Goal: Use online tool/utility: Utilize a website feature to perform a specific function

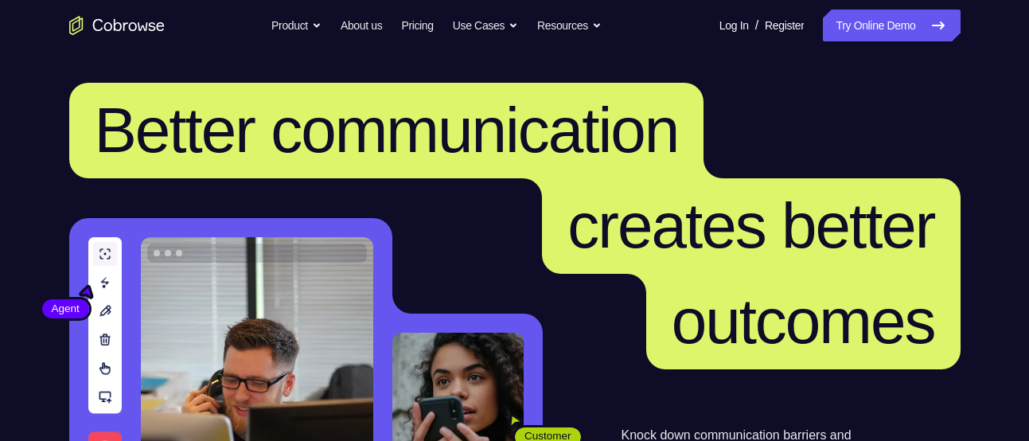
click at [838, 7] on nav "Go back Powerful, Flexible and Trustworthy. Avoid all extra friction for both A…" at bounding box center [514, 25] width 1029 height 51
click at [846, 16] on link "Try Online Demo" at bounding box center [890, 26] width 137 height 32
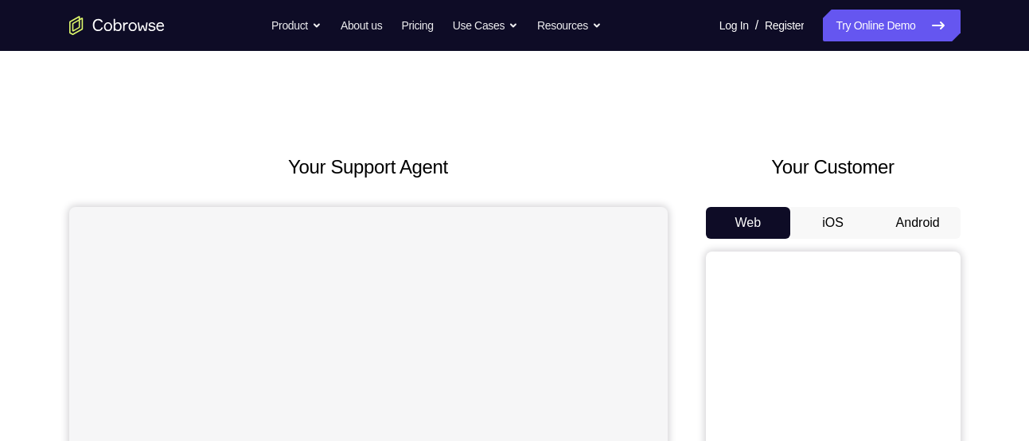
click at [938, 219] on button "Android" at bounding box center [917, 223] width 85 height 32
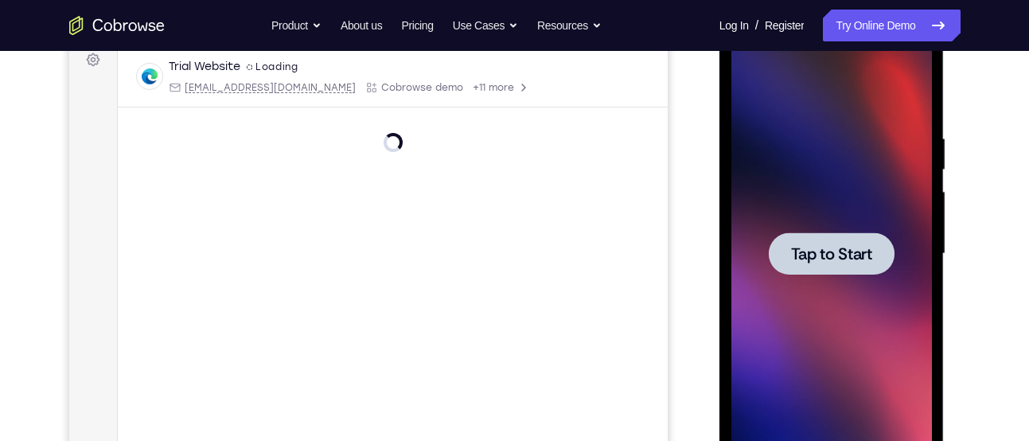
click at [808, 249] on span "Tap to Start" at bounding box center [831, 254] width 81 height 16
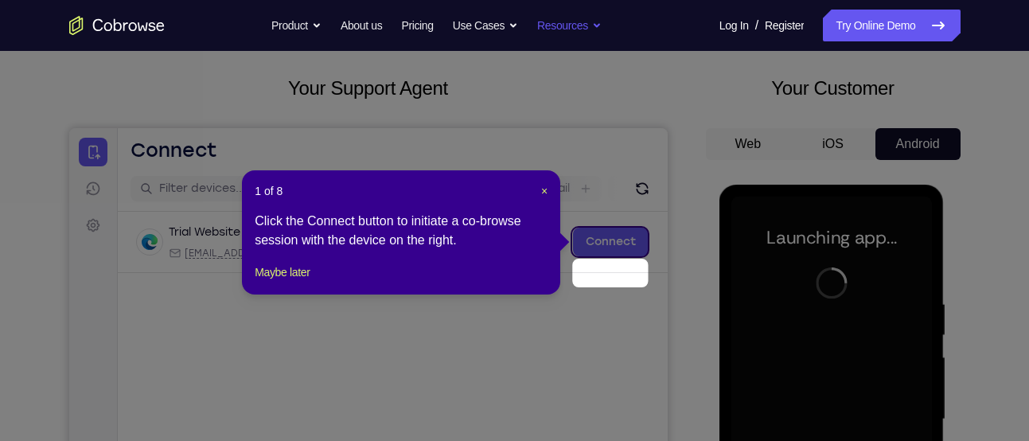
scroll to position [45, 0]
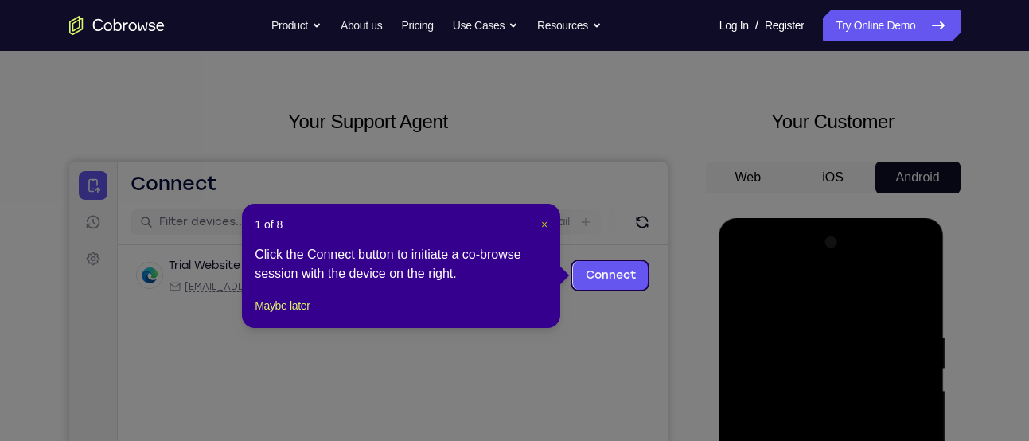
click at [541, 222] on span "×" at bounding box center [544, 224] width 6 height 13
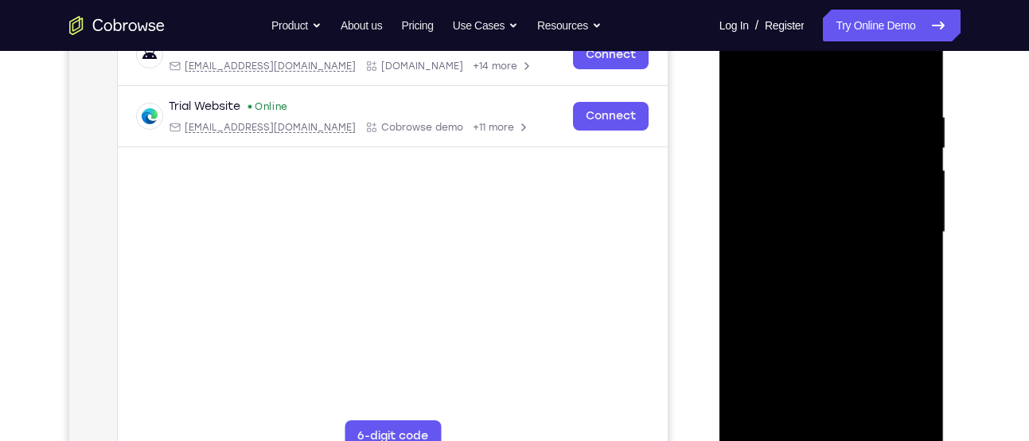
scroll to position [482, 0]
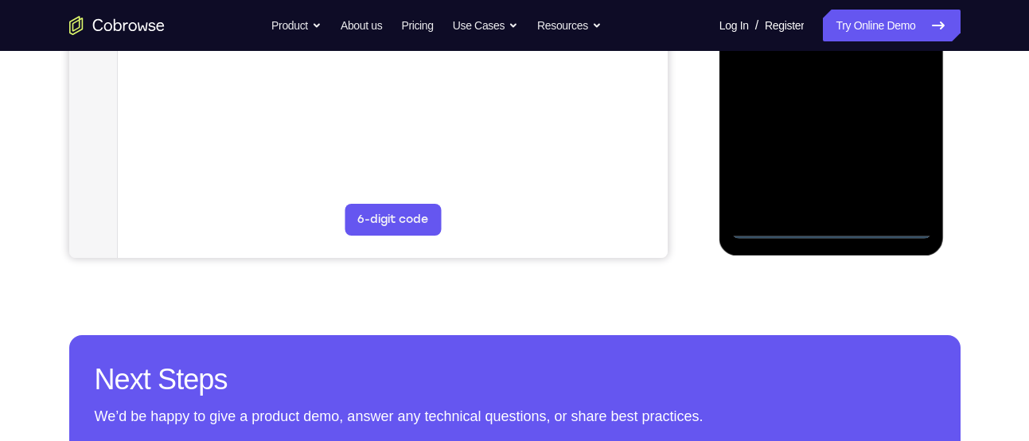
click at [831, 228] on div at bounding box center [831, 15] width 200 height 445
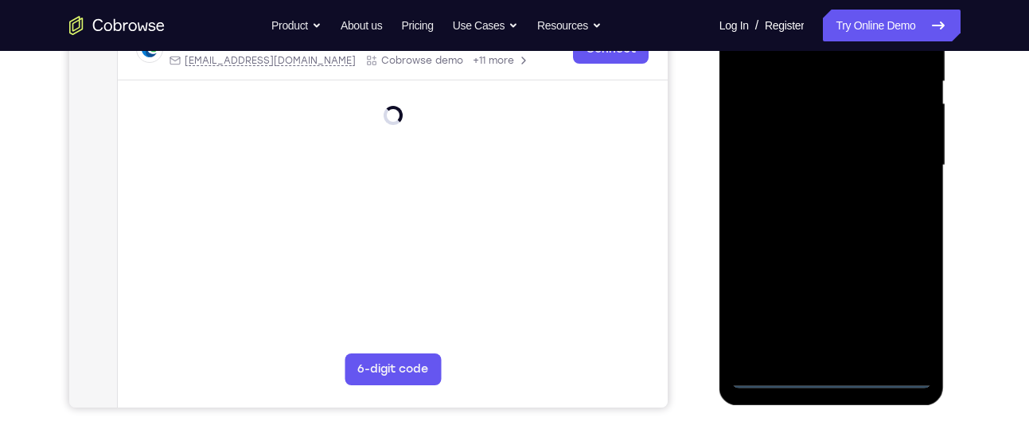
scroll to position [329, 0]
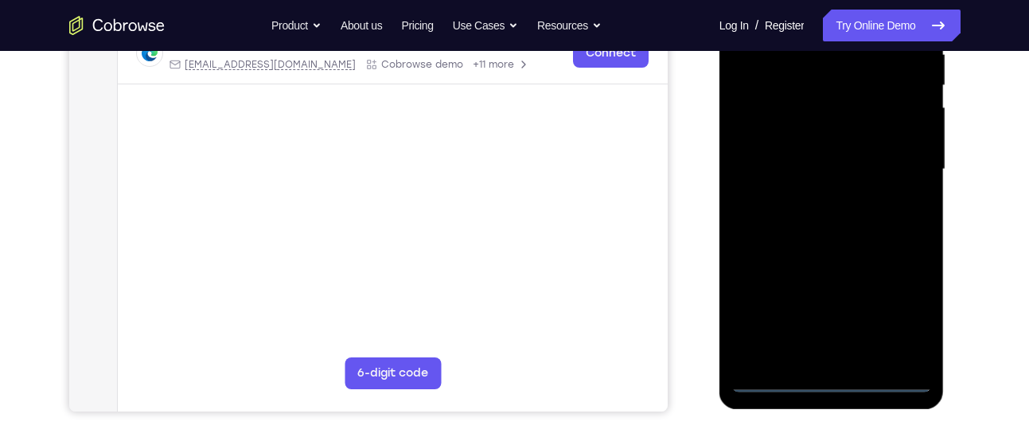
click at [899, 306] on div at bounding box center [831, 169] width 200 height 445
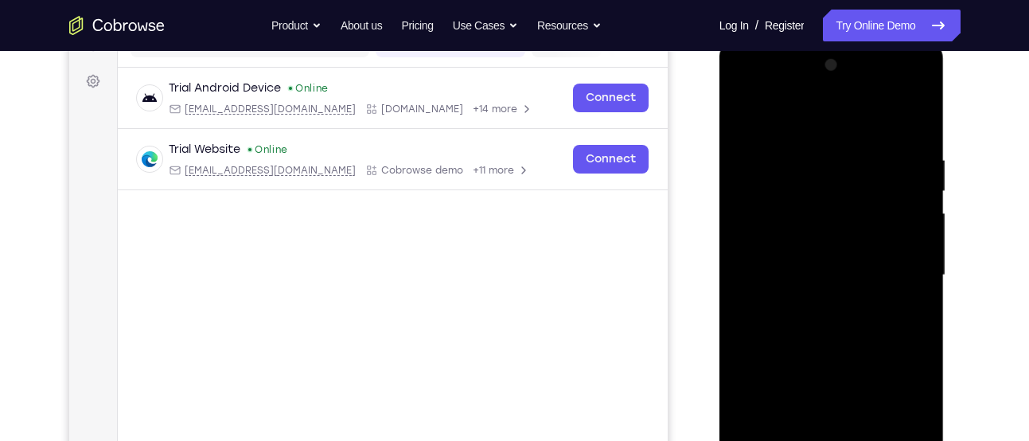
scroll to position [224, 0]
click at [752, 82] on div at bounding box center [831, 273] width 200 height 445
click at [902, 266] on div at bounding box center [831, 273] width 200 height 445
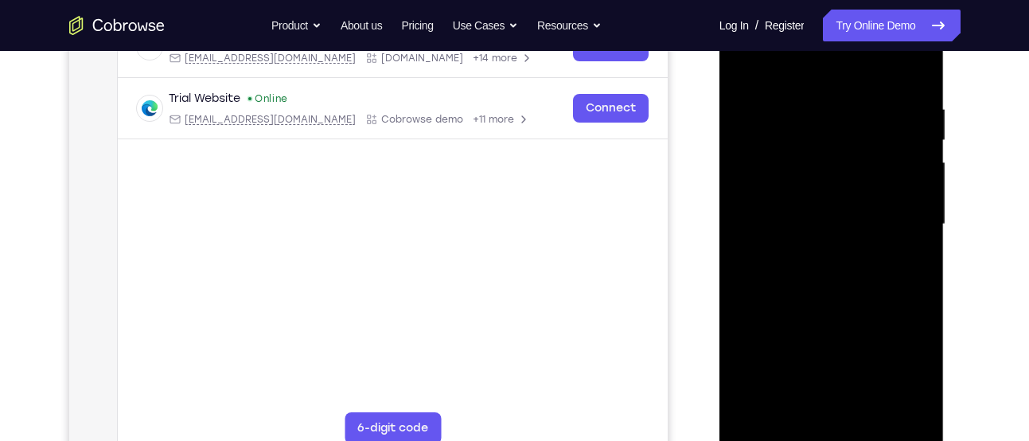
scroll to position [274, 0]
click at [816, 247] on div at bounding box center [831, 223] width 200 height 445
click at [764, 199] on div at bounding box center [831, 223] width 200 height 445
click at [765, 162] on div at bounding box center [831, 223] width 200 height 445
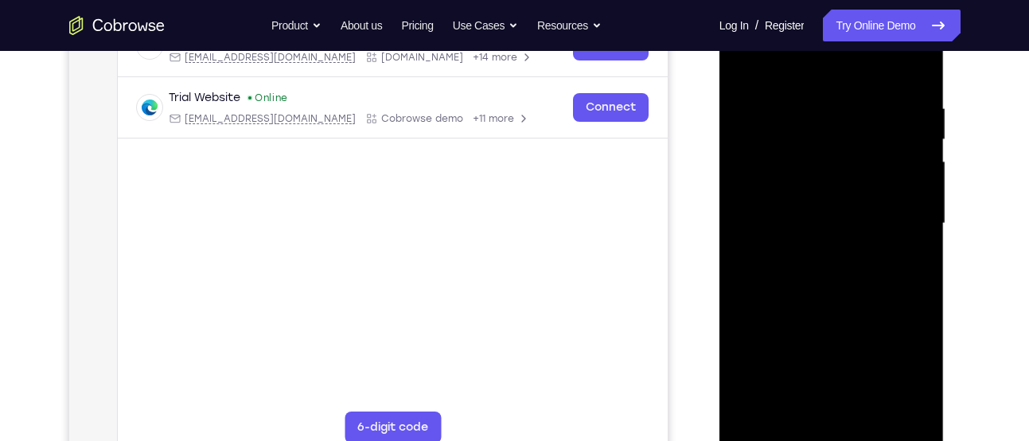
click at [793, 228] on div at bounding box center [831, 223] width 200 height 445
click at [801, 275] on div at bounding box center [831, 223] width 200 height 445
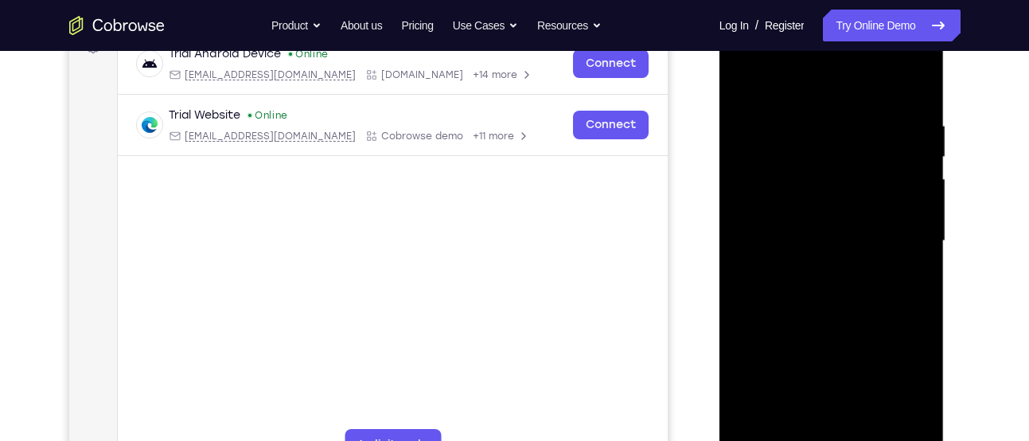
click at [801, 234] on div at bounding box center [831, 240] width 200 height 445
click at [822, 290] on div at bounding box center [831, 240] width 200 height 445
click at [811, 301] on div at bounding box center [831, 240] width 200 height 445
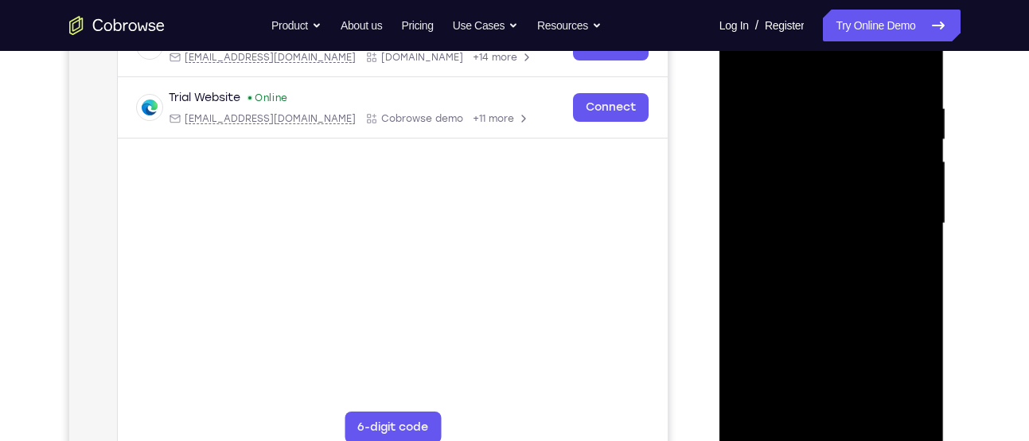
scroll to position [274, 0]
click at [817, 288] on div at bounding box center [831, 224] width 200 height 445
click at [834, 251] on div at bounding box center [831, 224] width 200 height 445
click at [760, 230] on div at bounding box center [831, 224] width 200 height 445
click at [800, 271] on div at bounding box center [831, 224] width 200 height 445
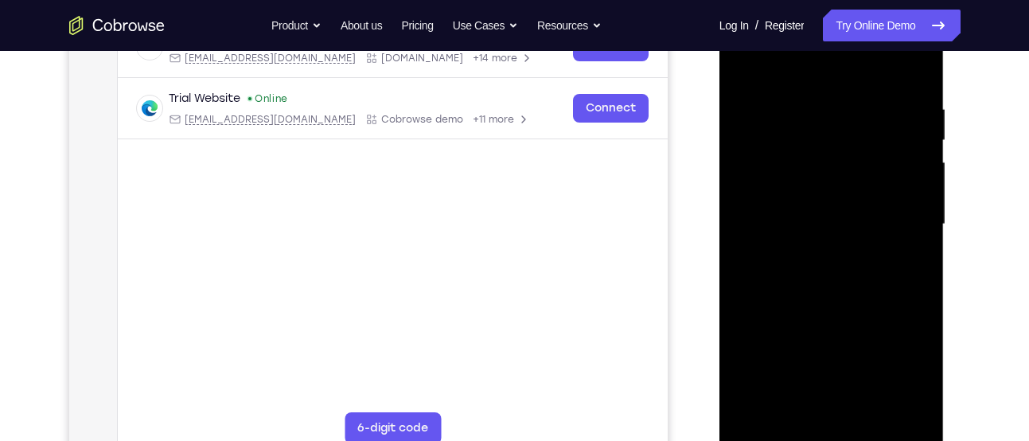
click at [807, 278] on div at bounding box center [831, 224] width 200 height 445
click at [815, 270] on div at bounding box center [831, 224] width 200 height 445
click at [776, 435] on div at bounding box center [831, 224] width 200 height 445
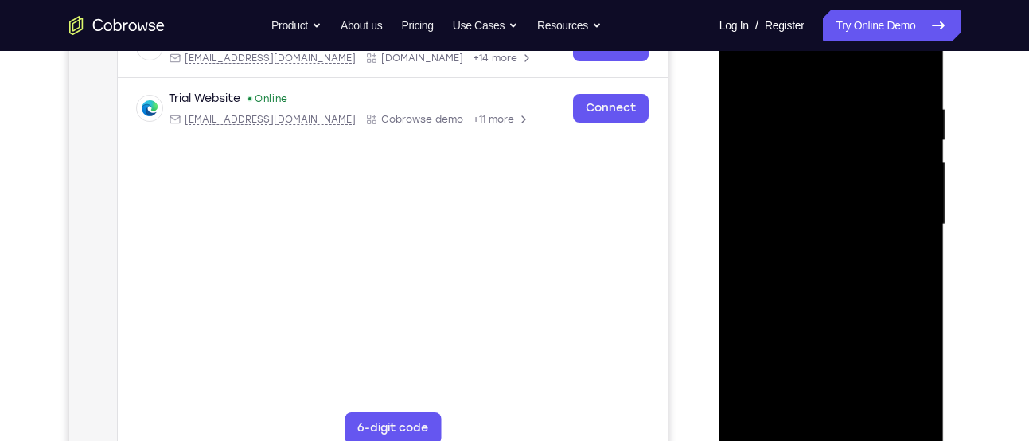
click at [806, 283] on div at bounding box center [831, 224] width 200 height 445
click at [772, 433] on div at bounding box center [831, 224] width 200 height 445
click at [748, 267] on div at bounding box center [831, 224] width 200 height 445
click at [765, 265] on div at bounding box center [831, 224] width 200 height 445
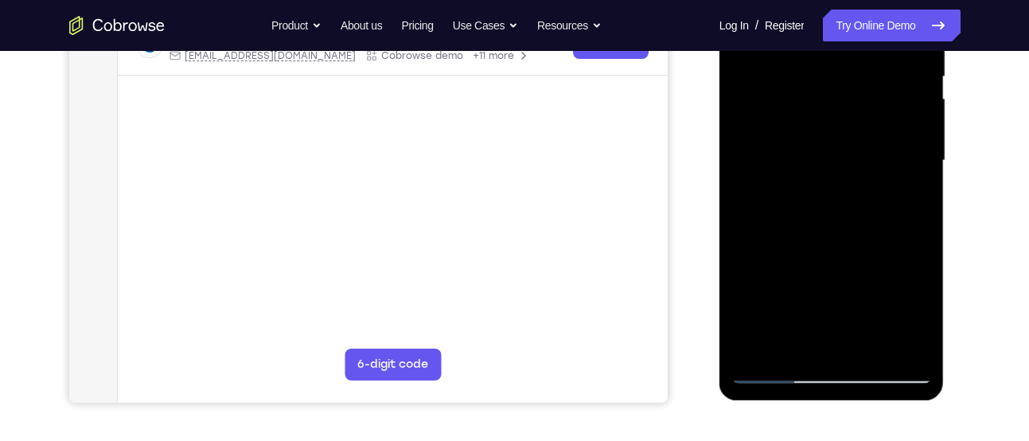
scroll to position [338, 0]
click at [799, 165] on div at bounding box center [831, 159] width 200 height 445
click at [800, 210] on div at bounding box center [831, 159] width 200 height 445
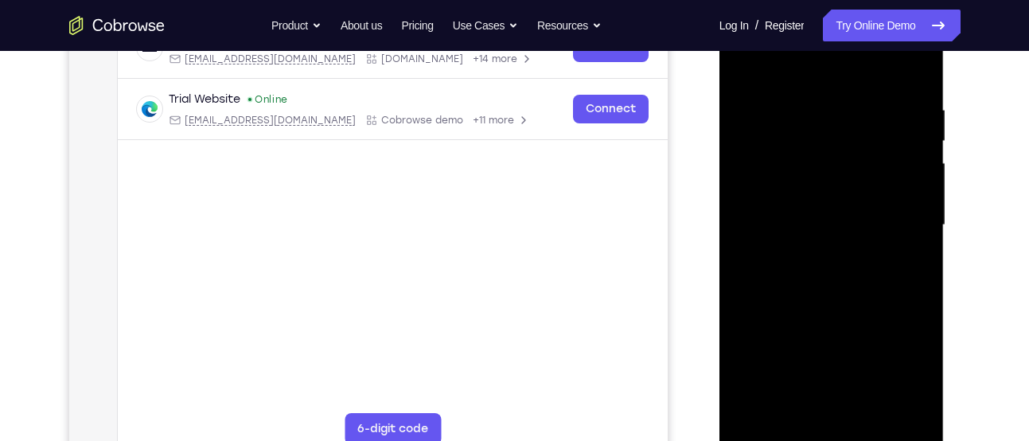
scroll to position [239, 0]
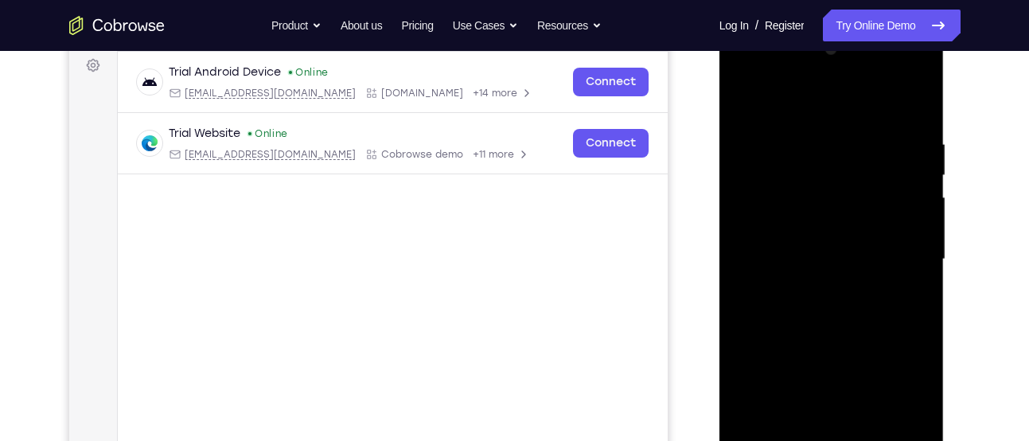
click at [834, 332] on div at bounding box center [831, 259] width 200 height 445
click at [749, 385] on div at bounding box center [831, 259] width 200 height 445
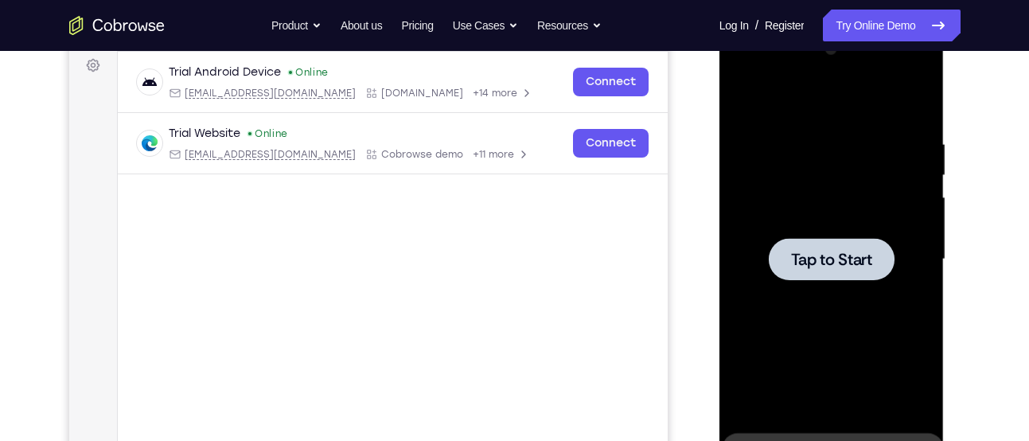
click at [845, 255] on span "Tap to Start" at bounding box center [831, 259] width 81 height 16
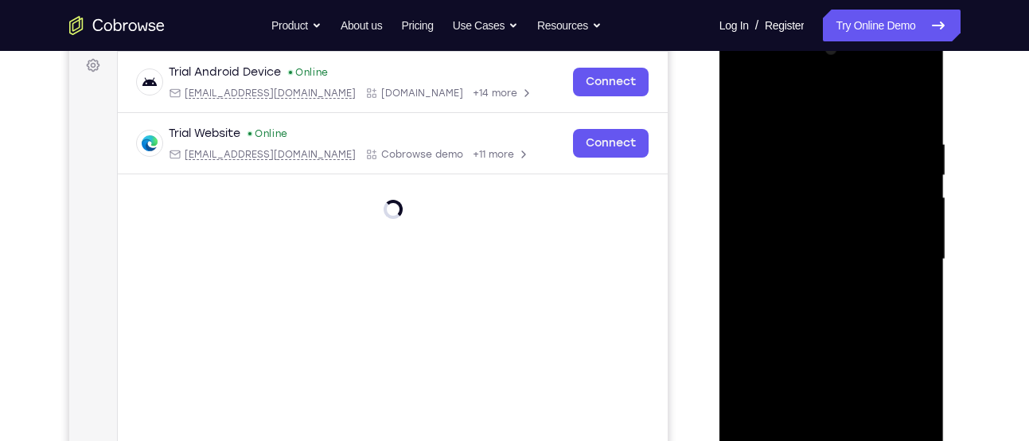
drag, startPoint x: 845, startPoint y: 255, endPoint x: 850, endPoint y: 343, distance: 87.6
click at [850, 343] on div at bounding box center [831, 259] width 200 height 445
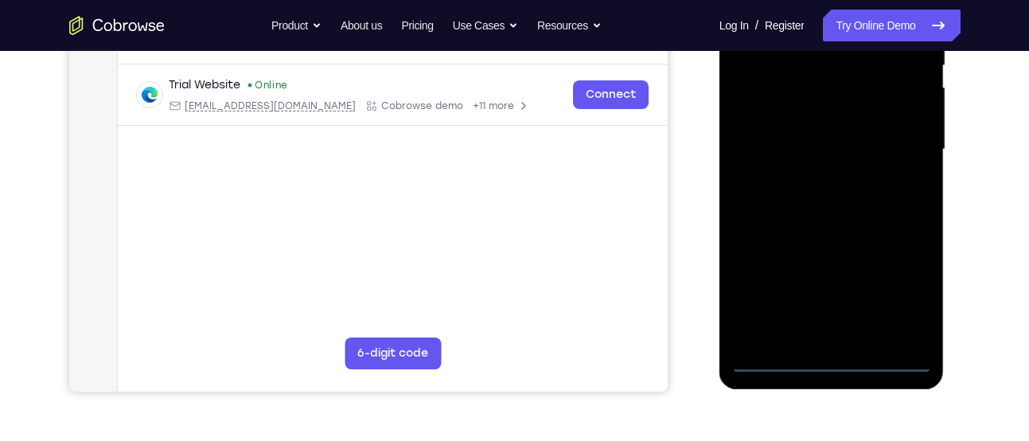
scroll to position [349, 0]
click at [835, 358] on div at bounding box center [831, 148] width 200 height 445
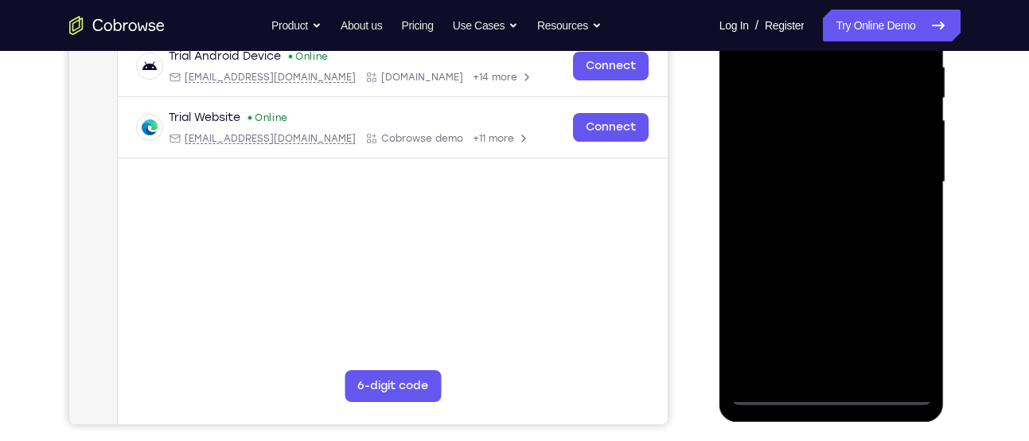
scroll to position [315, 0]
click at [904, 331] on div at bounding box center [831, 182] width 200 height 445
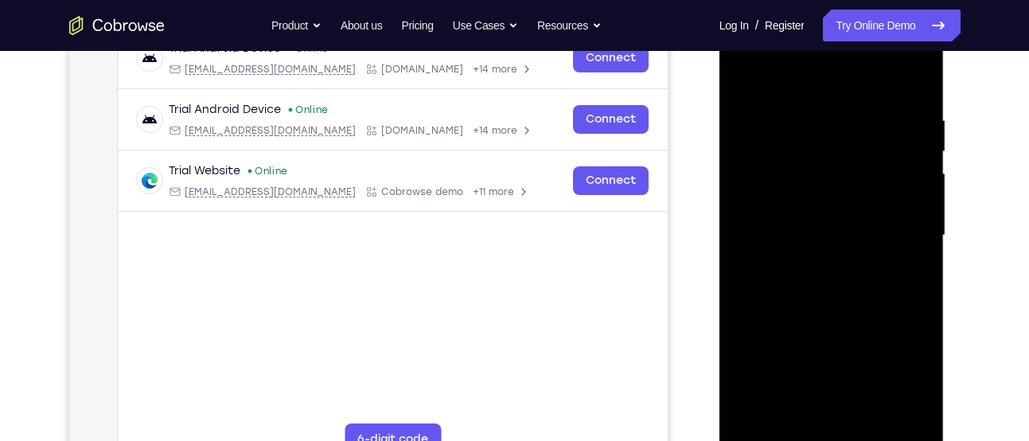
scroll to position [261, 0]
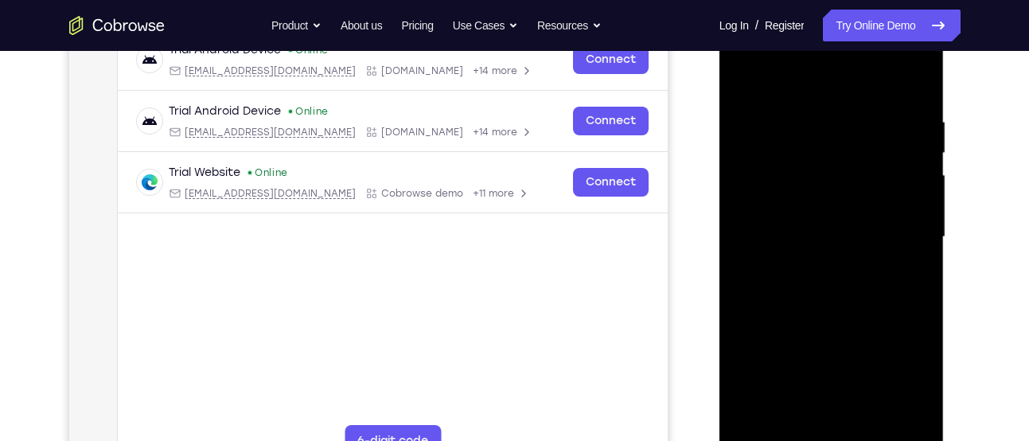
click at [780, 70] on div at bounding box center [831, 236] width 200 height 445
click at [891, 220] on div at bounding box center [831, 236] width 200 height 445
click at [856, 422] on div at bounding box center [831, 236] width 200 height 445
click at [787, 193] on div at bounding box center [831, 236] width 200 height 445
click at [807, 231] on div at bounding box center [831, 236] width 200 height 445
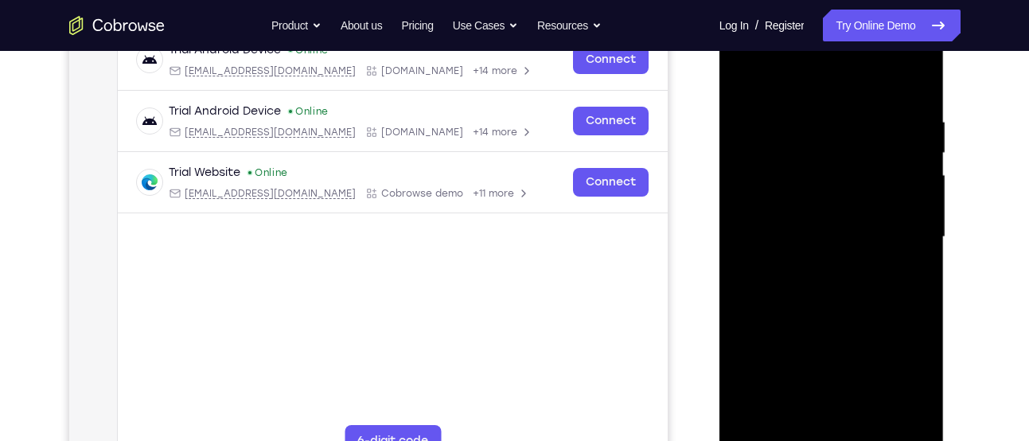
click at [832, 192] on div at bounding box center [831, 236] width 200 height 445
click at [883, 225] on div at bounding box center [831, 236] width 200 height 445
click at [810, 267] on div at bounding box center [831, 236] width 200 height 445
click at [829, 301] on div at bounding box center [831, 236] width 200 height 445
click at [814, 272] on div at bounding box center [831, 236] width 200 height 445
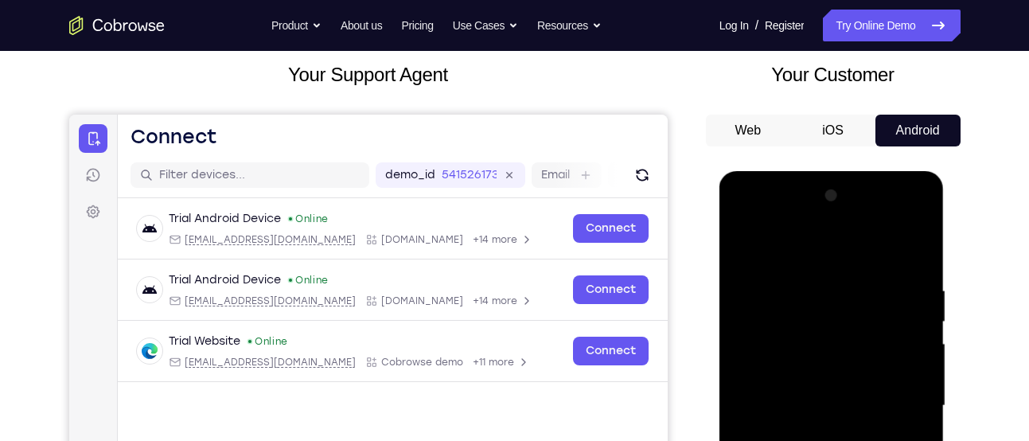
scroll to position [89, 0]
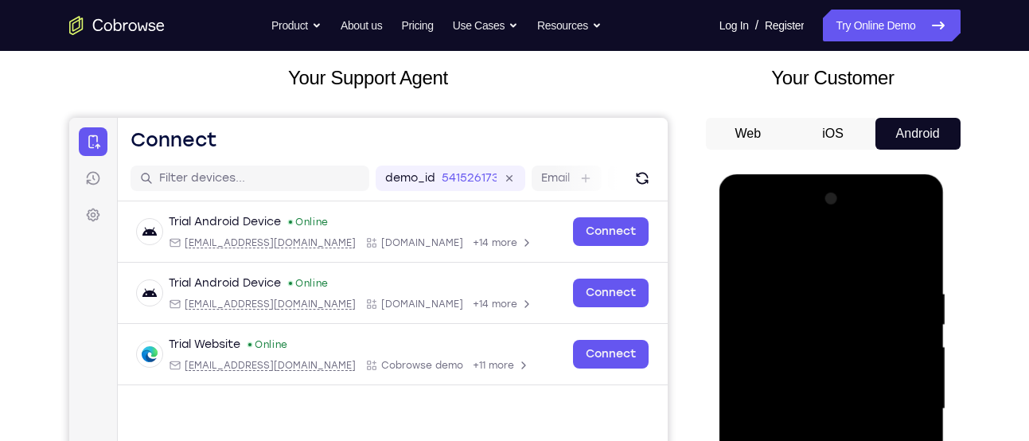
click at [750, 223] on div at bounding box center [831, 408] width 200 height 445
click at [764, 356] on div at bounding box center [831, 408] width 200 height 445
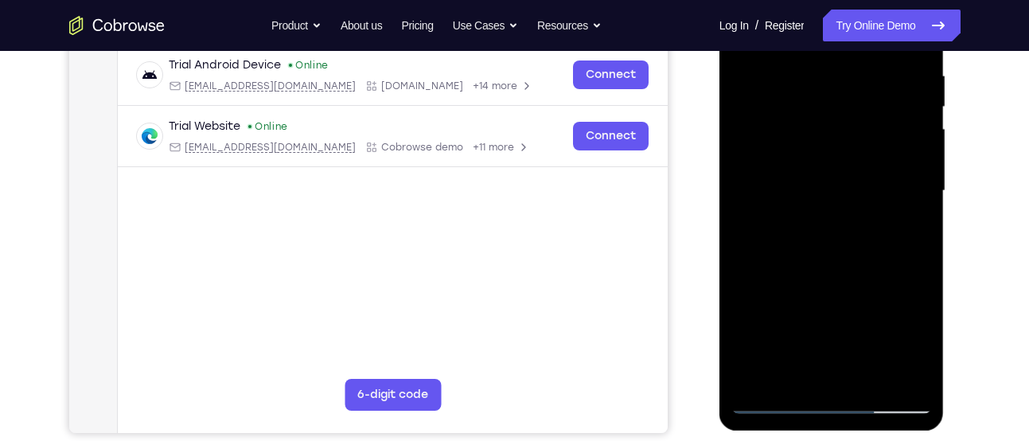
scroll to position [308, 0]
click at [850, 379] on div at bounding box center [831, 189] width 200 height 445
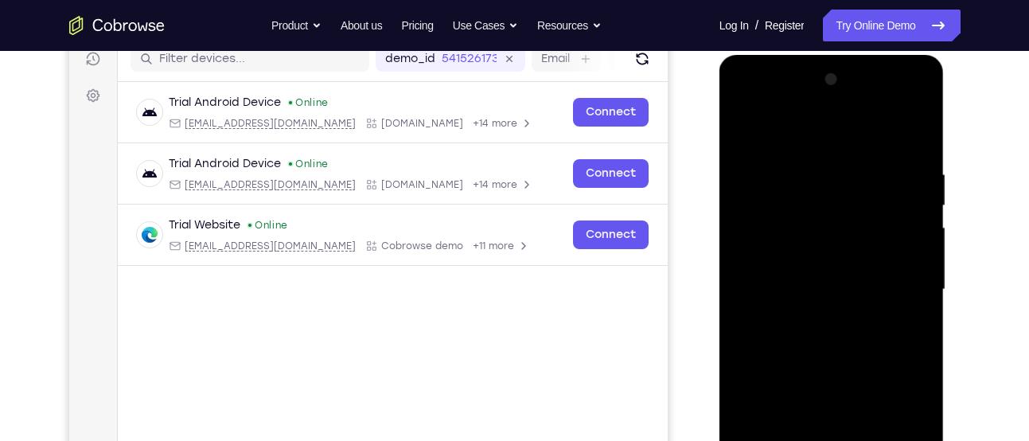
scroll to position [208, 0]
click at [736, 101] on div at bounding box center [831, 290] width 200 height 445
click at [759, 236] on div at bounding box center [831, 290] width 200 height 445
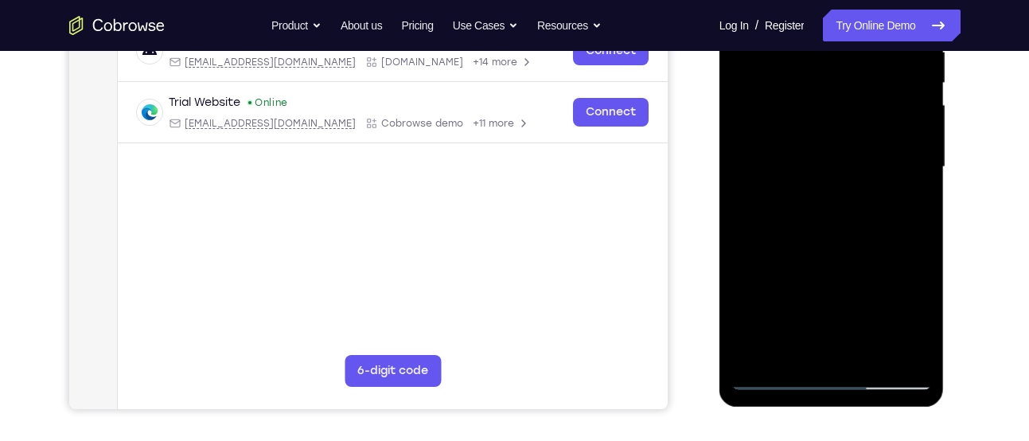
scroll to position [332, 0]
click at [825, 325] on div at bounding box center [831, 166] width 200 height 445
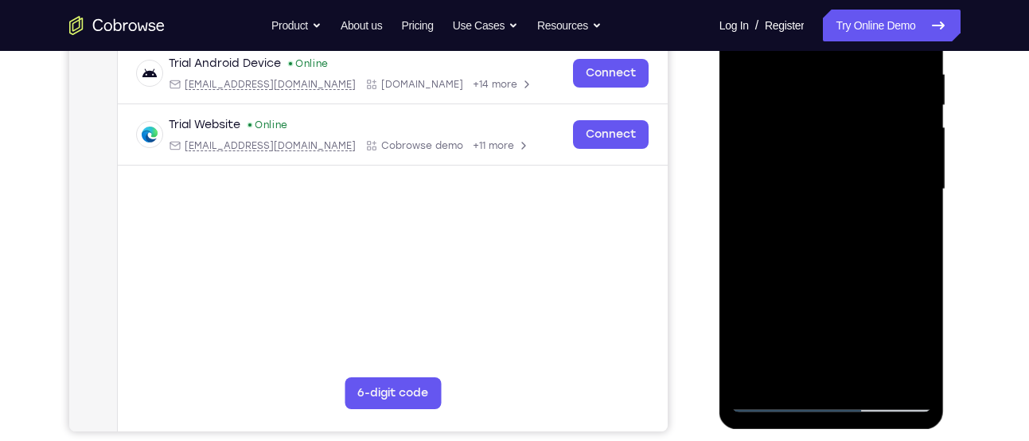
scroll to position [306, 0]
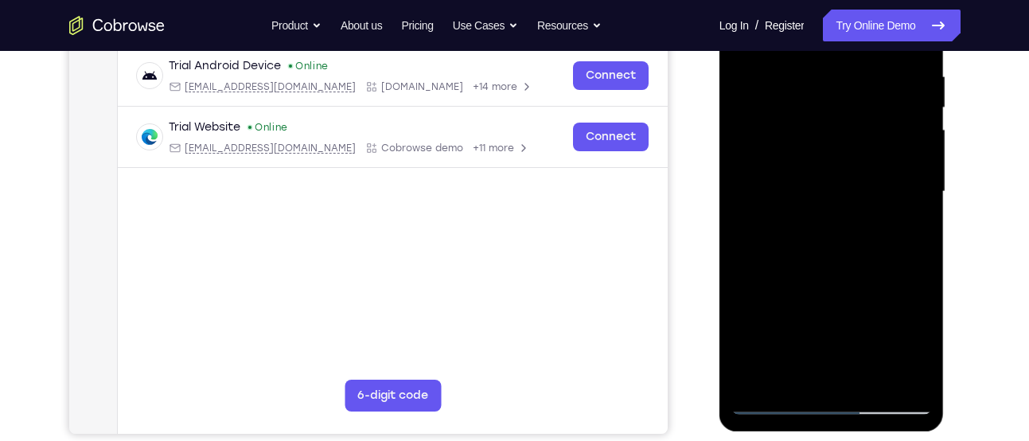
click at [848, 379] on div at bounding box center [831, 191] width 200 height 445
click at [794, 154] on div at bounding box center [831, 191] width 200 height 445
click at [809, 175] on div at bounding box center [831, 191] width 200 height 445
click at [826, 218] on div at bounding box center [831, 191] width 200 height 445
click at [797, 161] on div at bounding box center [831, 191] width 200 height 445
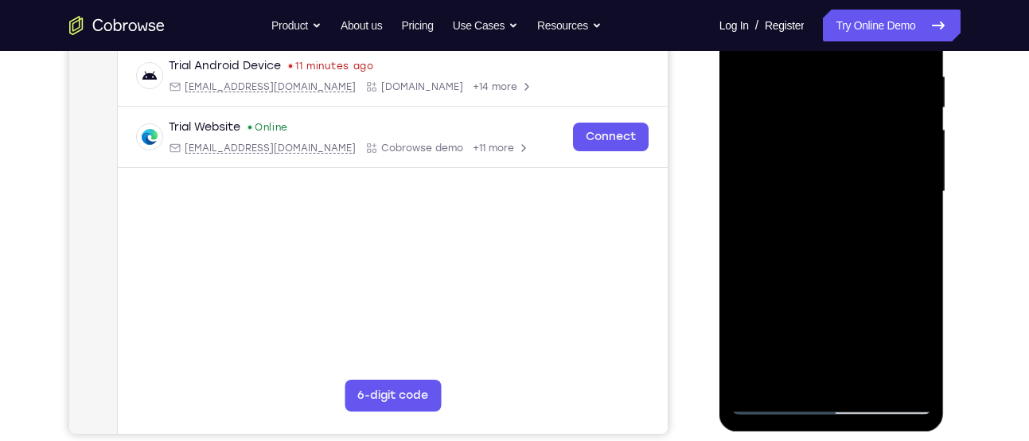
click at [813, 221] on div at bounding box center [831, 191] width 200 height 445
click at [834, 255] on div at bounding box center [831, 191] width 200 height 445
click at [885, 178] on div at bounding box center [831, 191] width 200 height 445
click at [814, 158] on div at bounding box center [831, 191] width 200 height 445
click at [811, 179] on div at bounding box center [831, 191] width 200 height 445
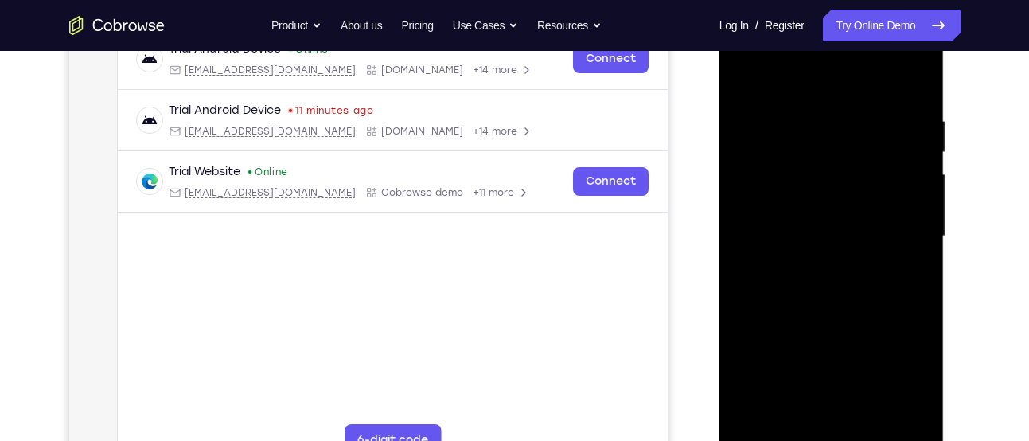
scroll to position [261, 0]
click at [823, 200] on div at bounding box center [831, 236] width 200 height 445
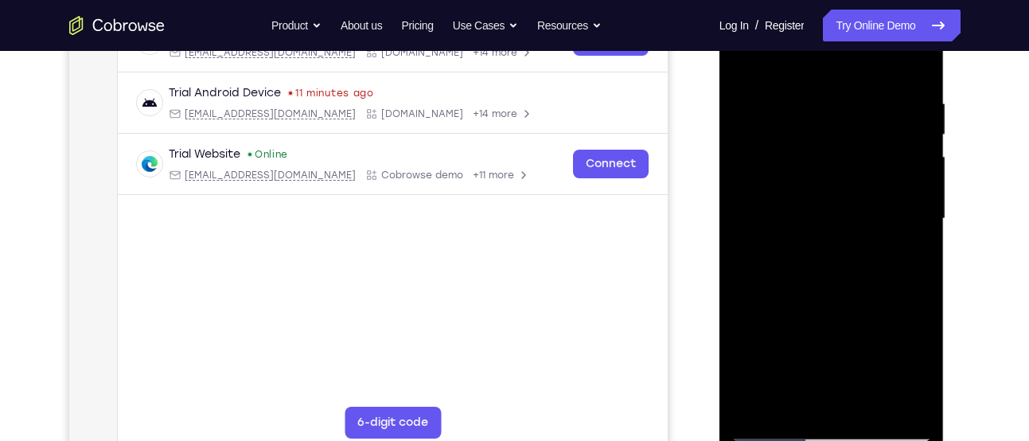
scroll to position [299, 0]
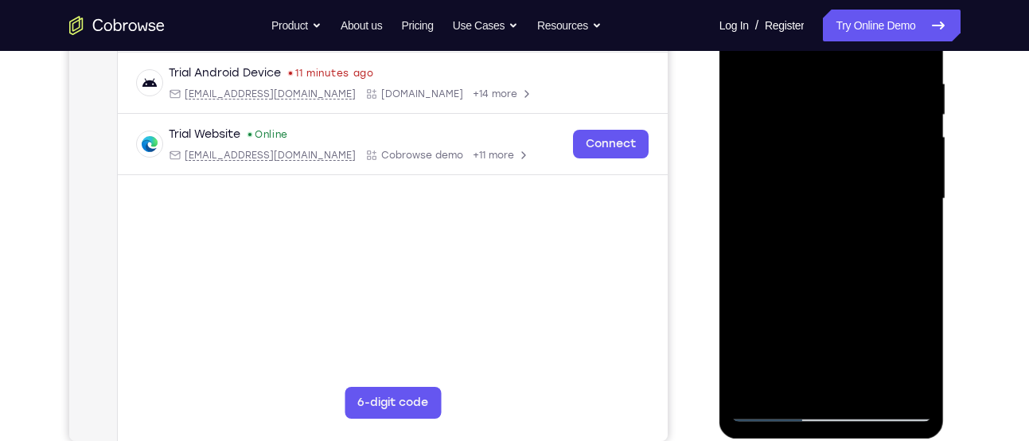
click at [867, 375] on div at bounding box center [831, 198] width 200 height 445
click at [829, 279] on div at bounding box center [831, 198] width 200 height 445
click at [910, 140] on div at bounding box center [831, 198] width 200 height 445
click at [815, 59] on div at bounding box center [831, 198] width 200 height 445
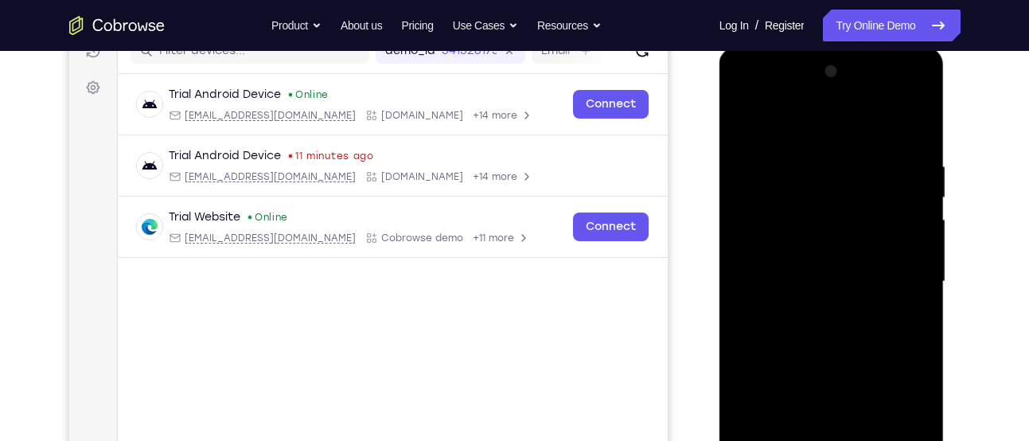
scroll to position [216, 0]
click at [740, 111] on div at bounding box center [831, 282] width 200 height 445
click at [753, 124] on div at bounding box center [831, 282] width 200 height 445
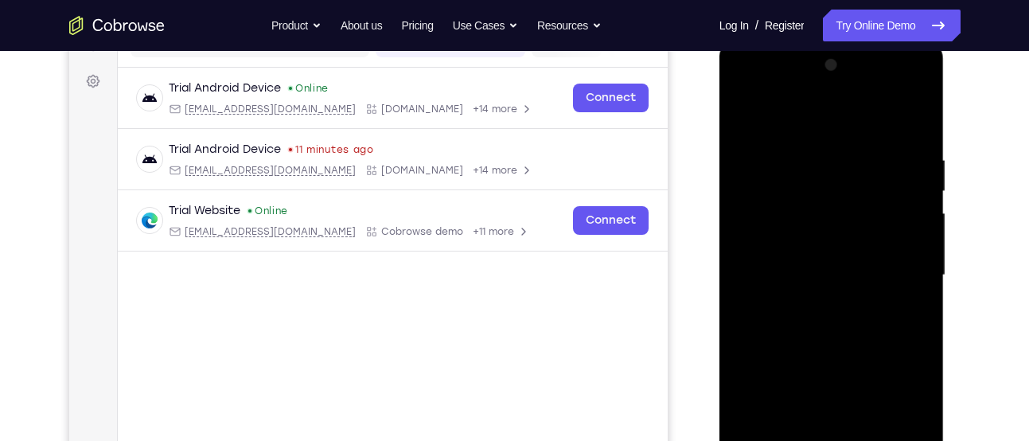
scroll to position [224, 0]
click at [813, 259] on div at bounding box center [831, 274] width 200 height 445
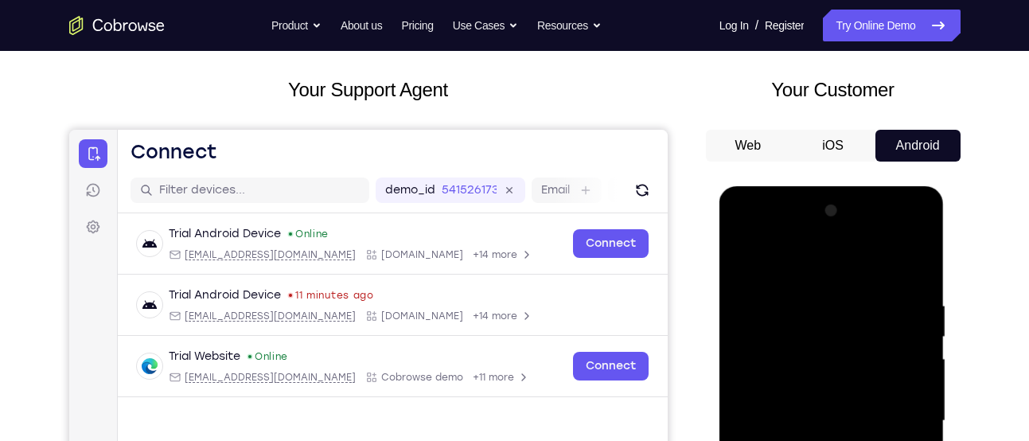
scroll to position [146, 0]
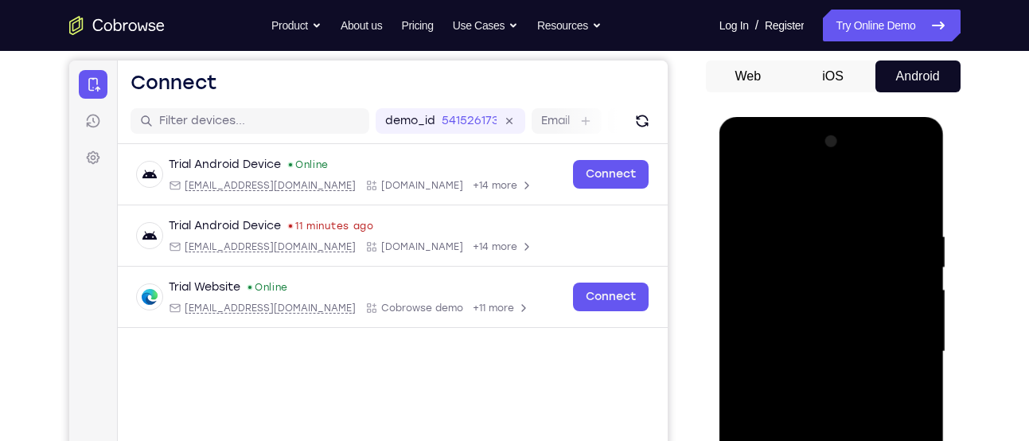
click at [747, 192] on div at bounding box center [831, 351] width 200 height 445
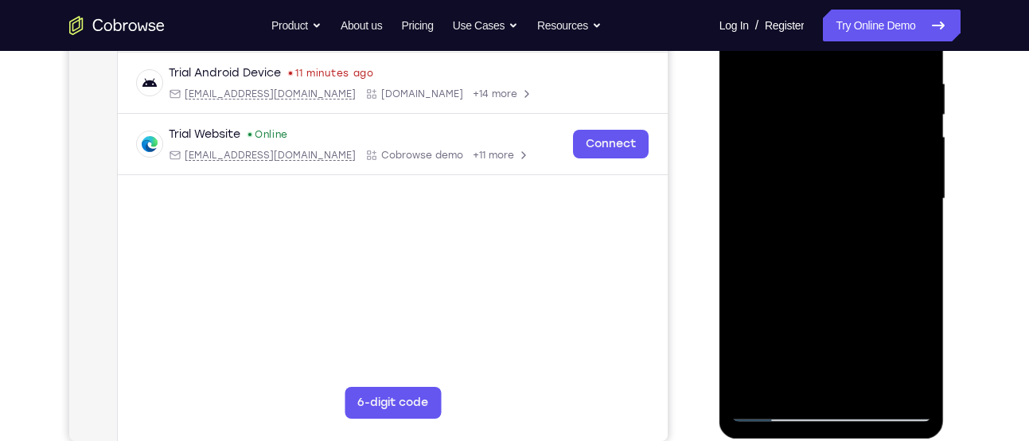
scroll to position [298, 0]
click at [802, 212] on div at bounding box center [831, 199] width 200 height 445
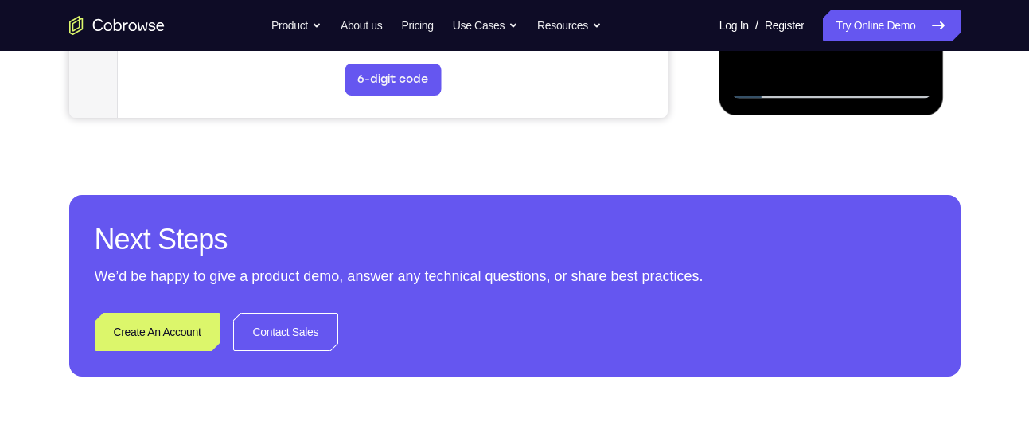
scroll to position [621, 0]
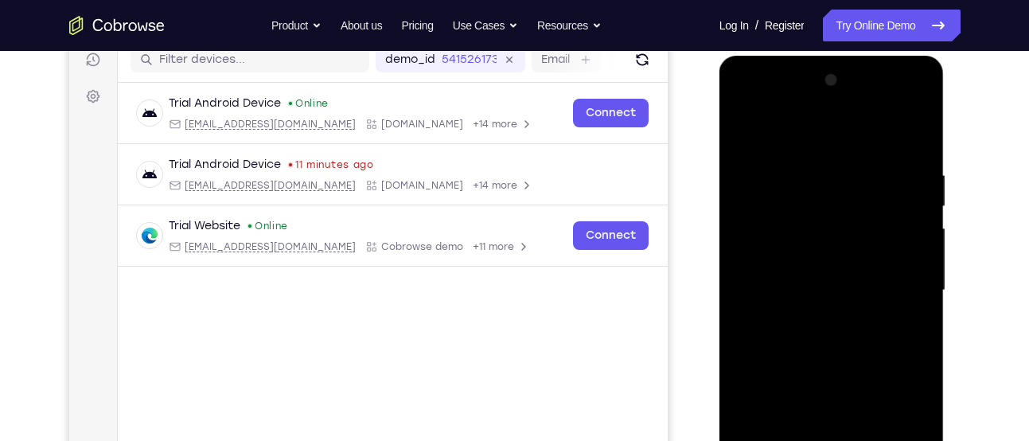
scroll to position [207, 0]
click at [749, 131] on div at bounding box center [831, 290] width 200 height 445
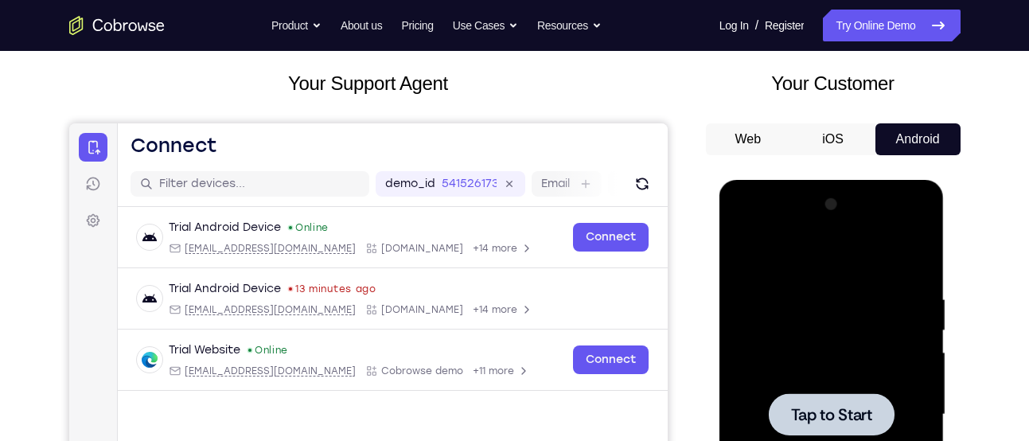
scroll to position [167, 0]
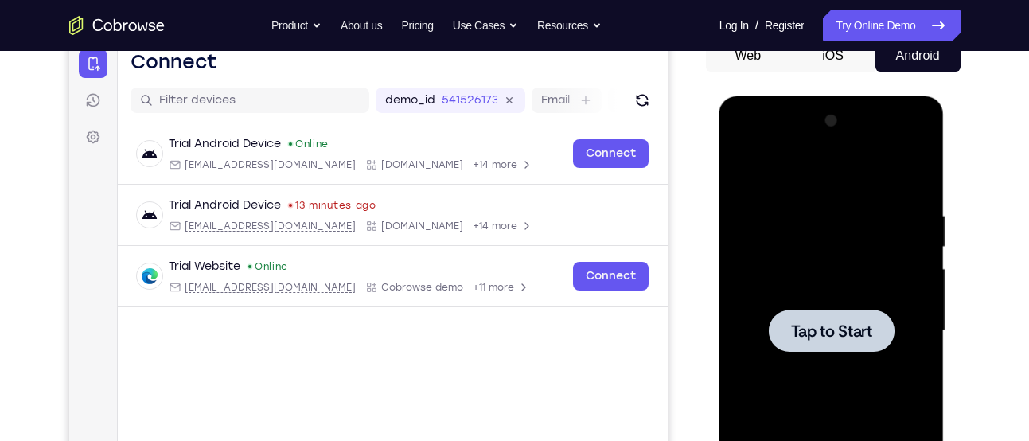
click at [812, 333] on span "Tap to Start" at bounding box center [831, 331] width 81 height 16
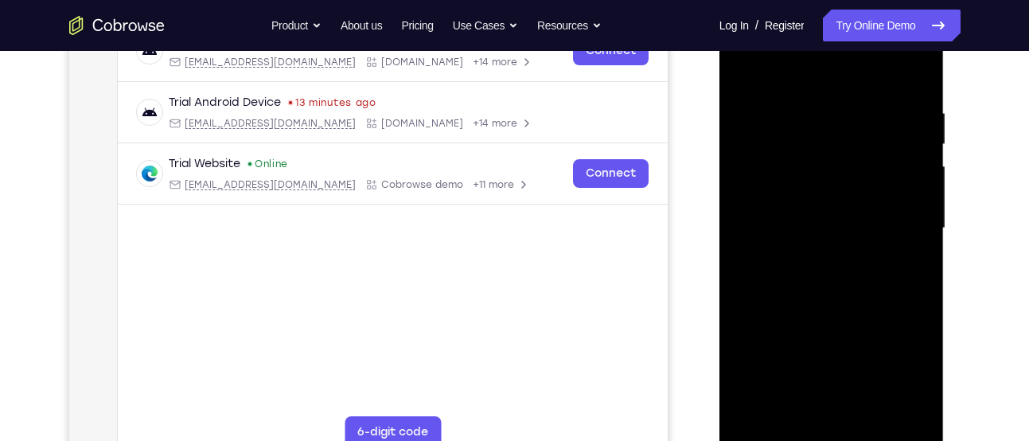
scroll to position [270, 0]
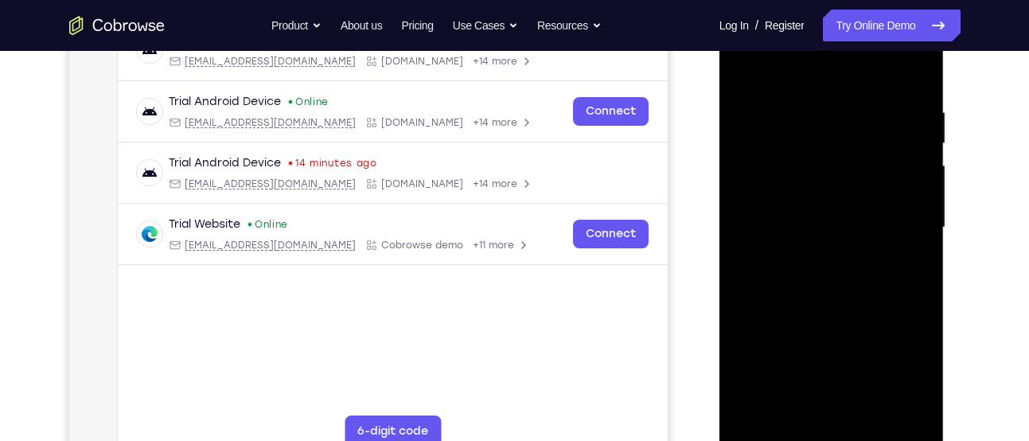
click at [821, 437] on div at bounding box center [831, 227] width 200 height 445
click at [893, 370] on div at bounding box center [831, 227] width 200 height 445
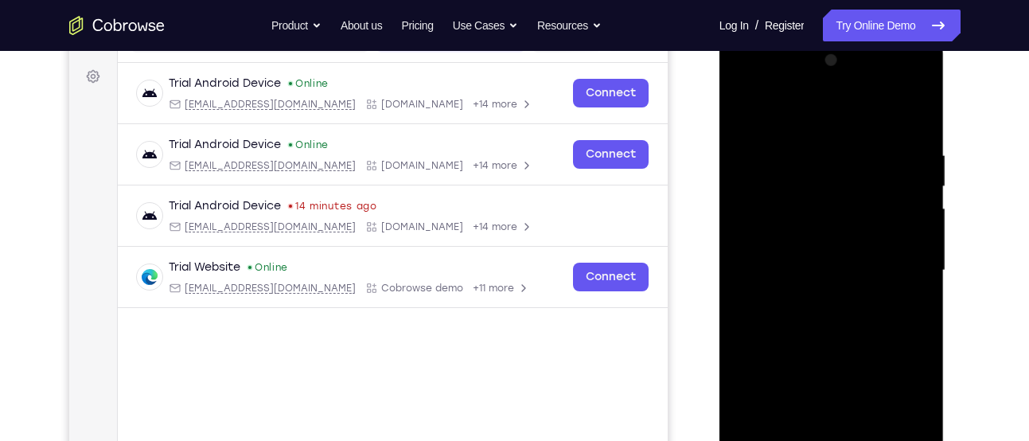
scroll to position [229, 0]
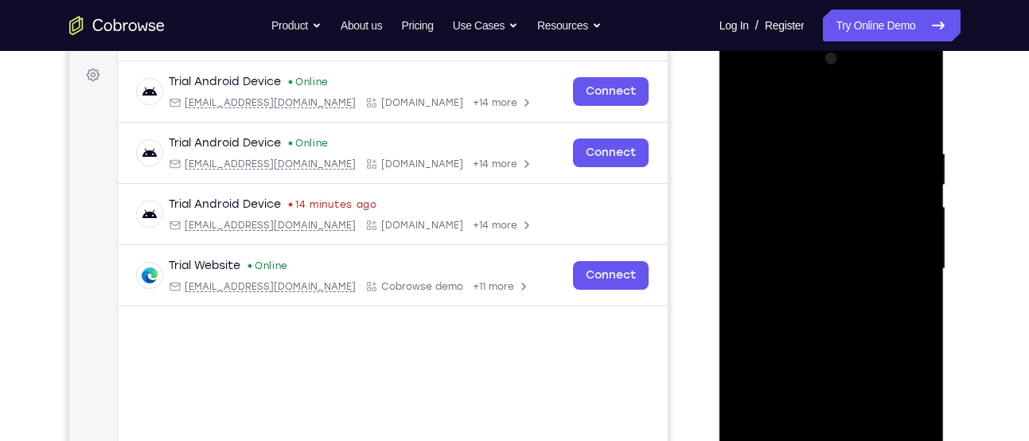
click at [807, 102] on div at bounding box center [831, 268] width 200 height 445
click at [899, 262] on div at bounding box center [831, 268] width 200 height 445
click at [814, 297] on div at bounding box center [831, 268] width 200 height 445
click at [774, 241] on div at bounding box center [831, 268] width 200 height 445
click at [787, 259] on div at bounding box center [831, 268] width 200 height 445
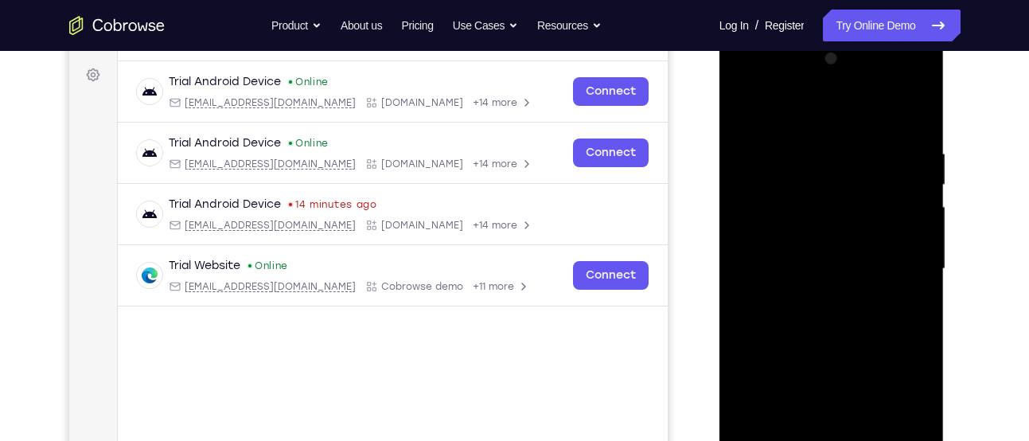
click at [826, 311] on div at bounding box center [831, 268] width 200 height 445
click at [920, 286] on div at bounding box center [831, 268] width 200 height 445
click at [842, 273] on div at bounding box center [831, 268] width 200 height 445
click at [835, 313] on div at bounding box center [831, 268] width 200 height 445
click at [796, 257] on div at bounding box center [831, 268] width 200 height 445
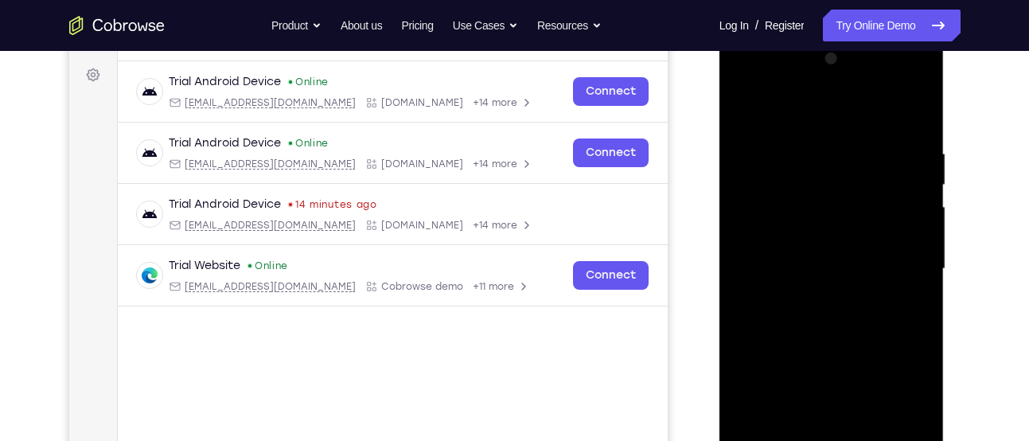
click at [789, 239] on div at bounding box center [831, 268] width 200 height 445
click at [789, 262] on div at bounding box center [831, 268] width 200 height 445
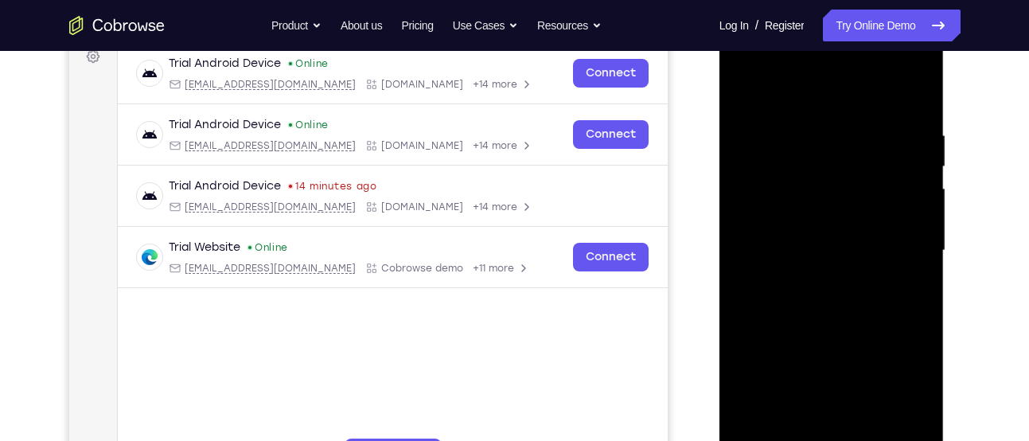
scroll to position [248, 0]
click at [836, 297] on div at bounding box center [831, 249] width 200 height 445
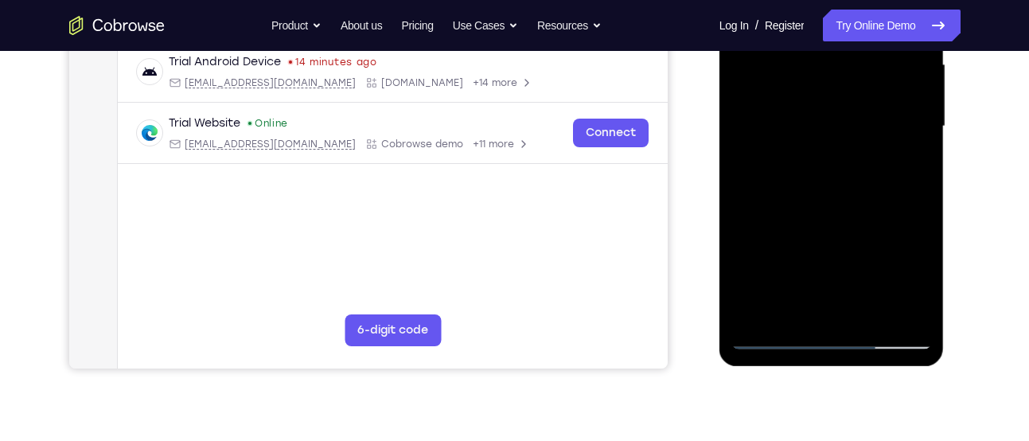
scroll to position [301, 0]
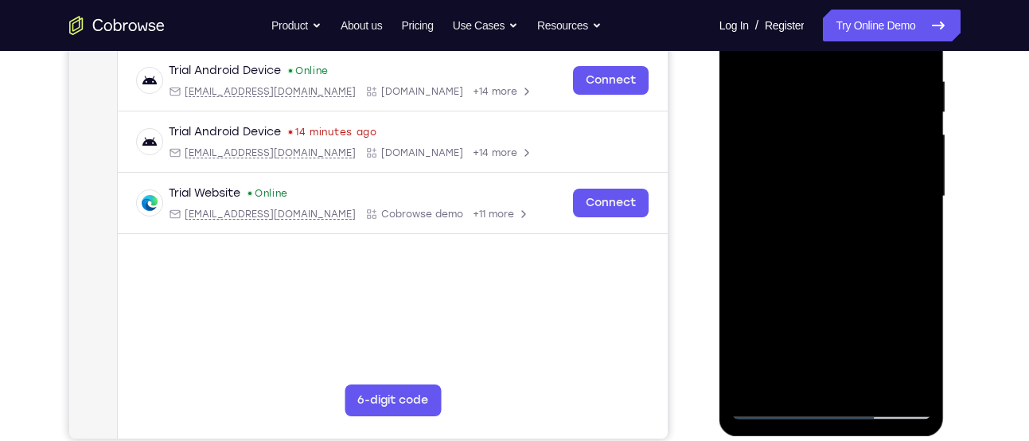
click at [798, 188] on div at bounding box center [831, 196] width 200 height 445
click at [805, 189] on div at bounding box center [831, 196] width 200 height 445
click at [836, 238] on div at bounding box center [831, 196] width 200 height 445
click at [803, 239] on div at bounding box center [831, 196] width 200 height 445
click at [823, 239] on div at bounding box center [831, 196] width 200 height 445
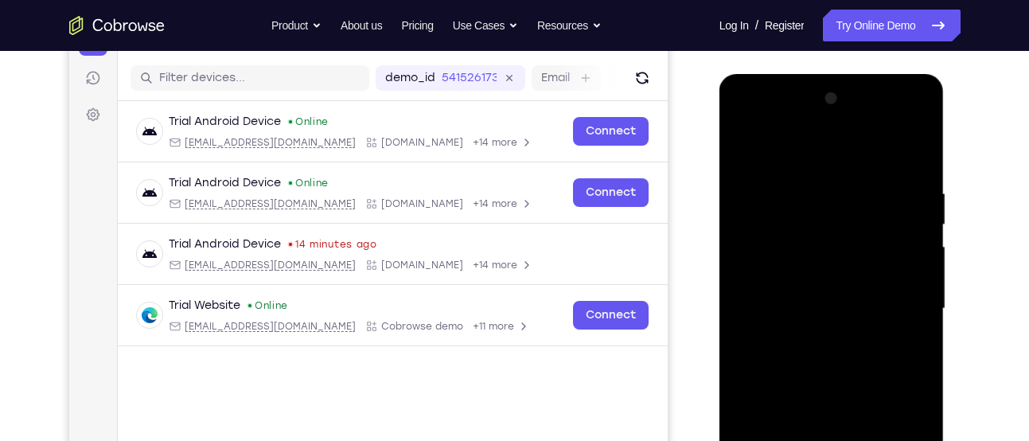
scroll to position [189, 0]
click at [834, 364] on div at bounding box center [831, 309] width 200 height 445
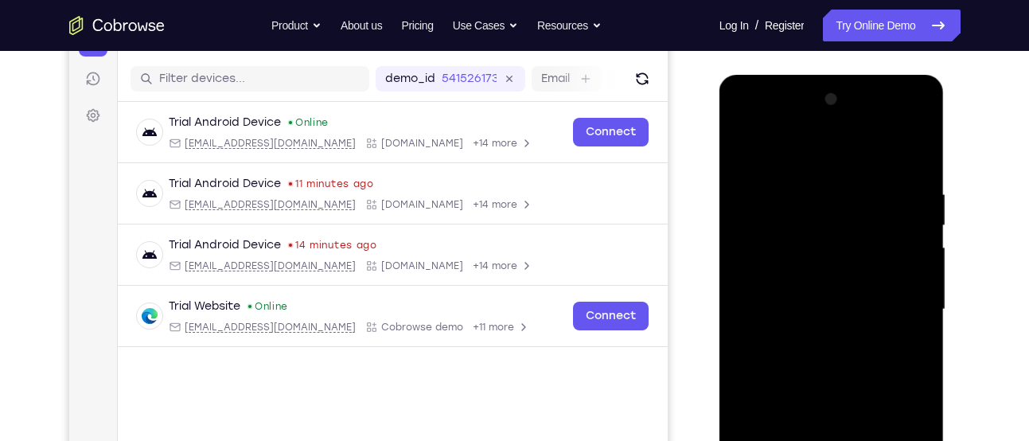
click at [824, 345] on div at bounding box center [831, 309] width 200 height 445
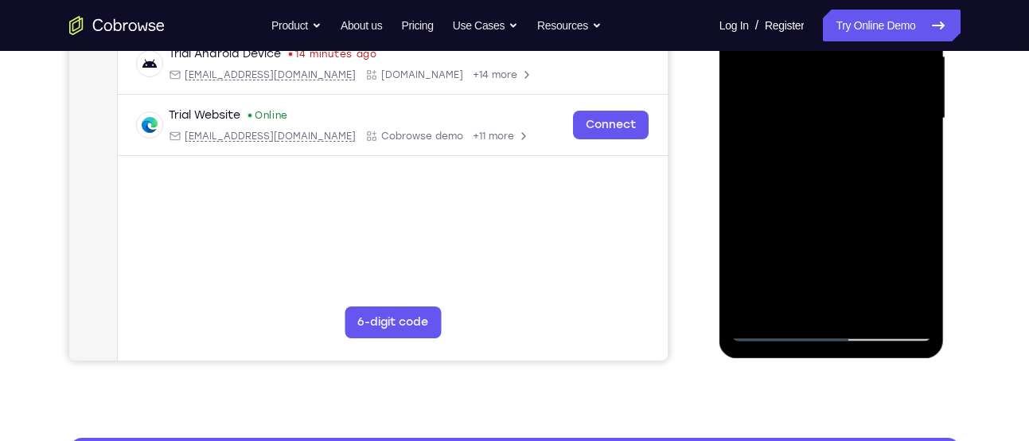
scroll to position [383, 0]
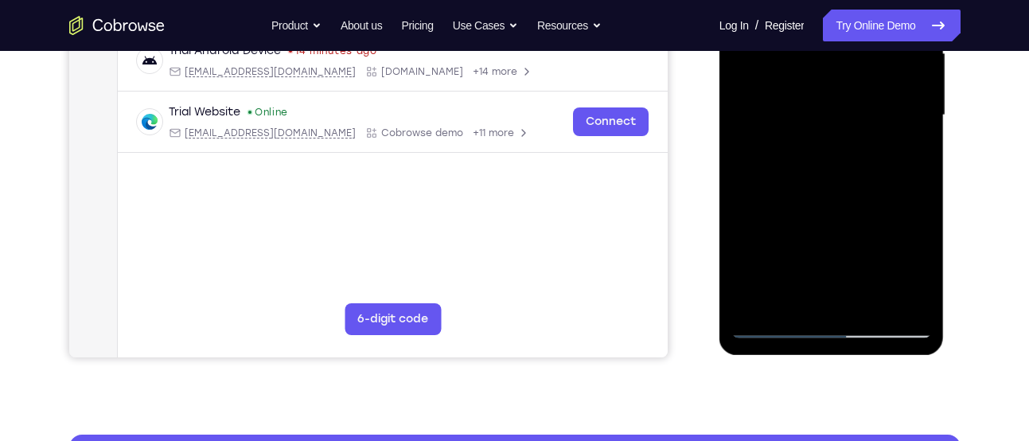
click at [786, 320] on div at bounding box center [831, 115] width 200 height 445
click at [770, 321] on div at bounding box center [831, 115] width 200 height 445
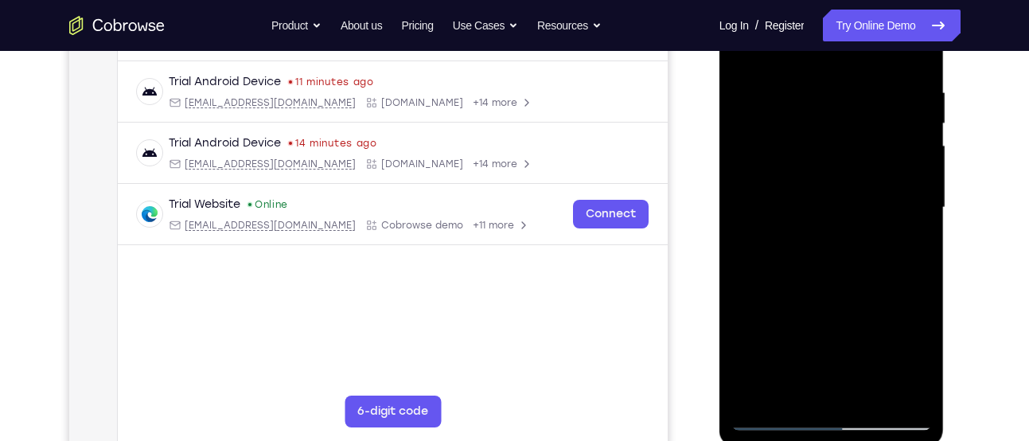
scroll to position [291, 0]
click at [819, 229] on div at bounding box center [831, 206] width 200 height 445
click at [780, 422] on div at bounding box center [831, 206] width 200 height 445
click at [747, 400] on div at bounding box center [831, 206] width 200 height 445
click at [792, 387] on div at bounding box center [831, 206] width 200 height 445
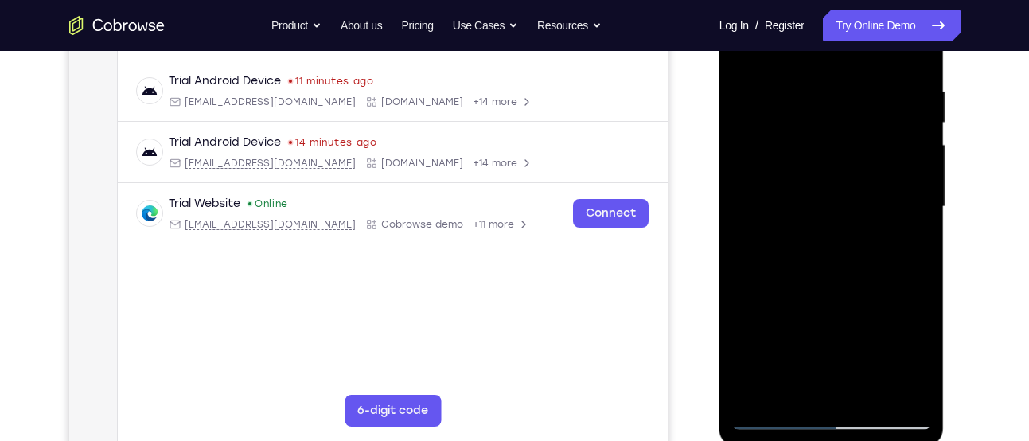
click at [737, 391] on div at bounding box center [831, 206] width 200 height 445
click at [751, 393] on div at bounding box center [831, 206] width 200 height 445
click at [815, 239] on div at bounding box center [831, 206] width 200 height 445
drag, startPoint x: 765, startPoint y: 216, endPoint x: 765, endPoint y: 189, distance: 26.2
click at [765, 189] on div at bounding box center [831, 206] width 200 height 445
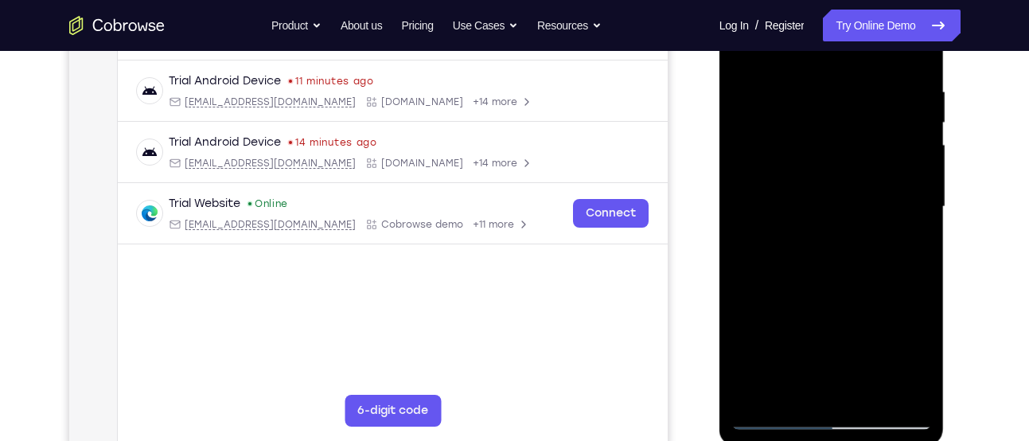
click at [765, 189] on div at bounding box center [831, 206] width 200 height 445
click at [776, 107] on div at bounding box center [831, 206] width 200 height 445
click at [803, 157] on div at bounding box center [831, 206] width 200 height 445
click at [807, 116] on div at bounding box center [831, 206] width 200 height 445
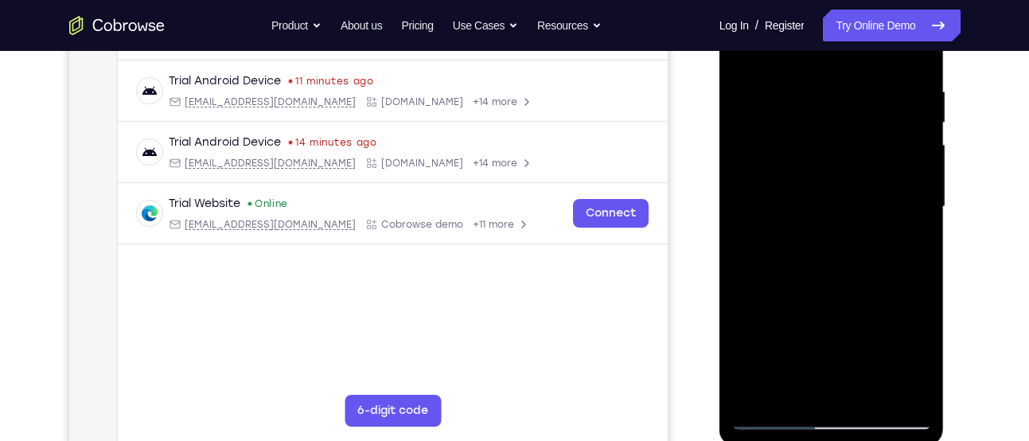
click at [794, 119] on div at bounding box center [831, 206] width 200 height 445
click at [788, 136] on div at bounding box center [831, 206] width 200 height 445
click at [835, 183] on div at bounding box center [831, 206] width 200 height 445
click at [835, 262] on div at bounding box center [831, 206] width 200 height 445
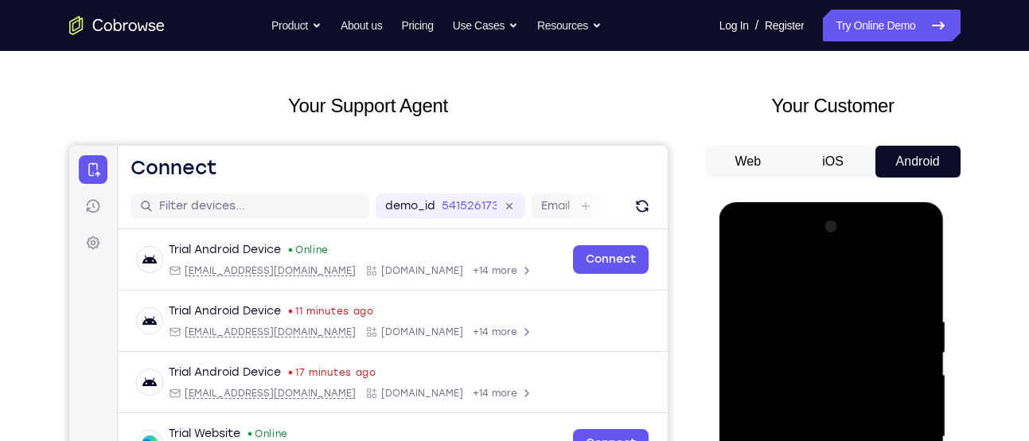
scroll to position [254, 0]
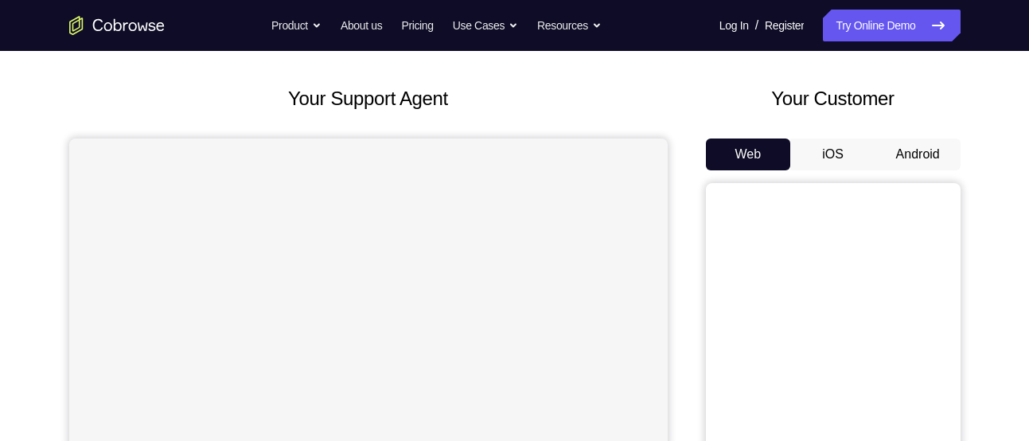
click at [929, 156] on button "Android" at bounding box center [917, 154] width 85 height 32
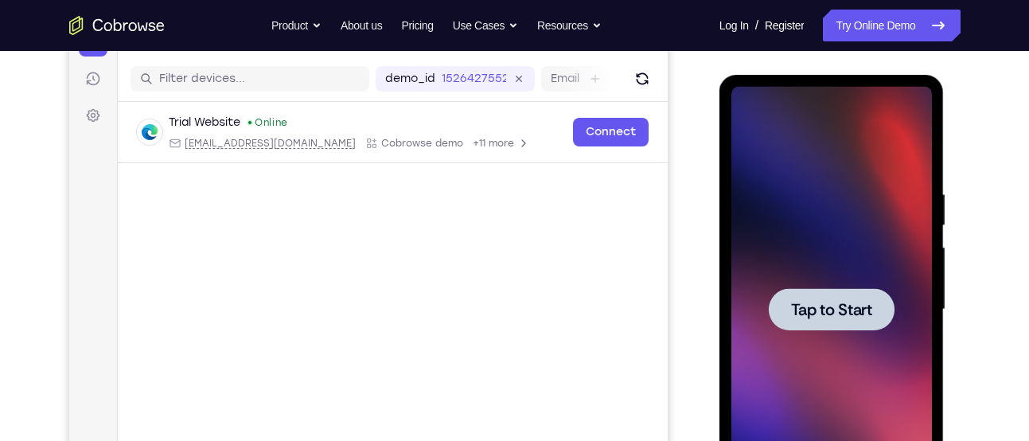
scroll to position [196, 0]
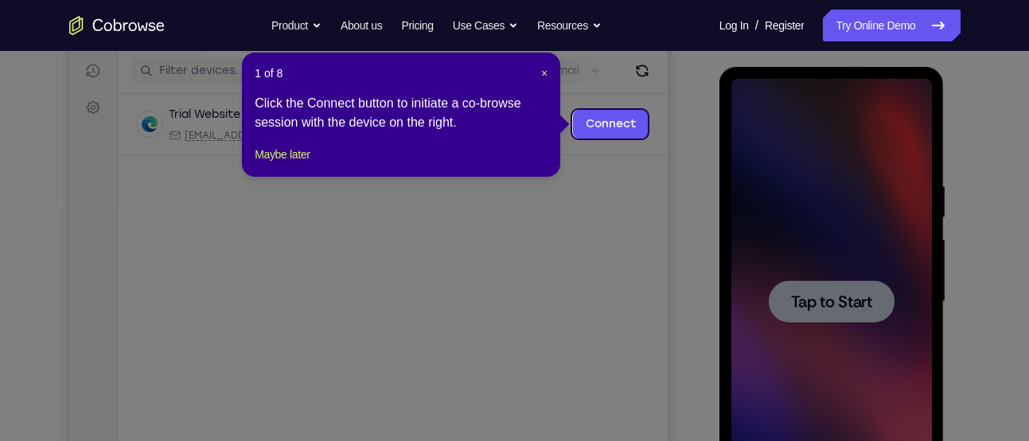
click at [869, 303] on icon at bounding box center [520, 220] width 1040 height 441
click at [542, 72] on span "×" at bounding box center [544, 73] width 6 height 13
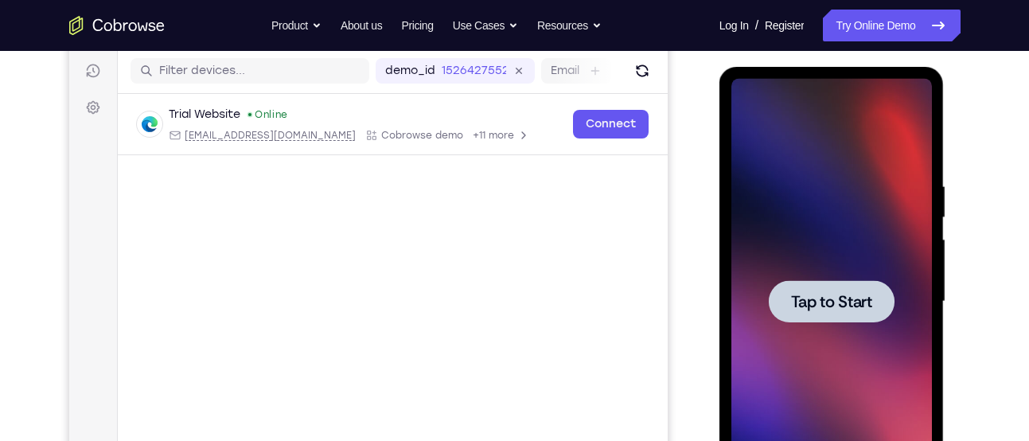
click at [819, 294] on span "Tap to Start" at bounding box center [831, 302] width 81 height 16
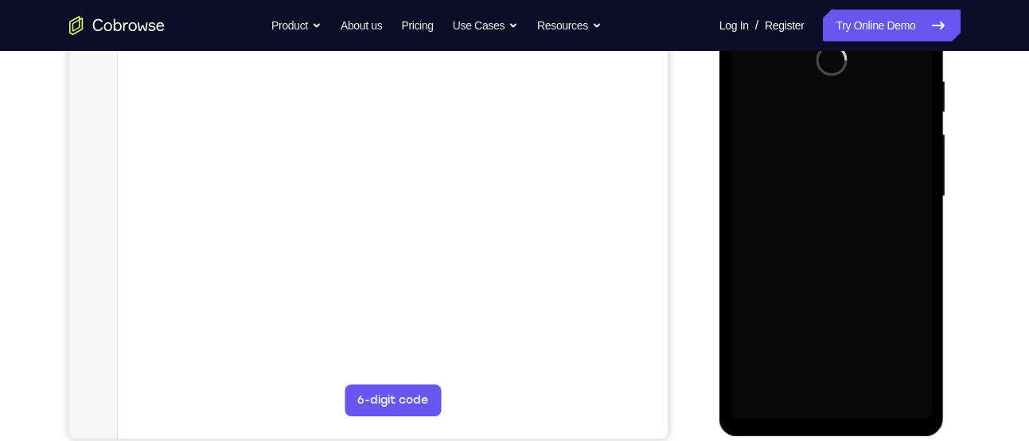
scroll to position [299, 0]
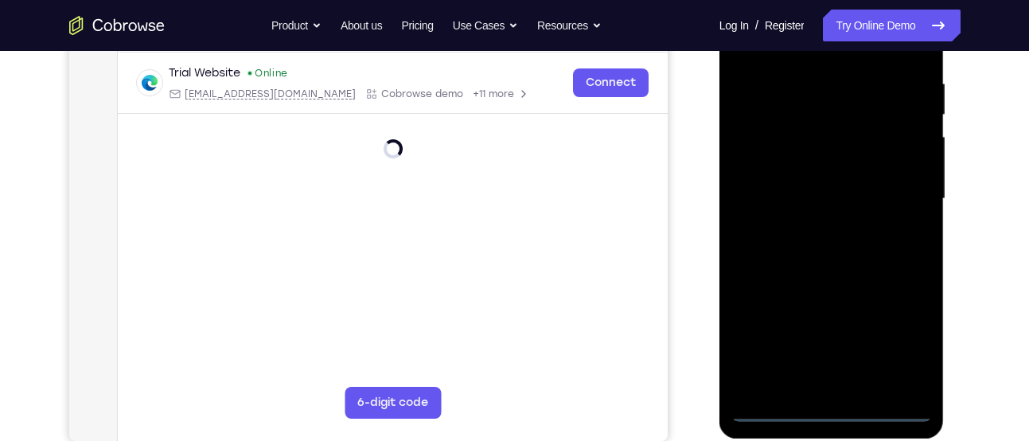
click at [833, 414] on div at bounding box center [831, 198] width 200 height 445
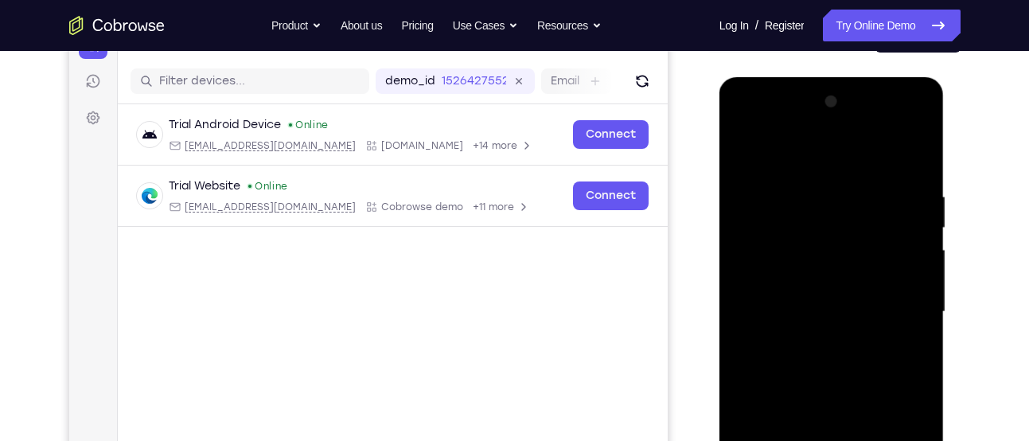
scroll to position [213, 0]
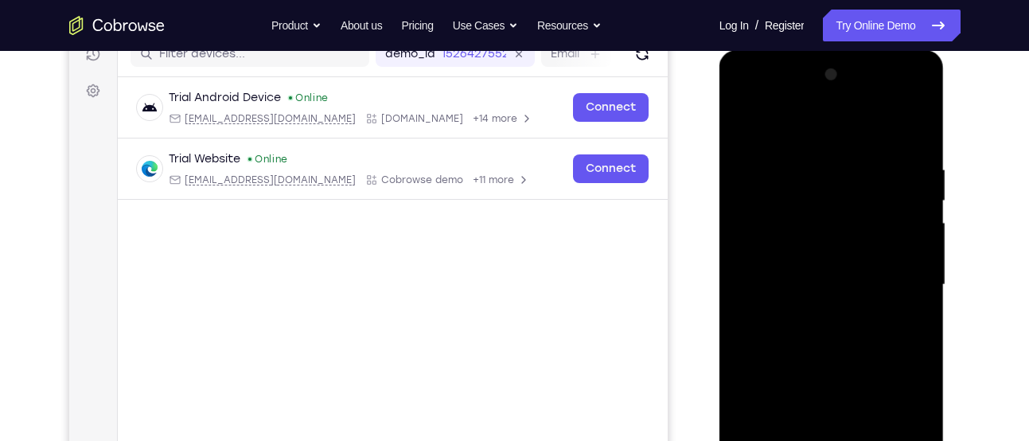
click at [893, 425] on div at bounding box center [831, 284] width 200 height 445
click at [826, 139] on div at bounding box center [831, 284] width 200 height 445
click at [898, 285] on div at bounding box center [831, 284] width 200 height 445
click at [821, 313] on div at bounding box center [831, 284] width 200 height 445
click at [797, 280] on div at bounding box center [831, 284] width 200 height 445
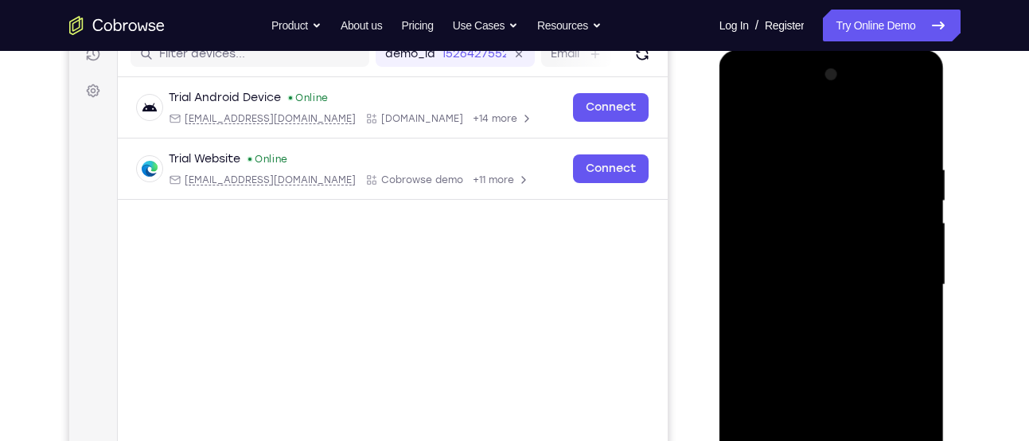
click at [797, 280] on div at bounding box center [831, 284] width 200 height 445
click at [834, 328] on div at bounding box center [831, 284] width 200 height 445
click at [912, 303] on div at bounding box center [831, 284] width 200 height 445
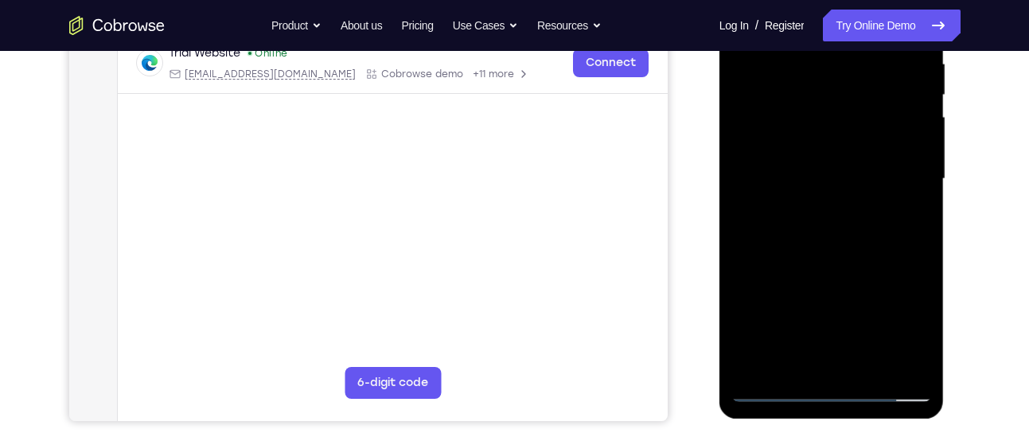
scroll to position [320, 0]
click at [846, 181] on div at bounding box center [831, 177] width 200 height 445
click at [834, 212] on div at bounding box center [831, 177] width 200 height 445
click at [787, 178] on div at bounding box center [831, 177] width 200 height 445
click at [795, 191] on div at bounding box center [831, 177] width 200 height 445
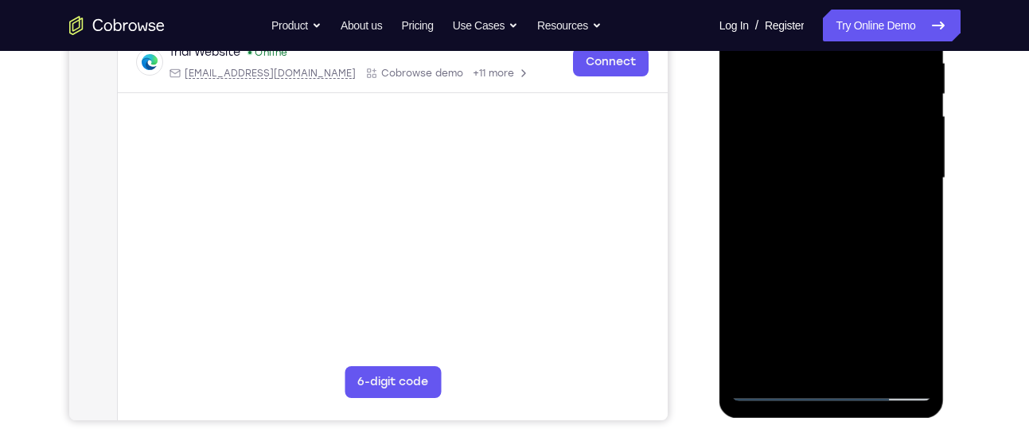
click at [793, 148] on div at bounding box center [831, 177] width 200 height 445
click at [800, 170] on div at bounding box center [831, 177] width 200 height 445
click at [803, 226] on div at bounding box center [831, 177] width 200 height 445
click at [805, 204] on div at bounding box center [831, 177] width 200 height 445
click at [811, 175] on div at bounding box center [831, 177] width 200 height 445
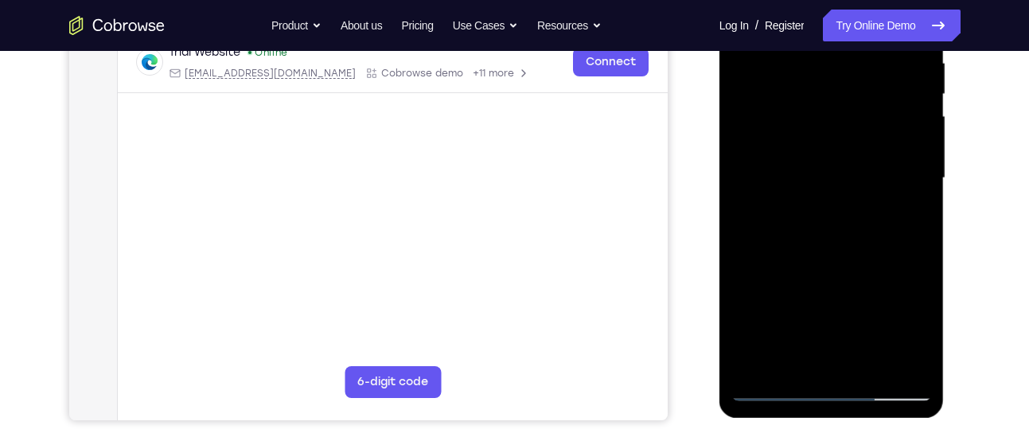
click at [811, 175] on div at bounding box center [831, 177] width 200 height 445
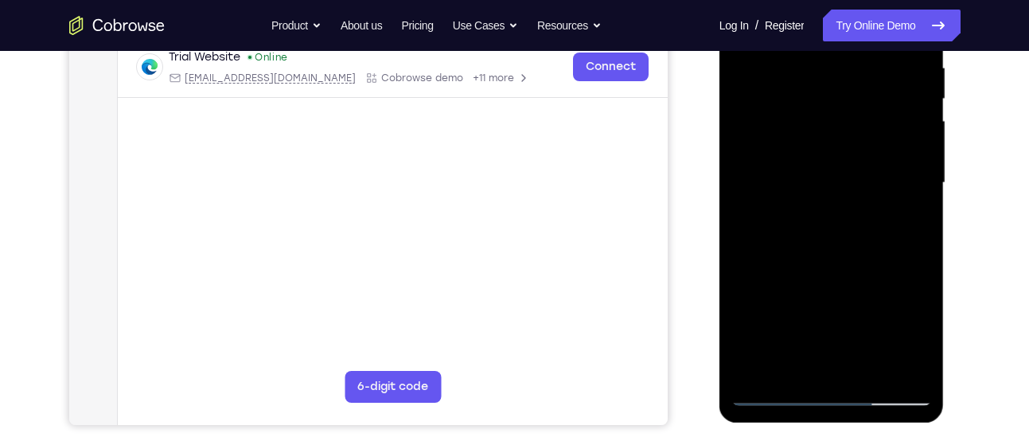
drag, startPoint x: 846, startPoint y: 200, endPoint x: 834, endPoint y: 215, distance: 19.2
click at [834, 215] on div at bounding box center [831, 182] width 200 height 445
click at [908, 196] on div at bounding box center [831, 182] width 200 height 445
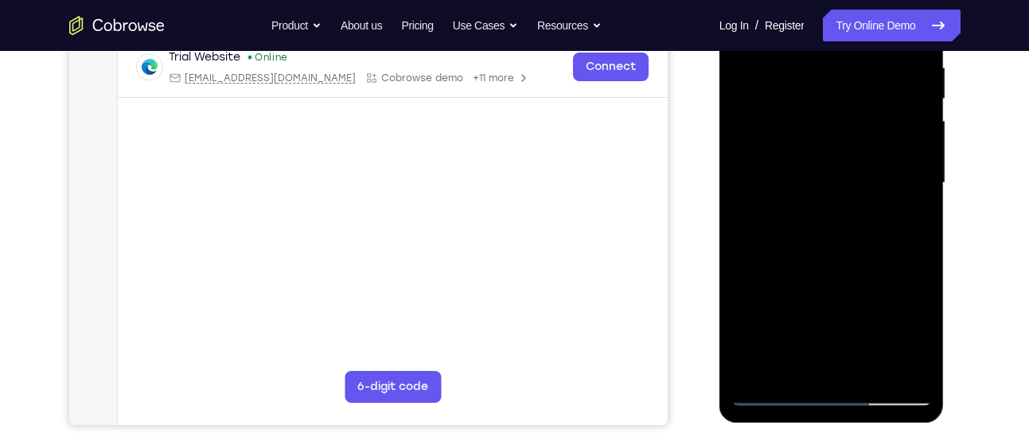
click at [776, 392] on div at bounding box center [831, 182] width 200 height 445
click at [808, 352] on div at bounding box center [831, 182] width 200 height 445
click at [825, 215] on div at bounding box center [831, 182] width 200 height 445
click at [822, 207] on div at bounding box center [831, 182] width 200 height 445
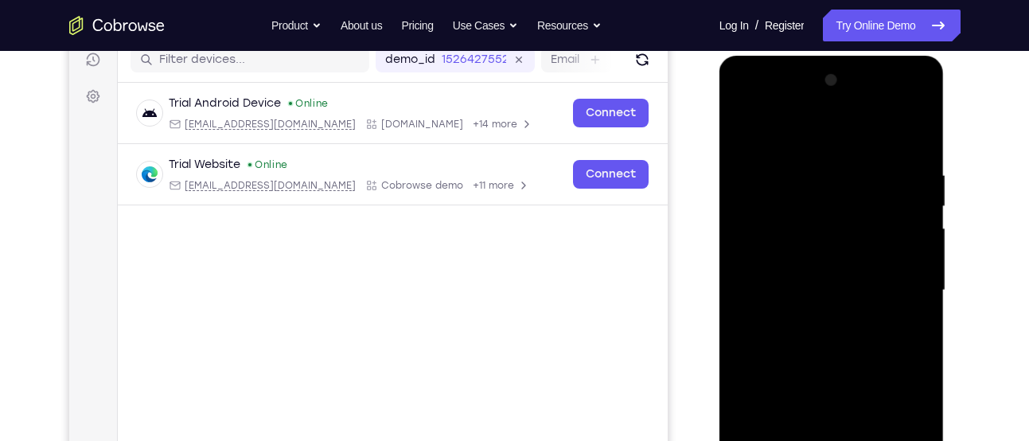
scroll to position [207, 0]
click at [823, 277] on div at bounding box center [831, 290] width 200 height 445
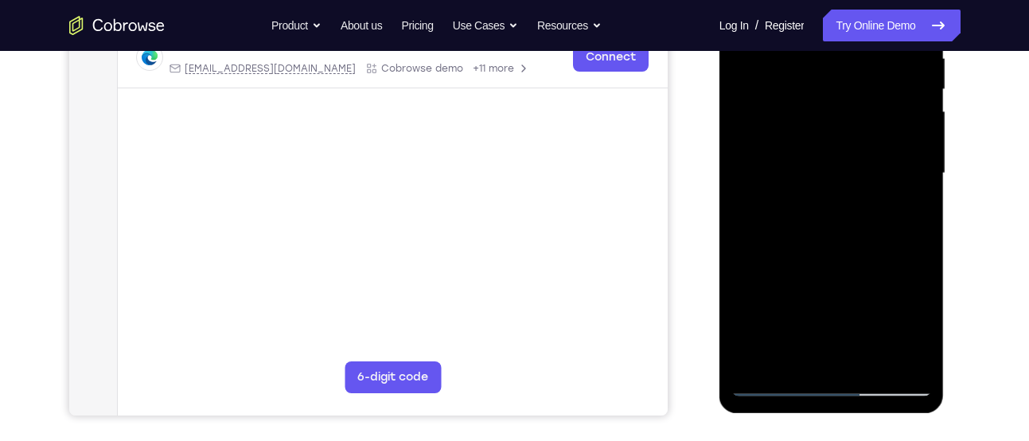
scroll to position [325, 0]
click at [826, 329] on div at bounding box center [831, 172] width 200 height 445
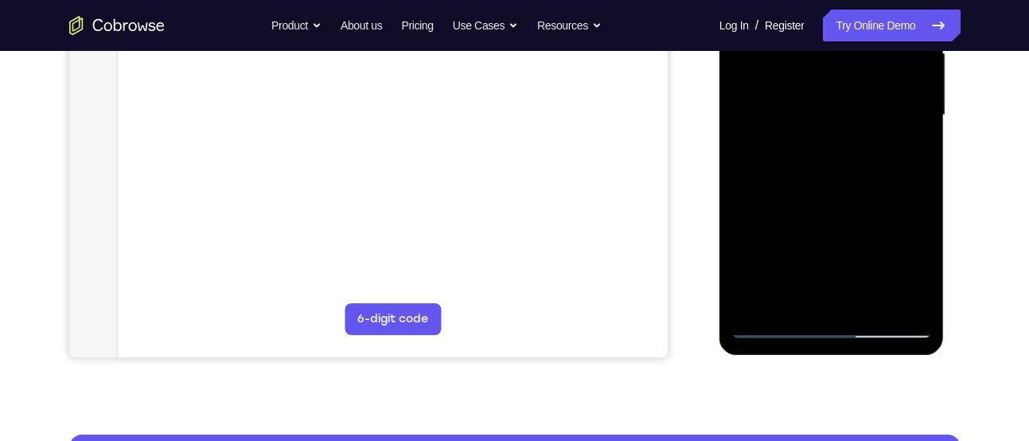
scroll to position [383, 0]
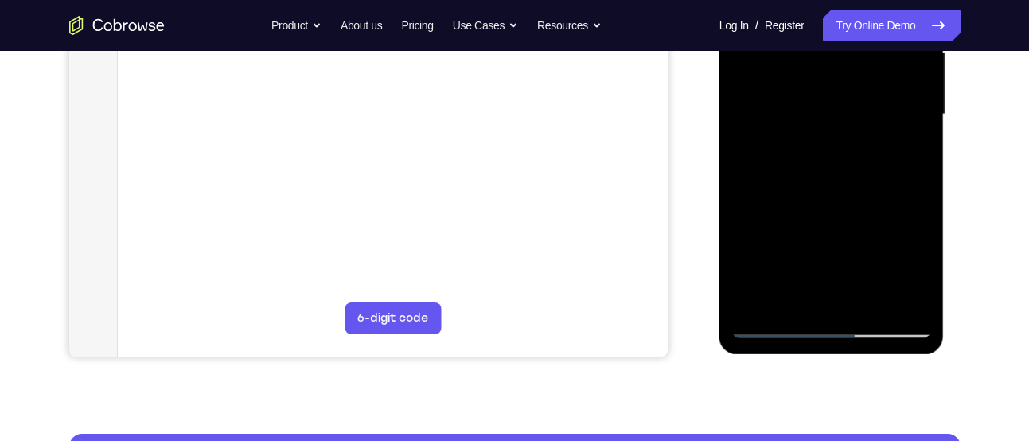
click at [851, 306] on div at bounding box center [831, 114] width 200 height 445
click at [776, 129] on div at bounding box center [831, 114] width 200 height 445
click at [793, 126] on div at bounding box center [831, 114] width 200 height 445
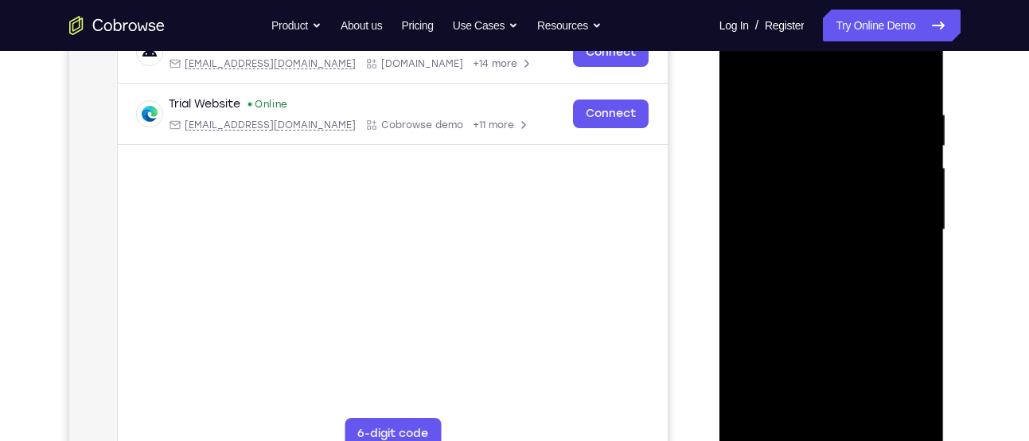
scroll to position [264, 0]
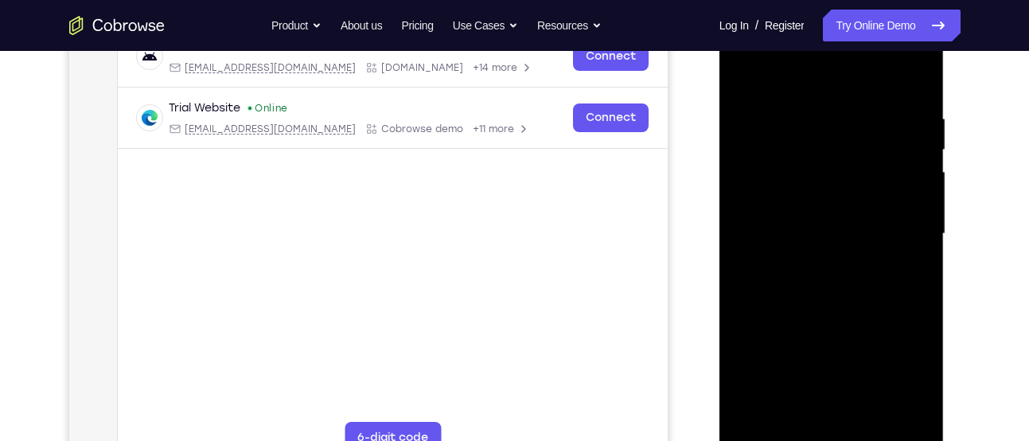
click at [808, 307] on div at bounding box center [831, 233] width 200 height 445
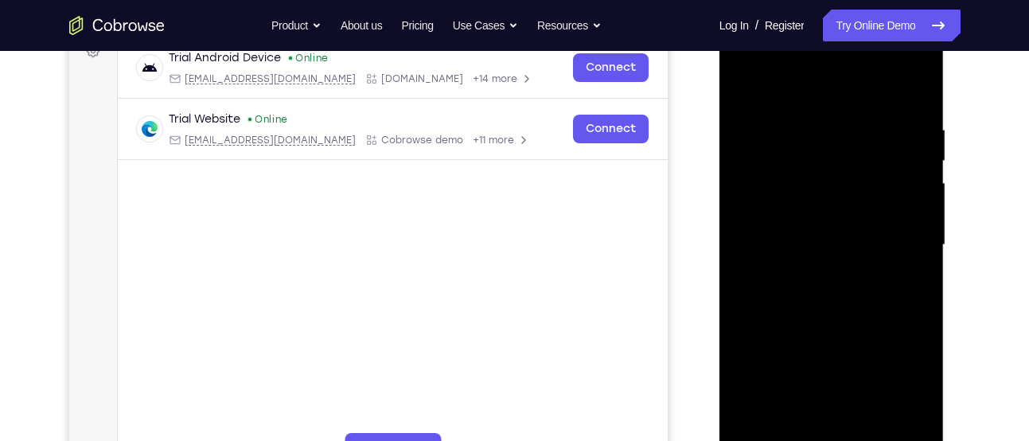
scroll to position [254, 0]
click at [830, 336] on div at bounding box center [831, 243] width 200 height 445
click at [906, 204] on div at bounding box center [831, 243] width 200 height 445
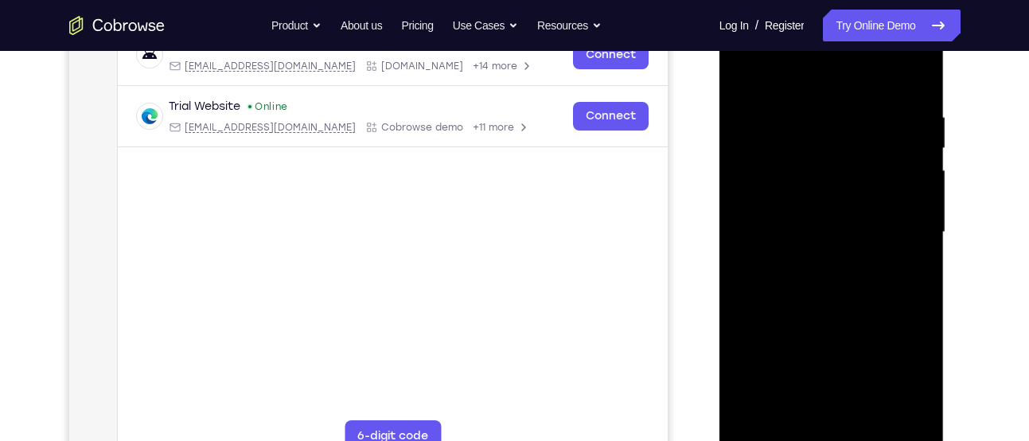
scroll to position [261, 0]
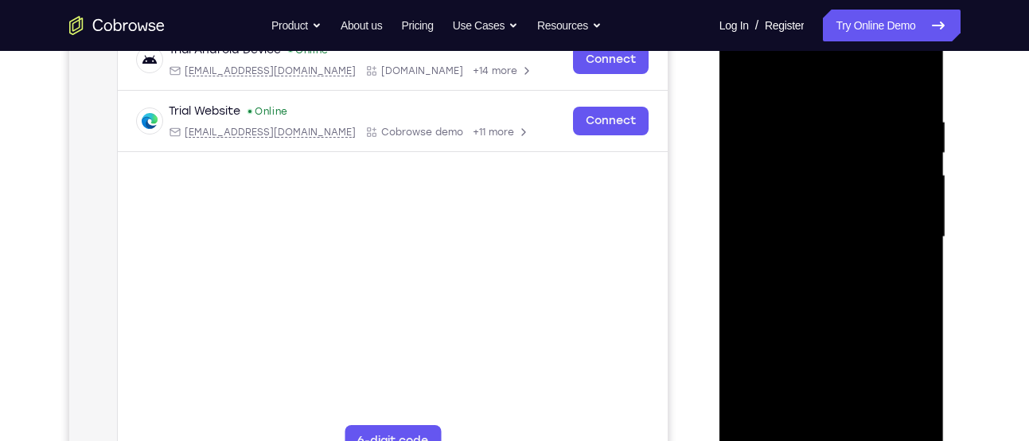
click at [745, 86] on div at bounding box center [831, 236] width 200 height 445
click at [838, 325] on div at bounding box center [831, 236] width 200 height 445
click at [903, 202] on div at bounding box center [831, 236] width 200 height 445
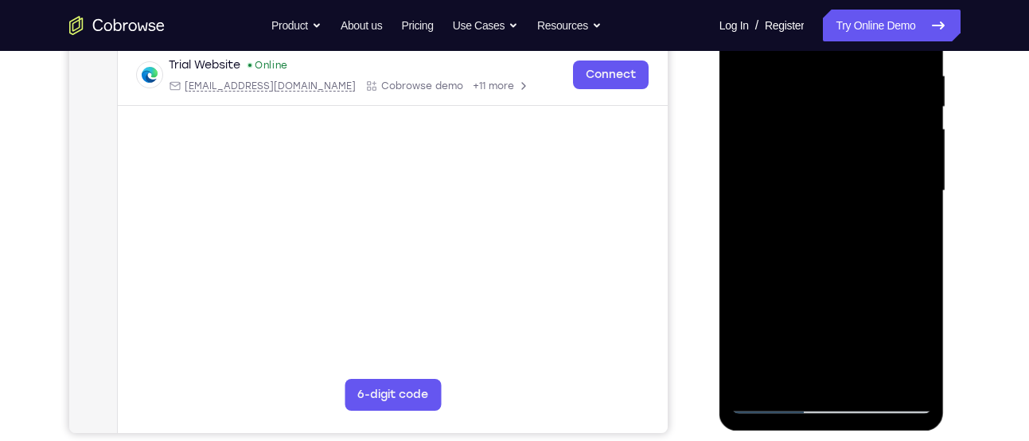
scroll to position [282, 0]
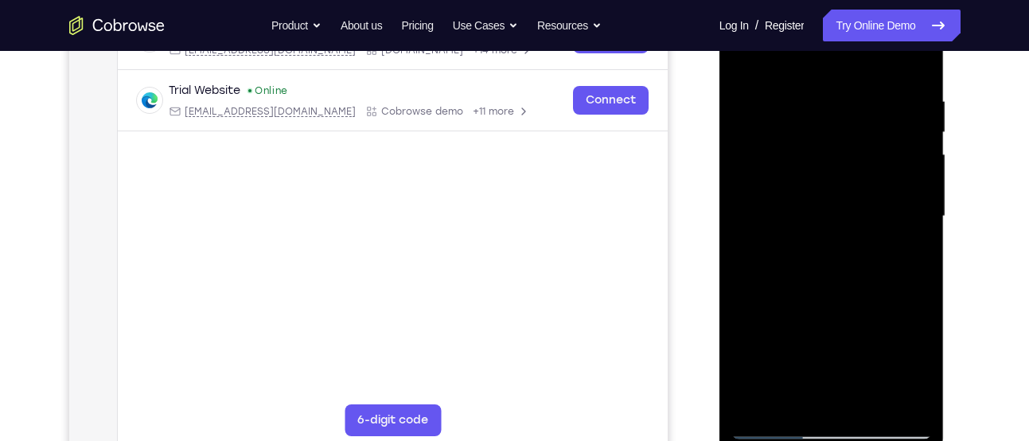
click at [919, 176] on div at bounding box center [831, 216] width 200 height 445
click at [904, 178] on div at bounding box center [831, 216] width 200 height 445
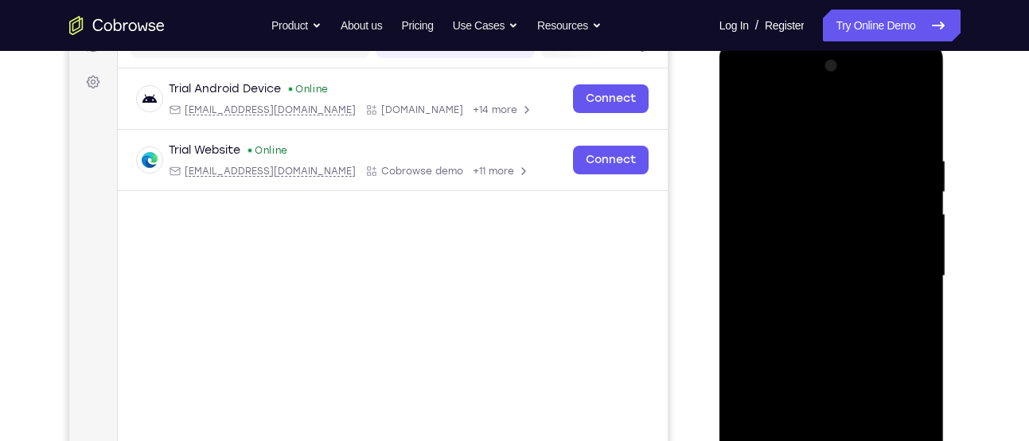
scroll to position [221, 0]
click at [906, 241] on div at bounding box center [831, 276] width 200 height 445
click at [747, 122] on div at bounding box center [831, 276] width 200 height 445
click at [757, 294] on div at bounding box center [831, 276] width 200 height 445
click at [757, 303] on div at bounding box center [831, 276] width 200 height 445
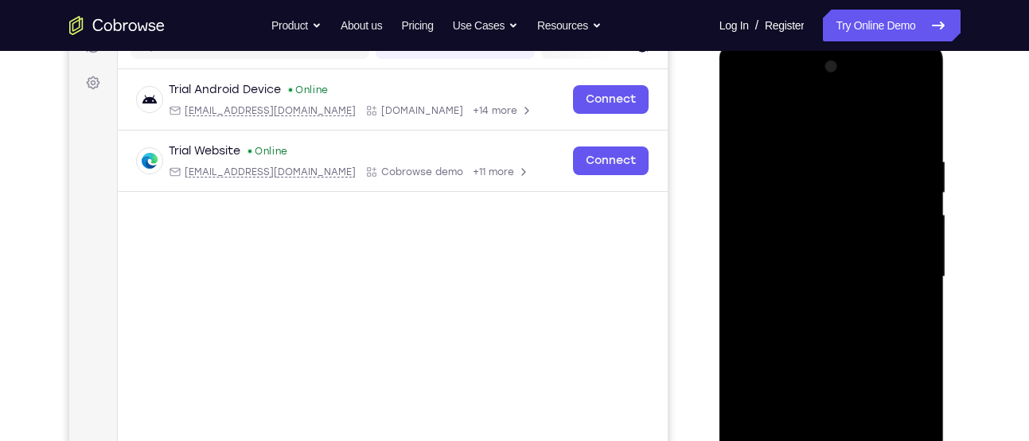
click at [757, 303] on div at bounding box center [831, 276] width 200 height 445
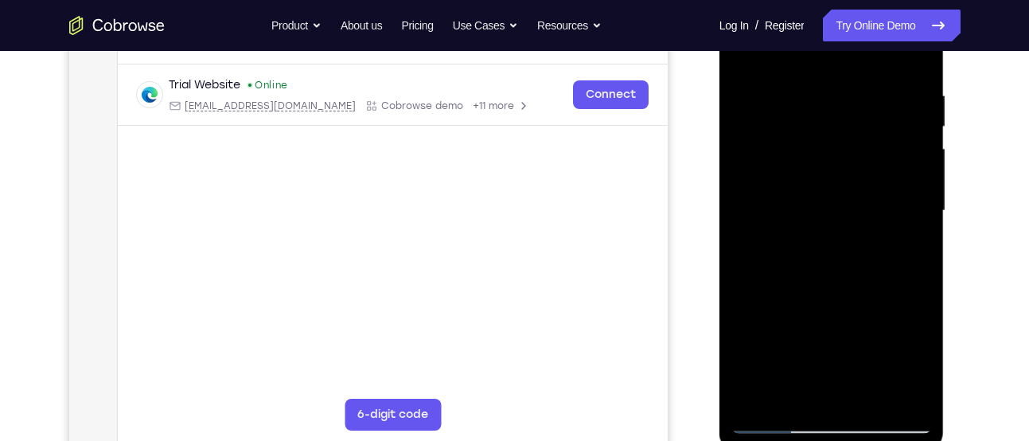
scroll to position [286, 0]
click at [842, 300] on div at bounding box center [831, 212] width 200 height 445
click at [904, 182] on div at bounding box center [831, 212] width 200 height 445
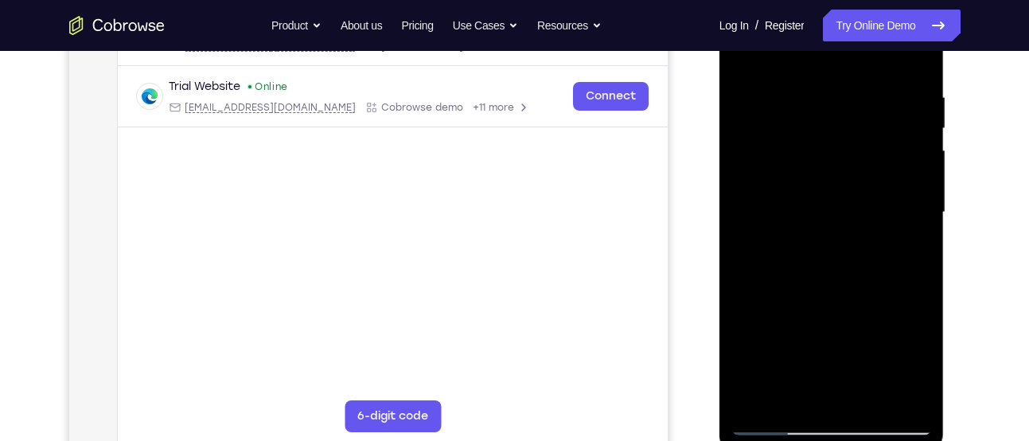
click at [904, 182] on div at bounding box center [831, 212] width 200 height 445
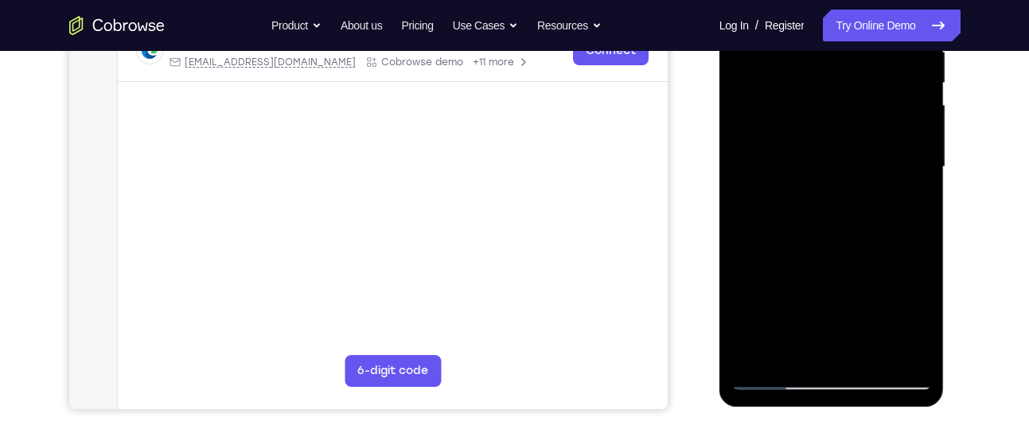
scroll to position [332, 0]
click at [776, 376] on div at bounding box center [831, 166] width 200 height 445
click at [799, 253] on div at bounding box center [831, 166] width 200 height 445
click at [916, 123] on div at bounding box center [831, 166] width 200 height 445
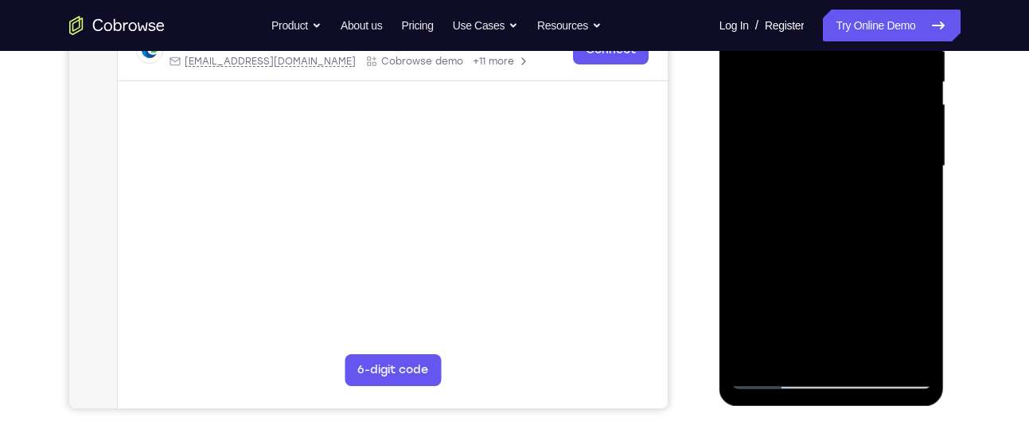
click at [916, 123] on div at bounding box center [831, 166] width 200 height 445
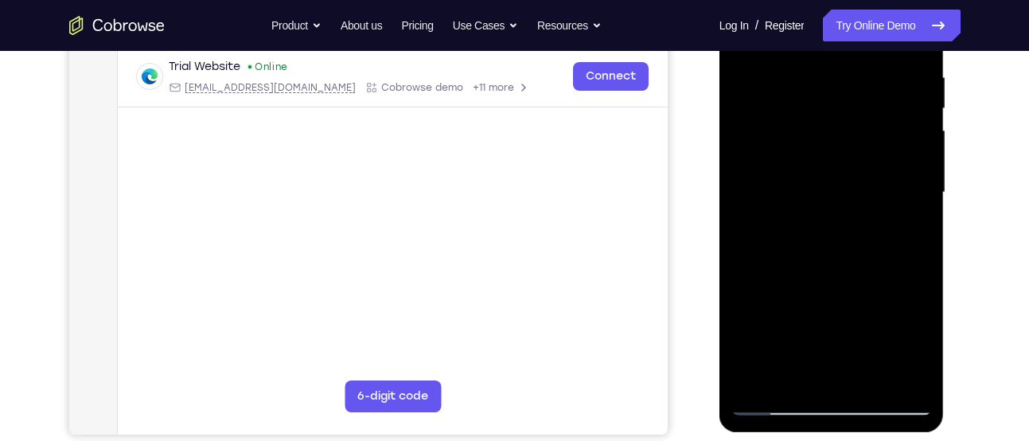
click at [810, 169] on div at bounding box center [831, 192] width 200 height 445
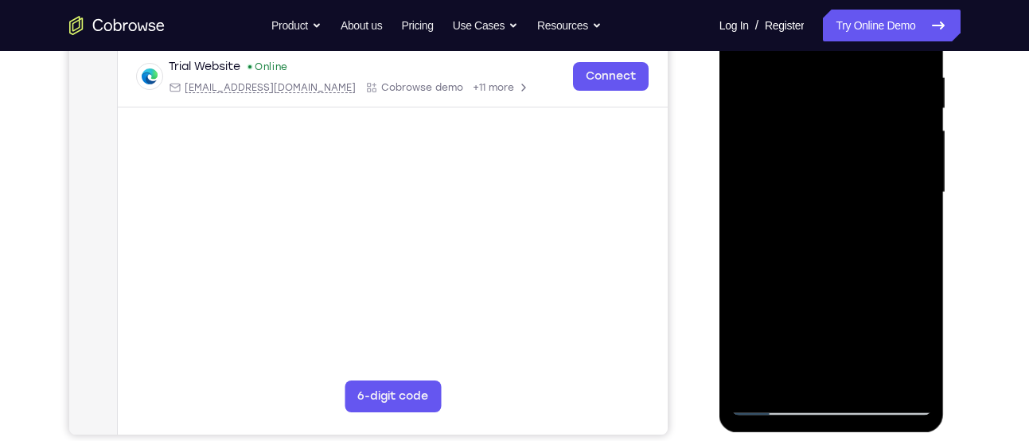
click at [810, 169] on div at bounding box center [831, 192] width 200 height 445
click at [773, 406] on div at bounding box center [831, 192] width 200 height 445
click at [788, 266] on div at bounding box center [831, 192] width 200 height 445
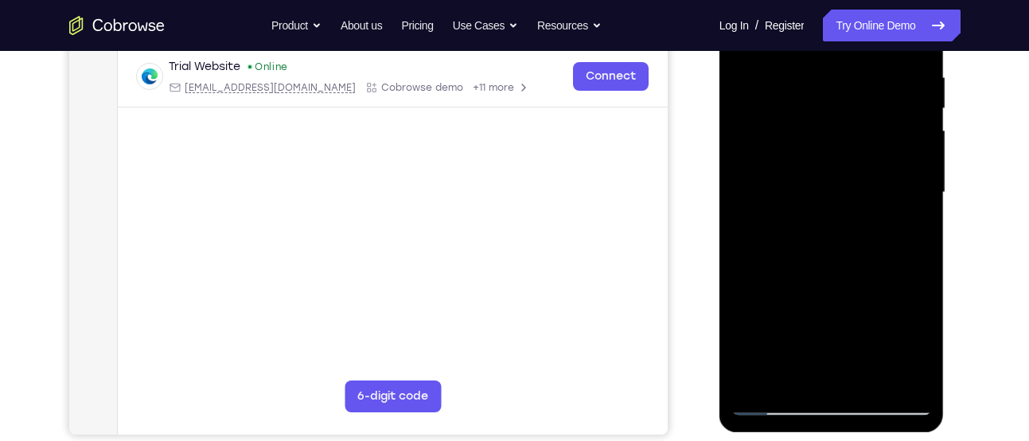
click at [795, 274] on div at bounding box center [831, 192] width 200 height 445
click at [778, 399] on div at bounding box center [831, 192] width 200 height 445
click at [812, 291] on div at bounding box center [831, 192] width 200 height 445
click at [780, 402] on div at bounding box center [831, 192] width 200 height 445
click at [829, 279] on div at bounding box center [831, 192] width 200 height 445
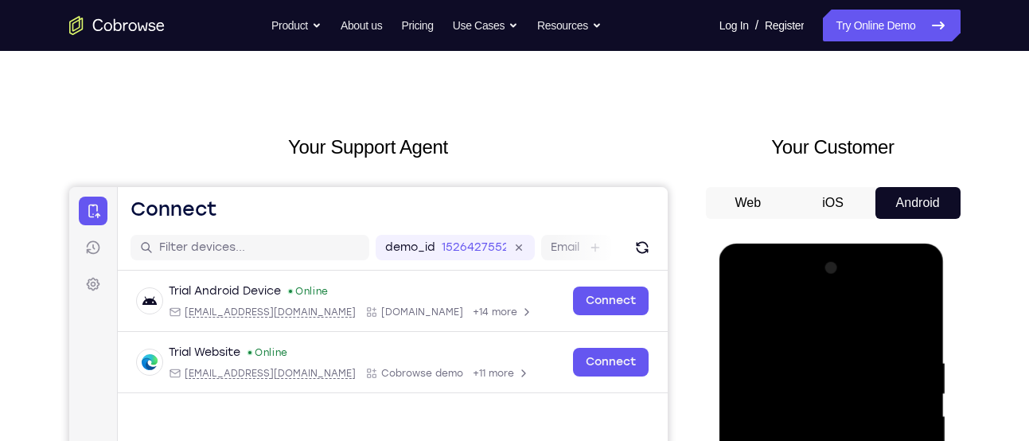
scroll to position [0, 0]
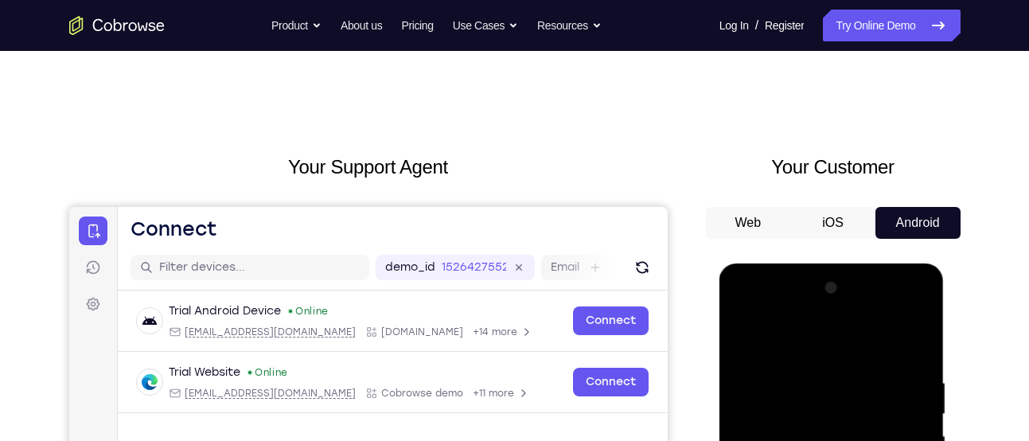
click at [826, 221] on button "iOS" at bounding box center [832, 223] width 85 height 32
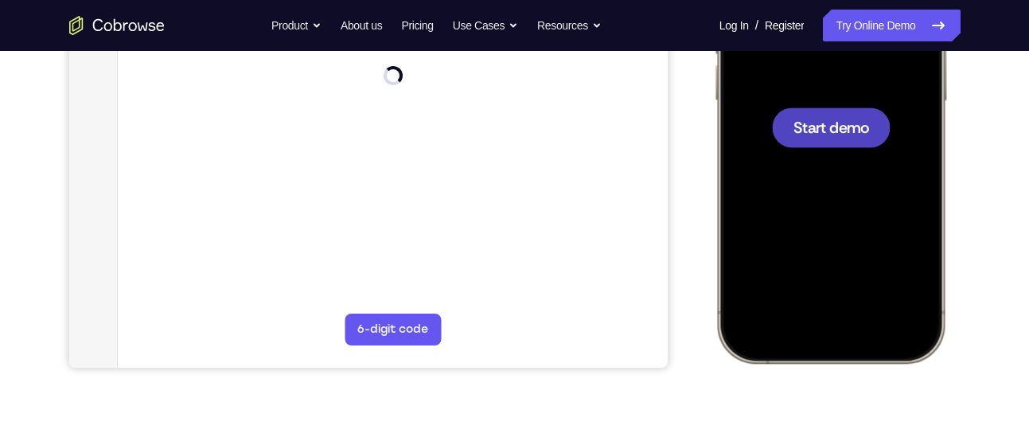
click at [823, 151] on div at bounding box center [829, 127] width 209 height 454
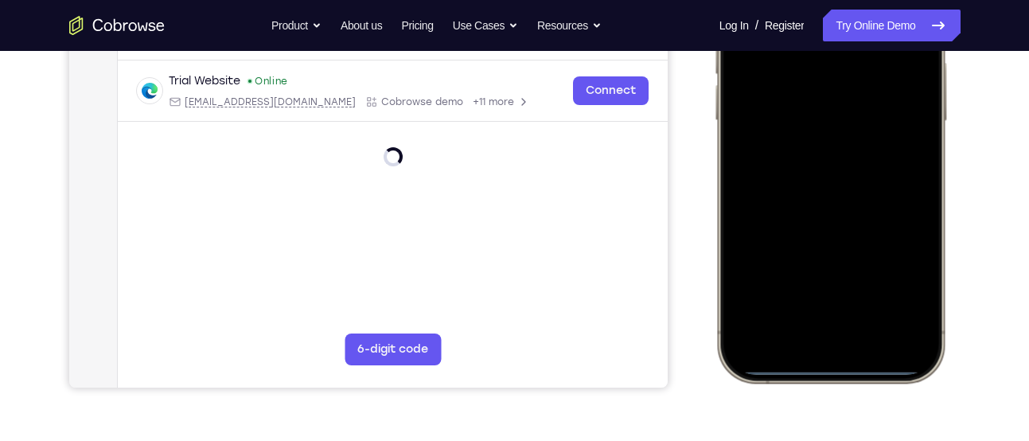
scroll to position [353, 0]
drag, startPoint x: 823, startPoint y: 367, endPoint x: 823, endPoint y: 229, distance: 138.4
click at [823, 229] on div at bounding box center [829, 146] width 209 height 454
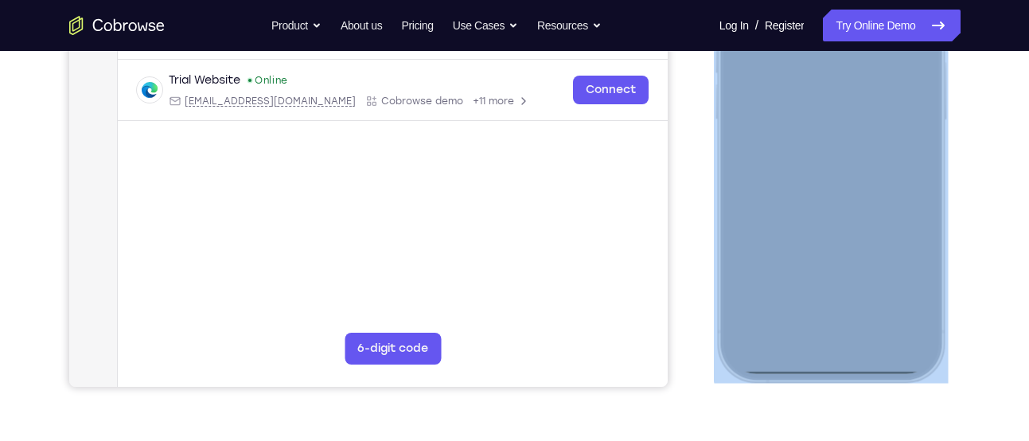
drag, startPoint x: 822, startPoint y: 374, endPoint x: 822, endPoint y: 135, distance: 238.6
click at [822, 135] on div at bounding box center [830, 146] width 234 height 472
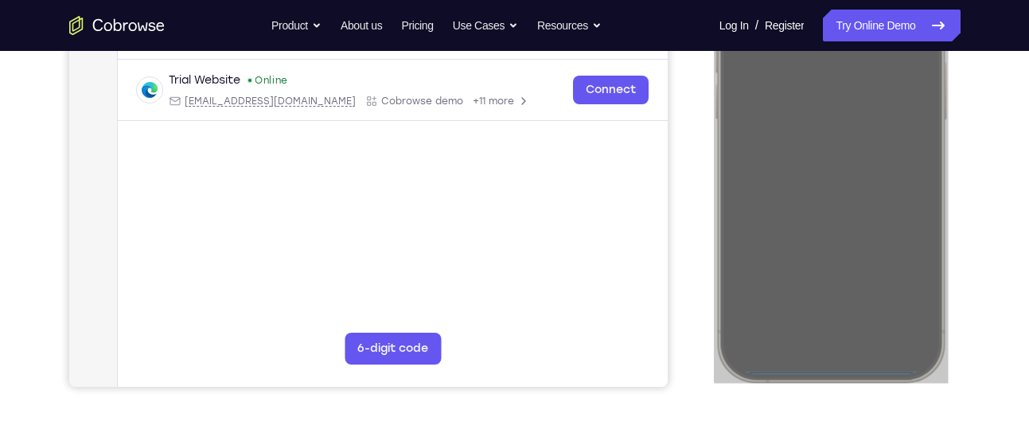
click at [686, 218] on div "Your Support Agent Your Customer Web iOS Android" at bounding box center [514, 94] width 891 height 588
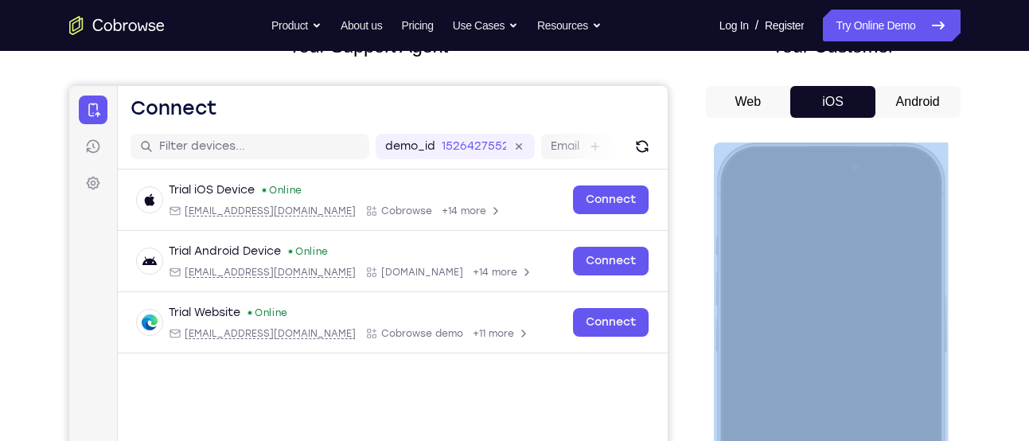
scroll to position [120, 0]
click at [838, 200] on div at bounding box center [829, 379] width 209 height 454
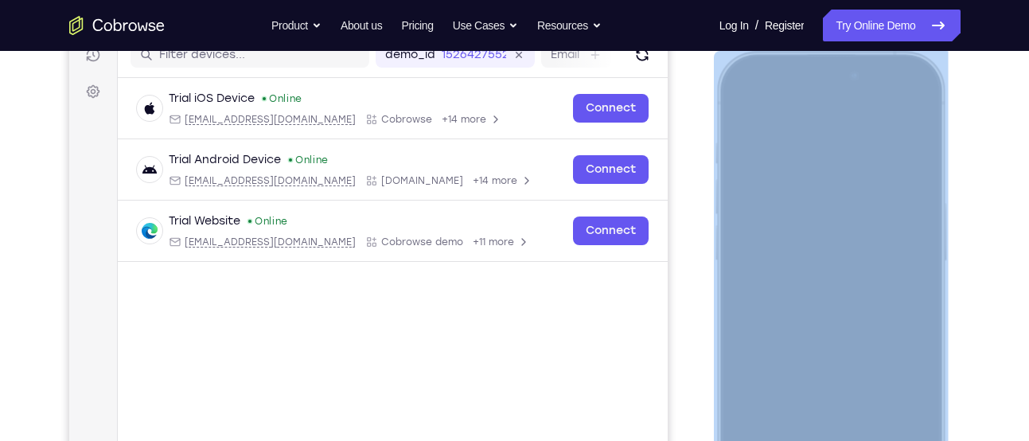
scroll to position [215, 0]
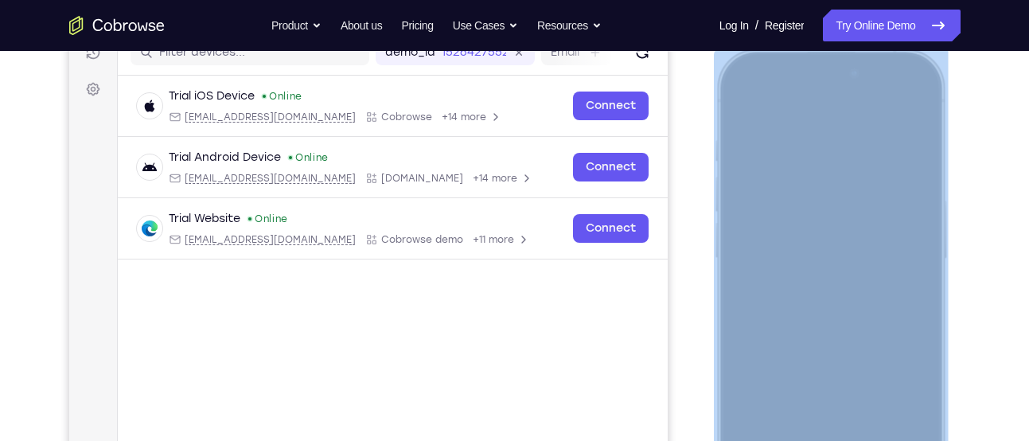
click at [886, 317] on div at bounding box center [829, 284] width 209 height 454
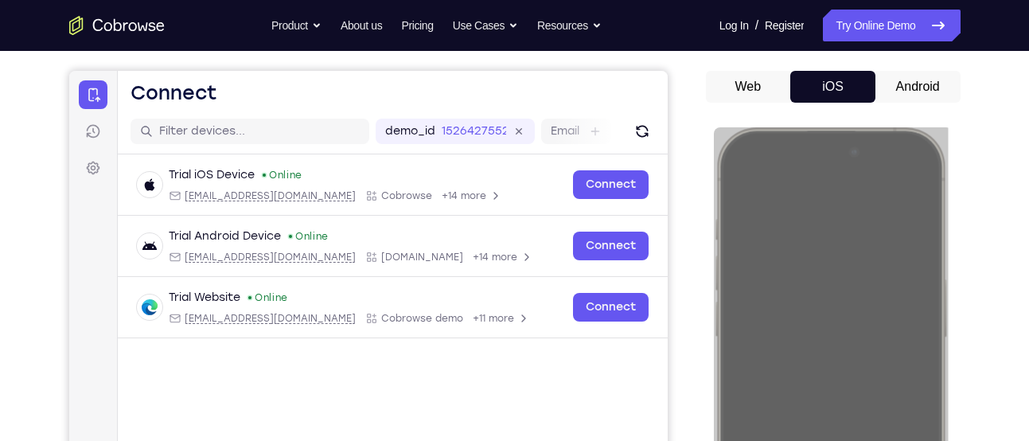
click at [892, 90] on button "Android" at bounding box center [917, 87] width 85 height 32
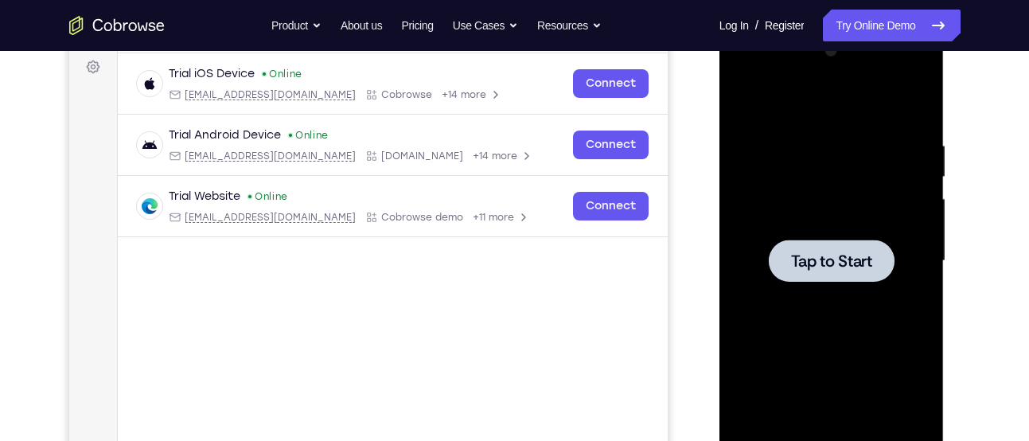
scroll to position [238, 0]
click at [824, 270] on div at bounding box center [831, 260] width 126 height 42
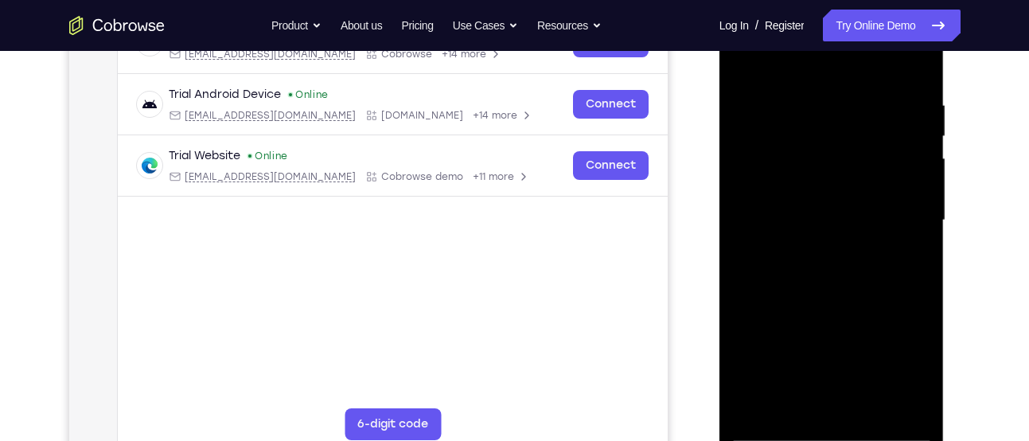
scroll to position [281, 0]
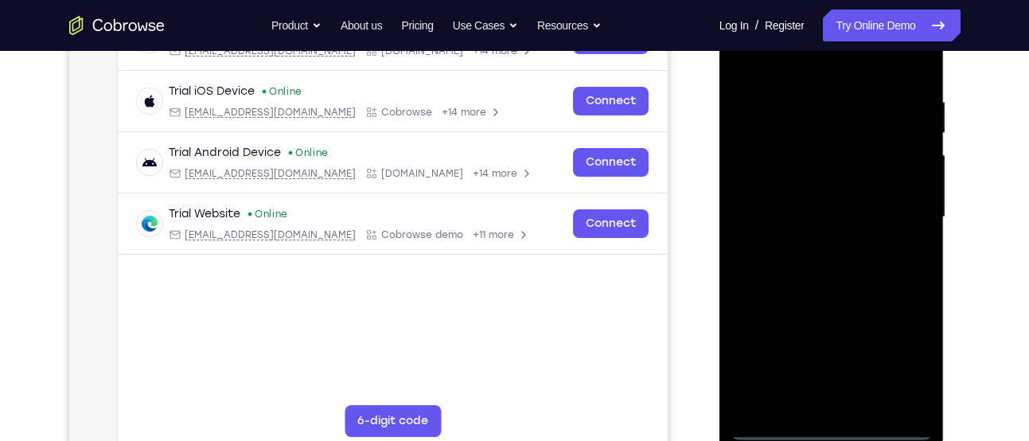
click at [834, 421] on div at bounding box center [831, 216] width 200 height 445
click at [830, 429] on div at bounding box center [831, 216] width 200 height 445
click at [909, 360] on div at bounding box center [831, 216] width 200 height 445
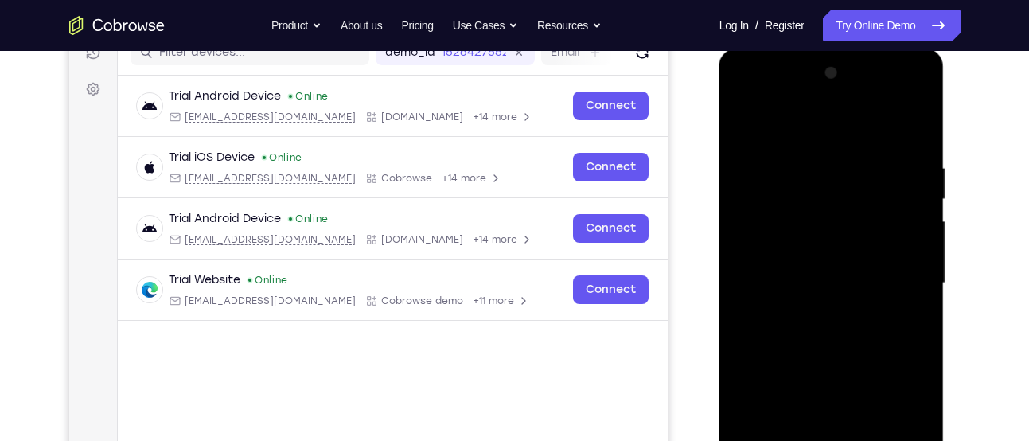
click at [834, 134] on div at bounding box center [831, 282] width 200 height 445
click at [895, 286] on div at bounding box center [831, 282] width 200 height 445
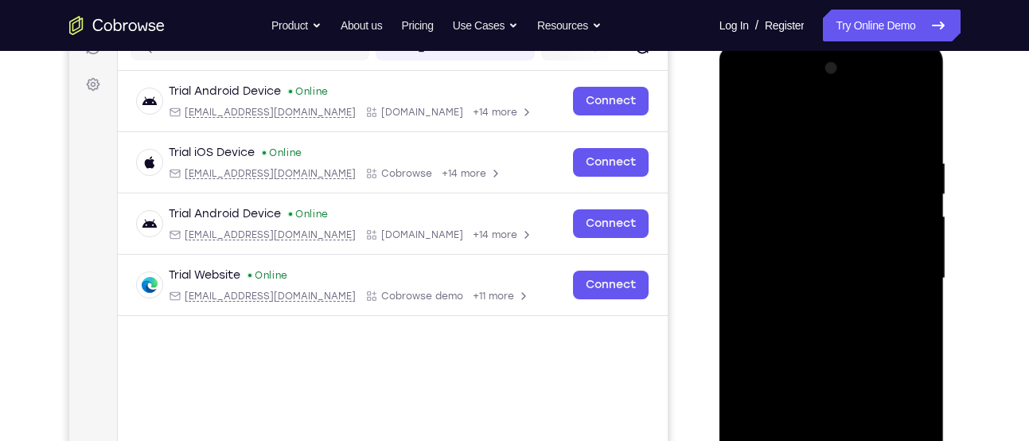
scroll to position [220, 0]
click at [810, 304] on div at bounding box center [831, 277] width 200 height 445
click at [775, 269] on div at bounding box center [831, 277] width 200 height 445
click at [833, 278] on div at bounding box center [831, 277] width 200 height 445
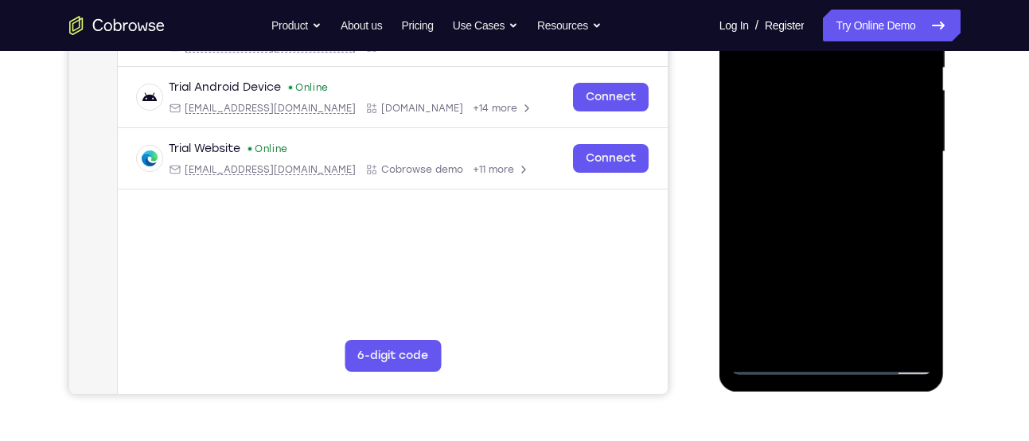
scroll to position [347, 0]
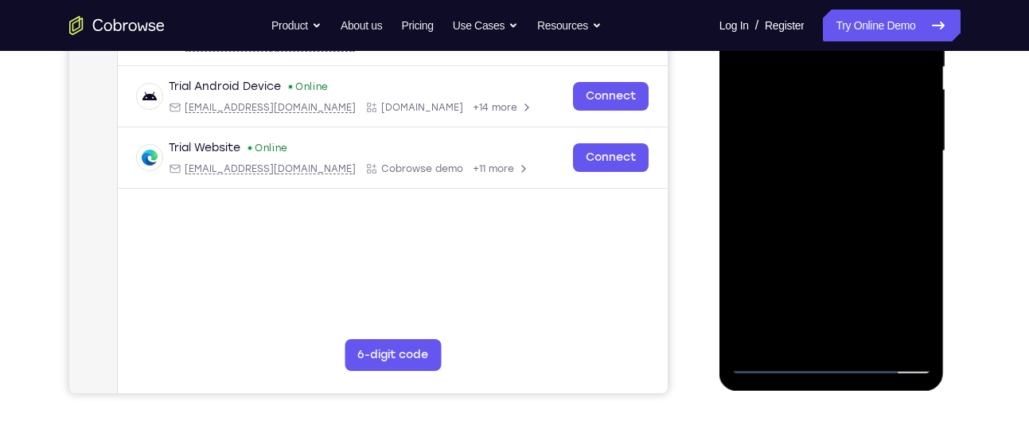
click at [833, 198] on div at bounding box center [831, 150] width 200 height 445
click at [833, 221] on div at bounding box center [831, 150] width 200 height 445
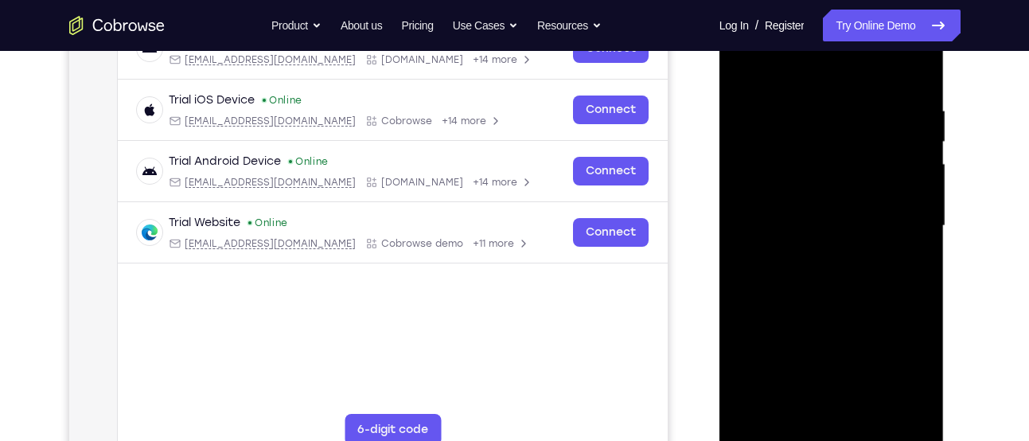
scroll to position [271, 0]
click at [830, 255] on div at bounding box center [831, 226] width 200 height 445
click at [794, 219] on div at bounding box center [831, 226] width 200 height 445
click at [827, 227] on div at bounding box center [831, 226] width 200 height 445
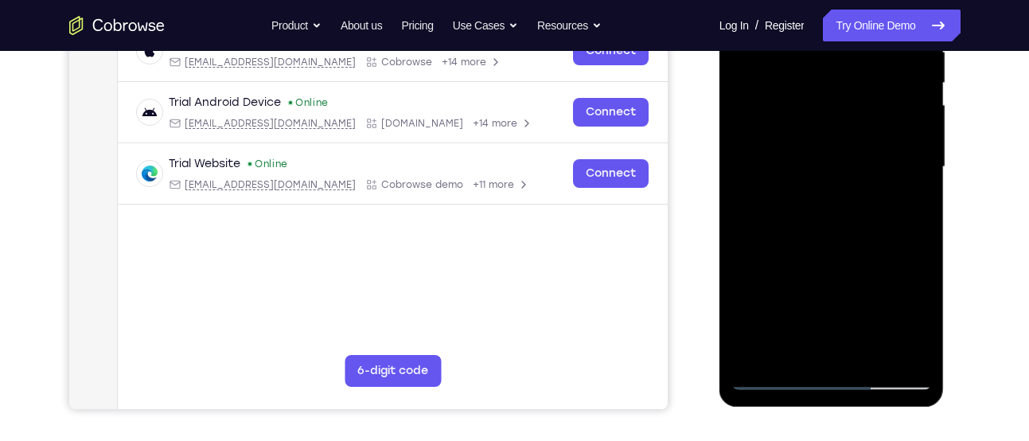
scroll to position [329, 0]
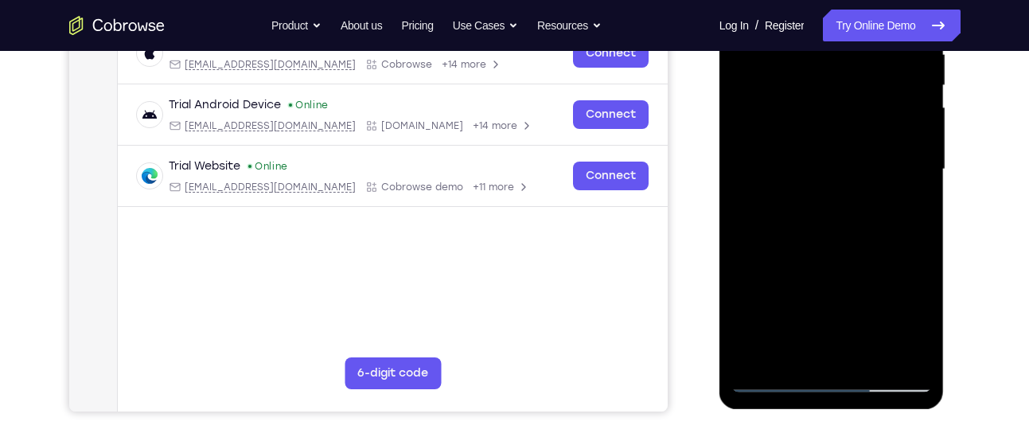
drag, startPoint x: 830, startPoint y: 320, endPoint x: 812, endPoint y: 138, distance: 183.0
click at [812, 138] on div at bounding box center [831, 169] width 200 height 445
click at [836, 344] on div at bounding box center [831, 169] width 200 height 445
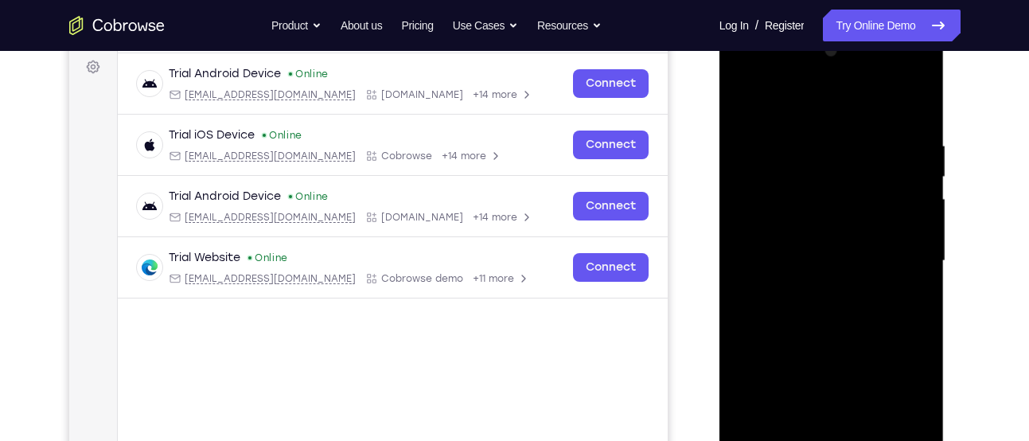
scroll to position [235, 0]
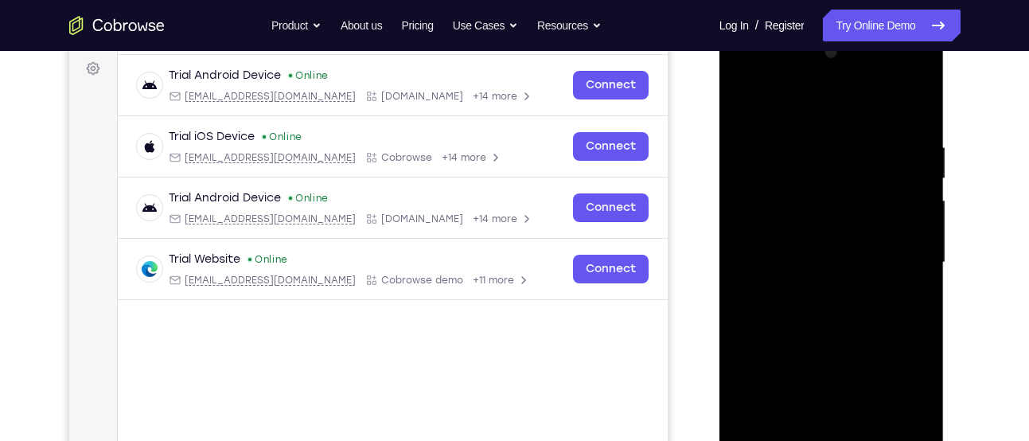
click at [830, 215] on div at bounding box center [831, 262] width 200 height 445
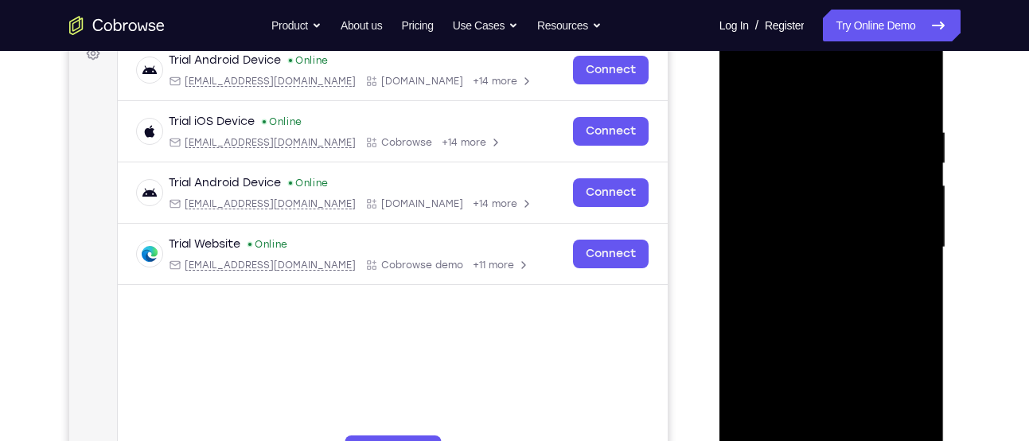
scroll to position [251, 0]
click at [795, 163] on div at bounding box center [831, 246] width 200 height 445
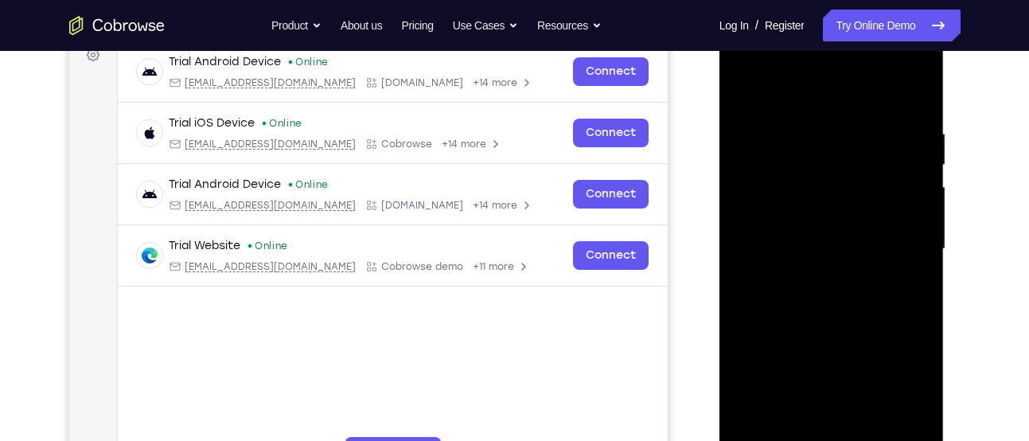
scroll to position [248, 0]
click at [766, 180] on div at bounding box center [831, 249] width 200 height 445
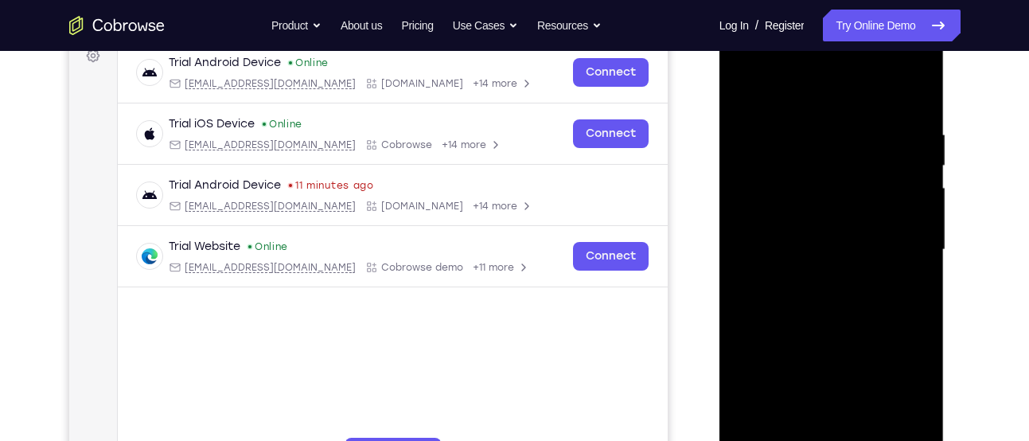
scroll to position [329, 0]
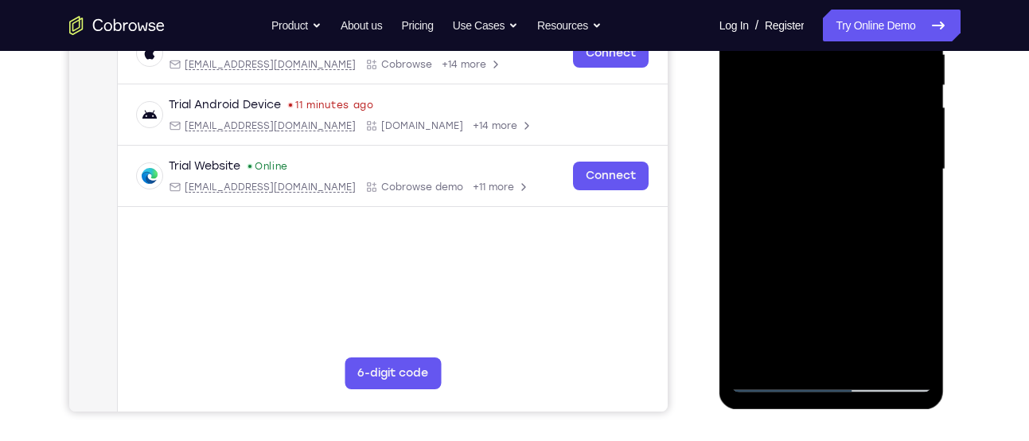
drag, startPoint x: 830, startPoint y: 361, endPoint x: 827, endPoint y: 347, distance: 14.7
click at [827, 347] on div at bounding box center [831, 169] width 200 height 445
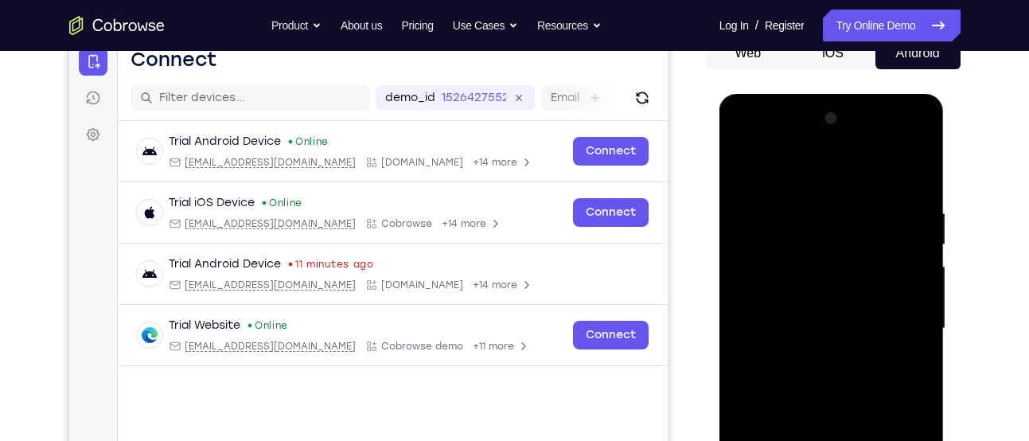
click at [737, 138] on div at bounding box center [831, 328] width 200 height 445
click at [765, 290] on div at bounding box center [831, 328] width 200 height 445
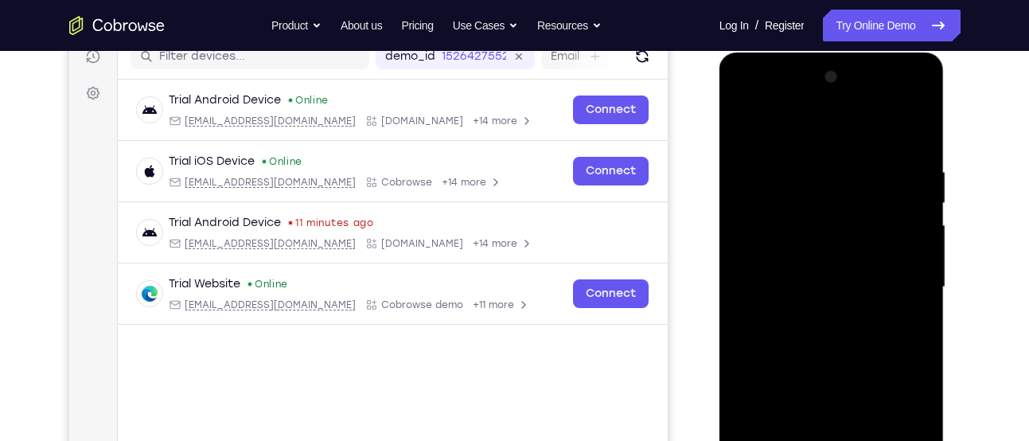
scroll to position [212, 0]
click at [811, 313] on div at bounding box center [831, 286] width 200 height 445
click at [742, 105] on div at bounding box center [831, 286] width 200 height 445
click at [807, 239] on div at bounding box center [831, 286] width 200 height 445
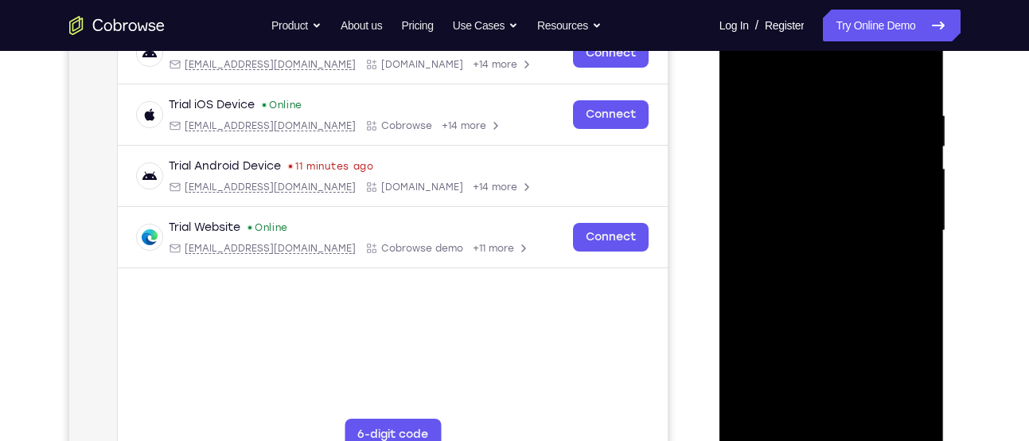
scroll to position [270, 0]
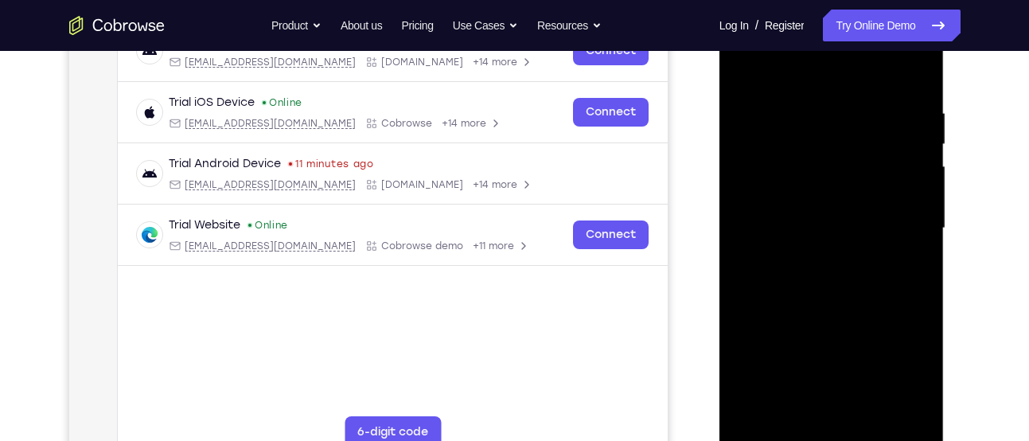
click at [764, 294] on div at bounding box center [831, 228] width 200 height 445
click at [909, 297] on div at bounding box center [831, 228] width 200 height 445
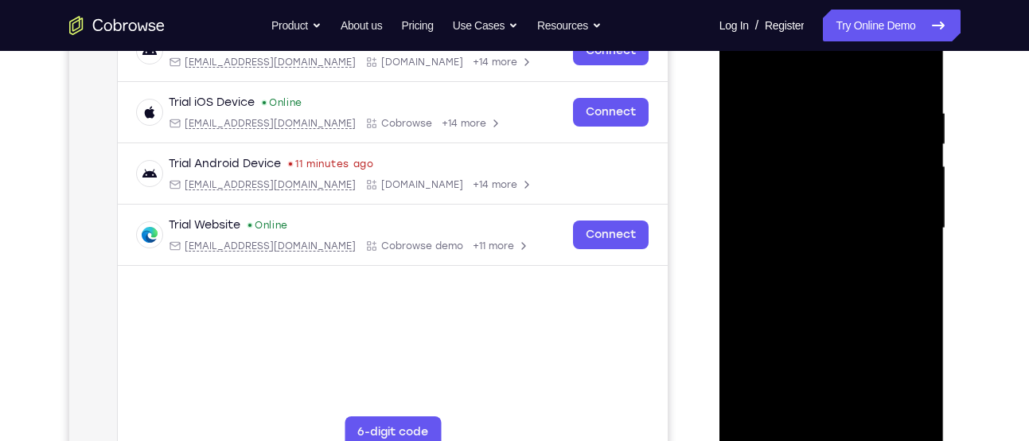
click at [900, 292] on div at bounding box center [831, 228] width 200 height 445
click at [909, 297] on div at bounding box center [831, 228] width 200 height 445
click at [830, 240] on div at bounding box center [831, 228] width 200 height 445
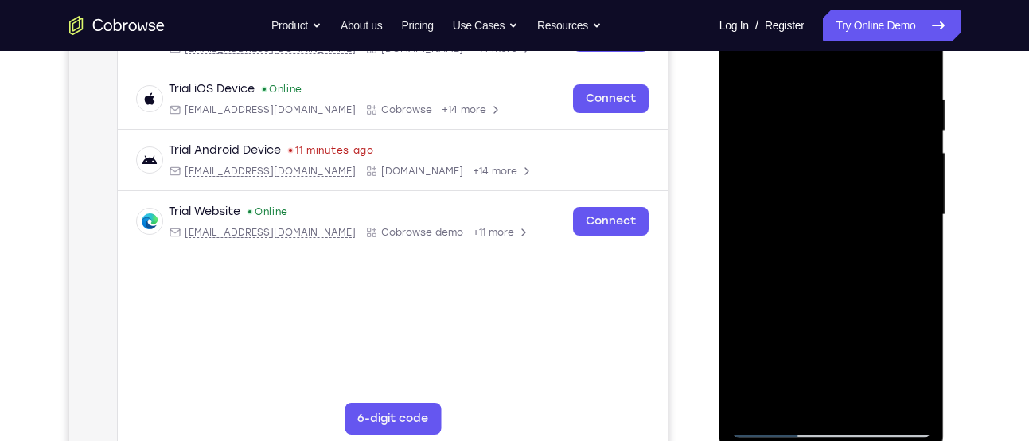
scroll to position [270, 0]
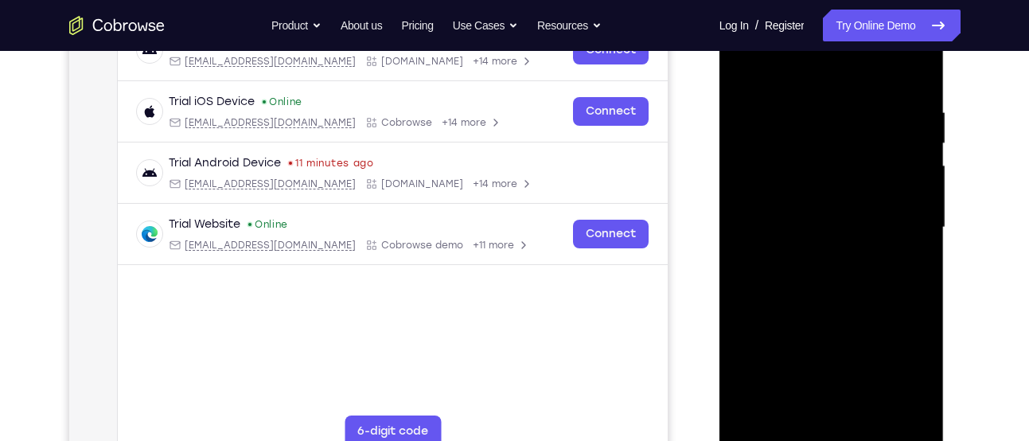
click at [748, 81] on div at bounding box center [831, 227] width 200 height 445
drag, startPoint x: 871, startPoint y: 205, endPoint x: 688, endPoint y: 200, distance: 183.0
click at [719, 200] on html "Online web based iOS Simulators and Android Emulators. Run iPhone, iPad, Mobile…" at bounding box center [832, 231] width 227 height 477
click at [774, 274] on div at bounding box center [831, 227] width 200 height 445
drag, startPoint x: 904, startPoint y: 213, endPoint x: 741, endPoint y: 231, distance: 164.1
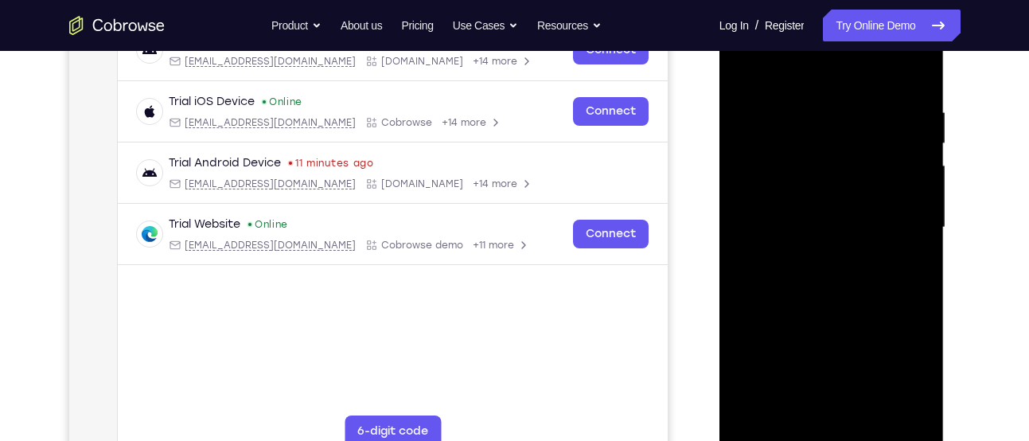
click at [741, 231] on div at bounding box center [831, 227] width 200 height 445
click at [780, 270] on div at bounding box center [831, 227] width 200 height 445
drag, startPoint x: 847, startPoint y: 247, endPoint x: 1416, endPoint y: 269, distance: 569.2
click at [719, 276] on html "Online web based iOS Simulators and Android Emulators. Run iPhone, iPad, Mobile…" at bounding box center [832, 231] width 227 height 477
drag, startPoint x: 910, startPoint y: 206, endPoint x: 715, endPoint y: 223, distance: 195.6
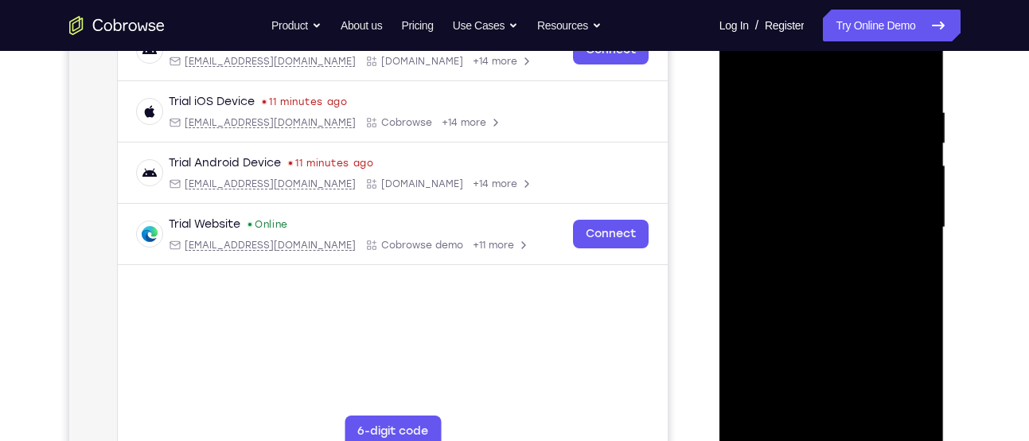
click at [719, 223] on html "Online web based iOS Simulators and Android Emulators. Run iPhone, iPad, Mobile…" at bounding box center [832, 231] width 227 height 477
drag, startPoint x: 904, startPoint y: 188, endPoint x: 686, endPoint y: 215, distance: 219.6
click at [719, 215] on html "Online web based iOS Simulators and Android Emulators. Run iPhone, iPad, Mobile…" at bounding box center [832, 231] width 227 height 477
click at [753, 271] on div at bounding box center [831, 227] width 200 height 445
drag, startPoint x: 892, startPoint y: 209, endPoint x: 742, endPoint y: 227, distance: 151.4
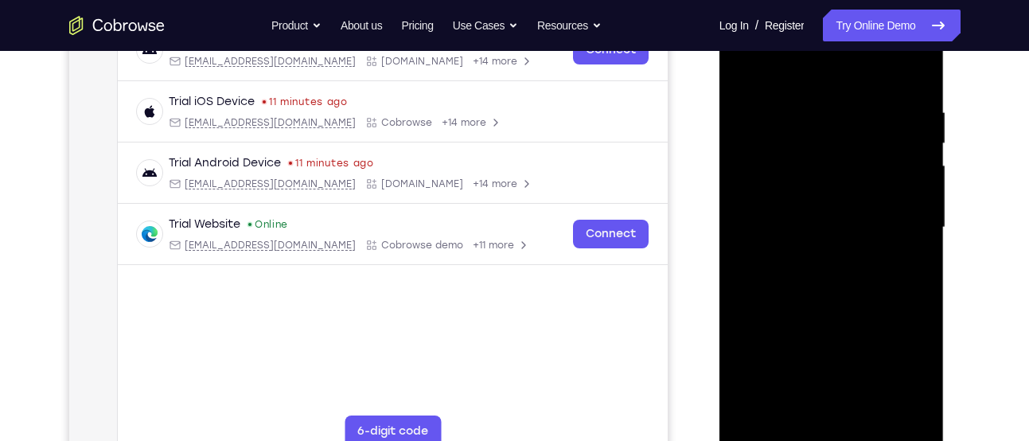
click at [742, 227] on div at bounding box center [831, 227] width 200 height 445
drag, startPoint x: 834, startPoint y: 272, endPoint x: 857, endPoint y: 51, distance: 222.4
click at [857, 51] on div at bounding box center [831, 227] width 200 height 445
click at [782, 305] on div at bounding box center [831, 227] width 200 height 445
click at [774, 145] on div at bounding box center [831, 227] width 200 height 445
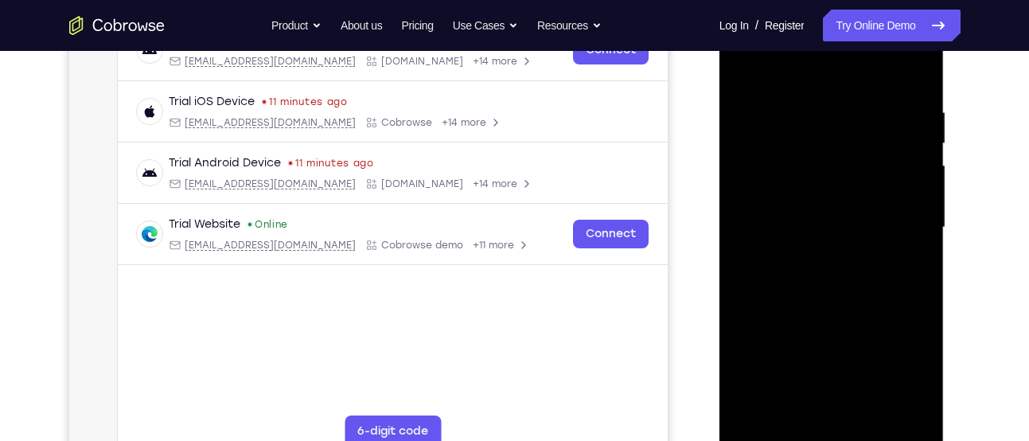
click at [738, 63] on div at bounding box center [831, 227] width 200 height 445
click at [768, 161] on div at bounding box center [831, 227] width 200 height 445
click at [826, 125] on div at bounding box center [831, 227] width 200 height 445
click at [782, 269] on div at bounding box center [831, 227] width 200 height 445
click at [872, 96] on div at bounding box center [831, 227] width 200 height 445
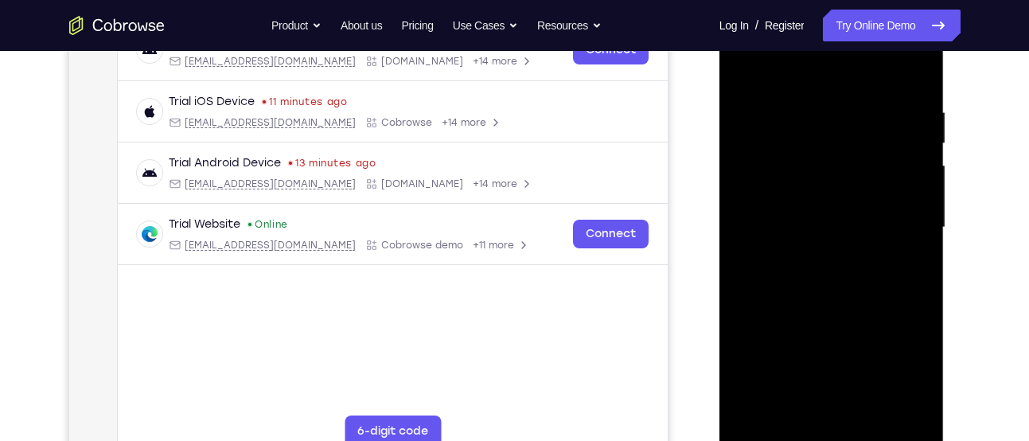
click at [842, 126] on div at bounding box center [831, 227] width 200 height 445
click at [743, 64] on div at bounding box center [831, 227] width 200 height 445
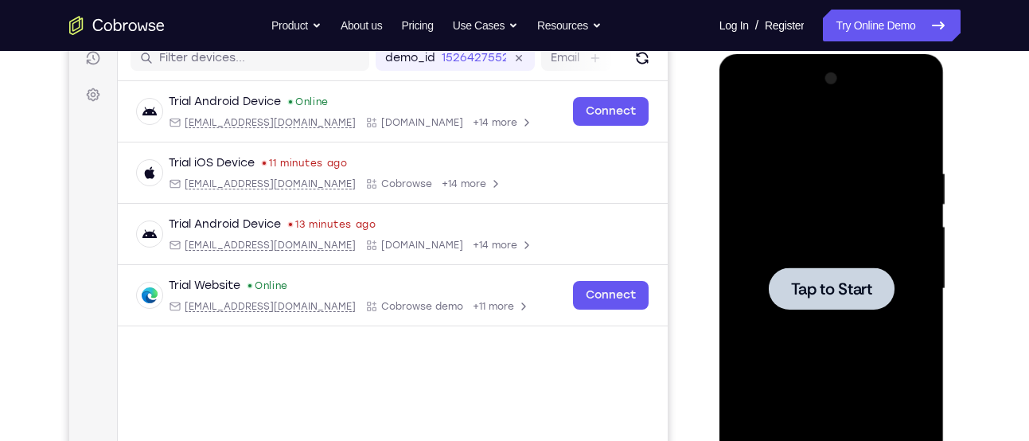
scroll to position [206, 0]
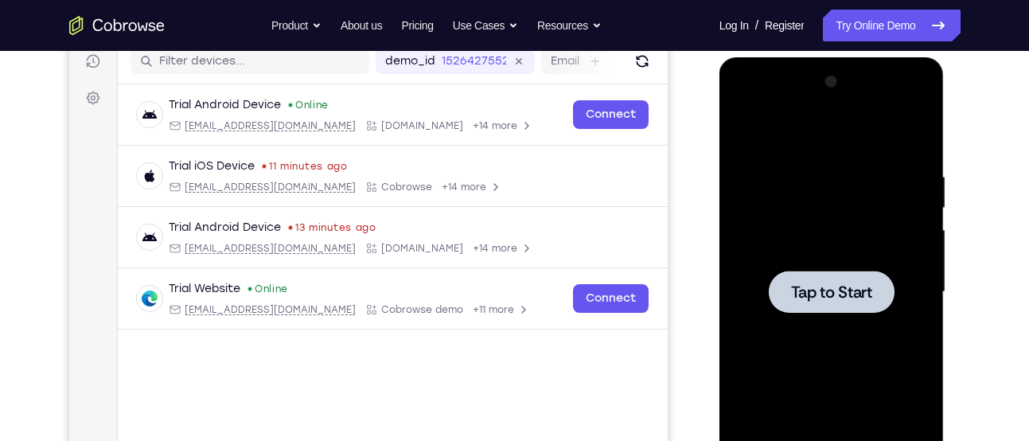
click at [805, 285] on span "Tap to Start" at bounding box center [831, 292] width 81 height 16
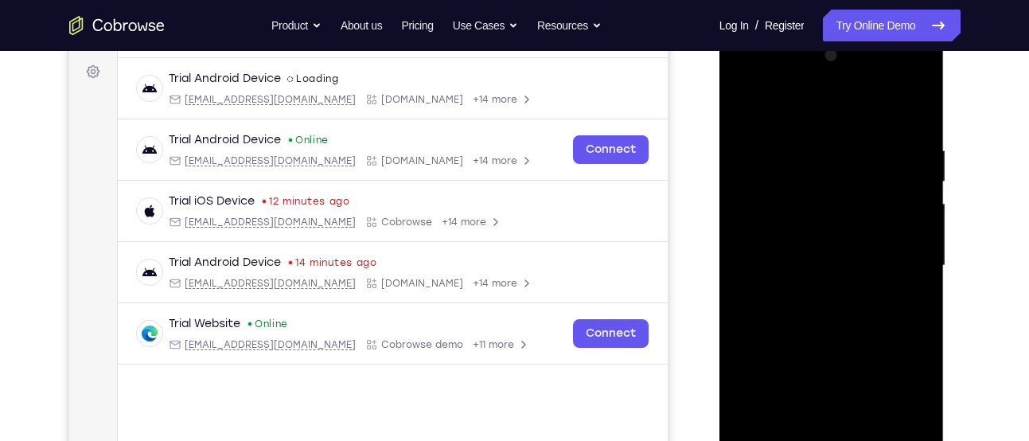
scroll to position [331, 0]
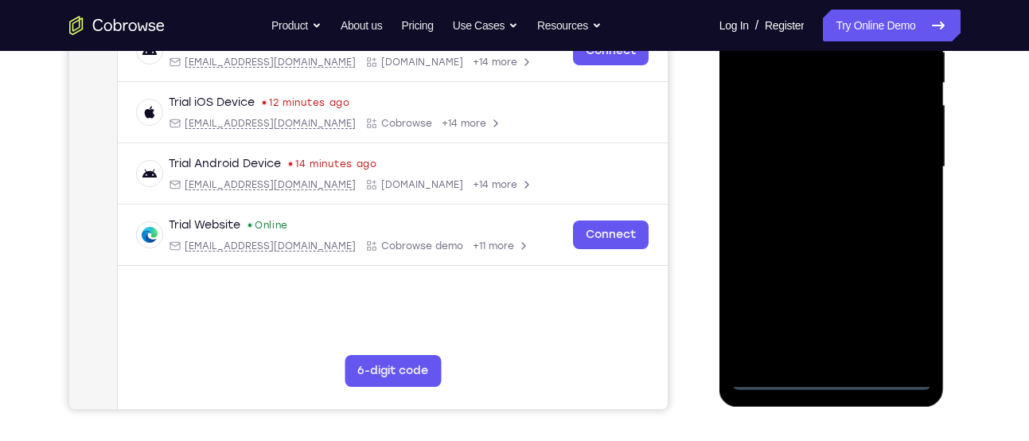
click at [824, 375] on div at bounding box center [831, 166] width 200 height 445
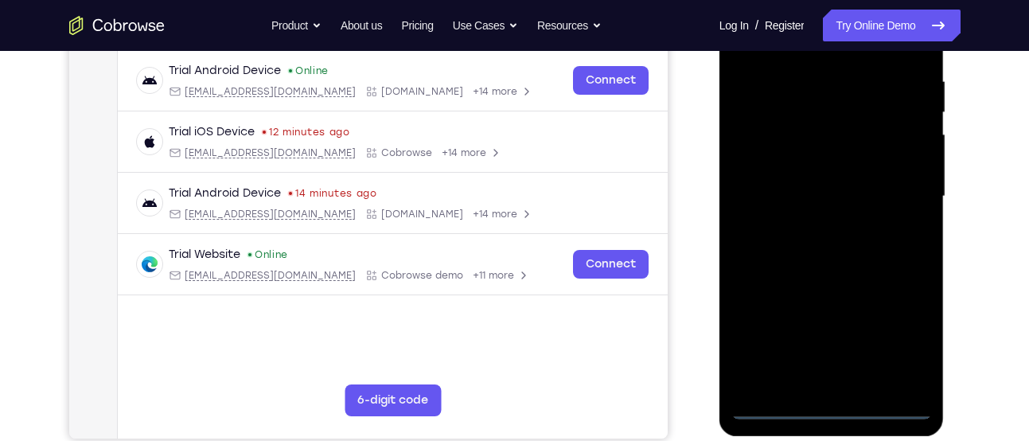
scroll to position [301, 0]
click at [872, 329] on div at bounding box center [831, 197] width 200 height 445
click at [909, 340] on div at bounding box center [831, 197] width 200 height 445
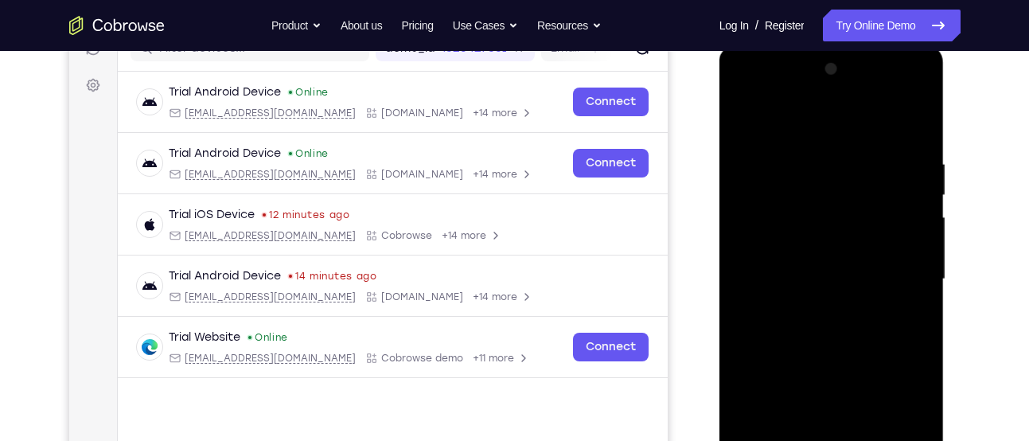
scroll to position [218, 0]
click at [805, 108] on div at bounding box center [831, 279] width 200 height 445
click at [805, 111] on div at bounding box center [831, 279] width 200 height 445
click at [892, 259] on div at bounding box center [831, 279] width 200 height 445
click at [818, 312] on div at bounding box center [831, 279] width 200 height 445
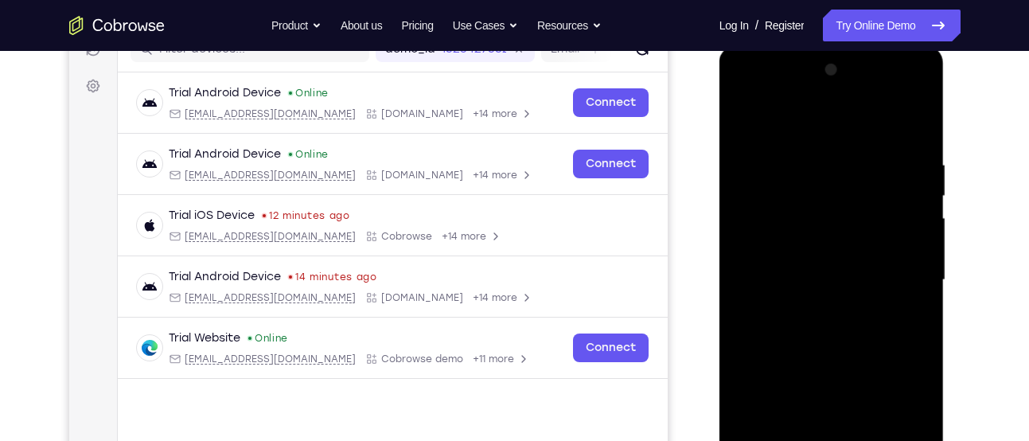
click at [787, 255] on div at bounding box center [831, 279] width 200 height 445
click at [816, 282] on div at bounding box center [831, 279] width 200 height 445
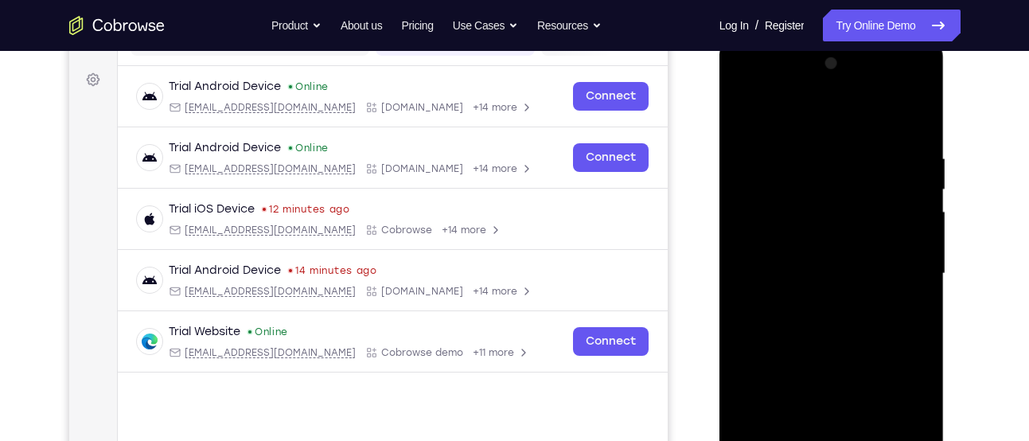
scroll to position [225, 0]
click at [828, 243] on div at bounding box center [831, 272] width 200 height 445
click at [772, 171] on div at bounding box center [831, 272] width 200 height 445
click at [840, 214] on div at bounding box center [831, 272] width 200 height 445
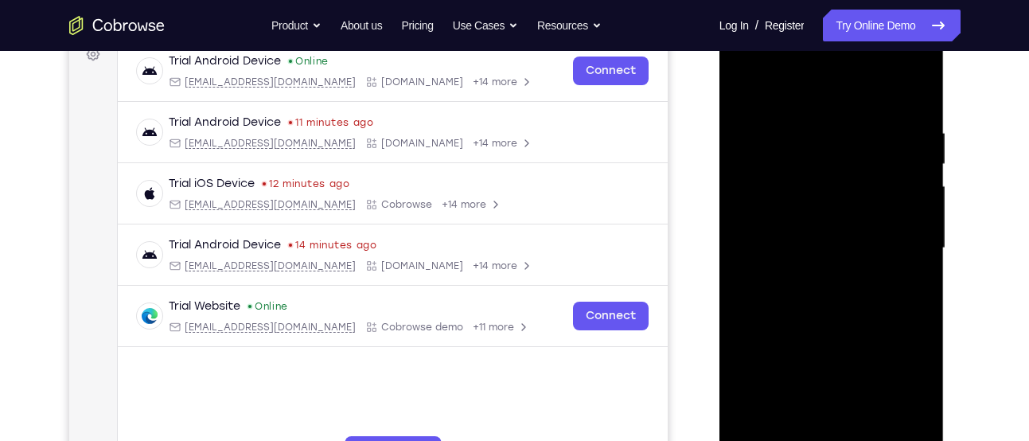
scroll to position [233, 0]
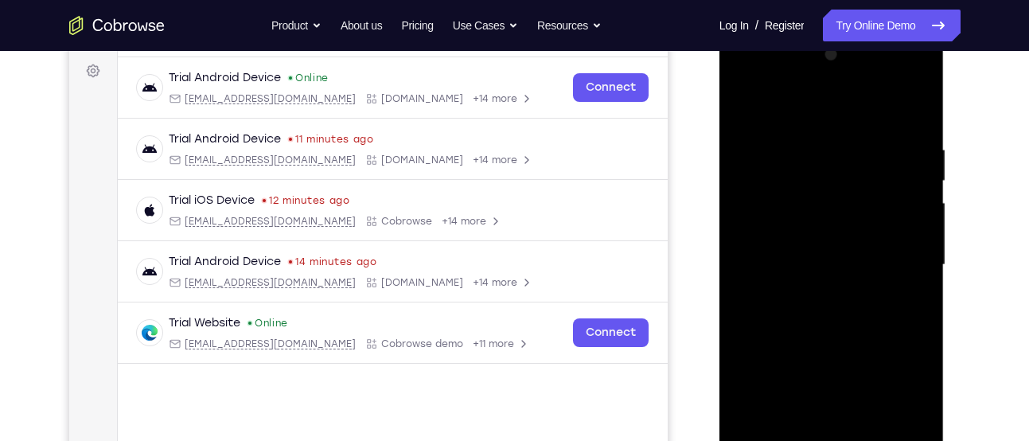
click at [838, 344] on div at bounding box center [831, 264] width 200 height 445
click at [748, 152] on div at bounding box center [831, 264] width 200 height 445
click at [863, 205] on div at bounding box center [831, 264] width 200 height 445
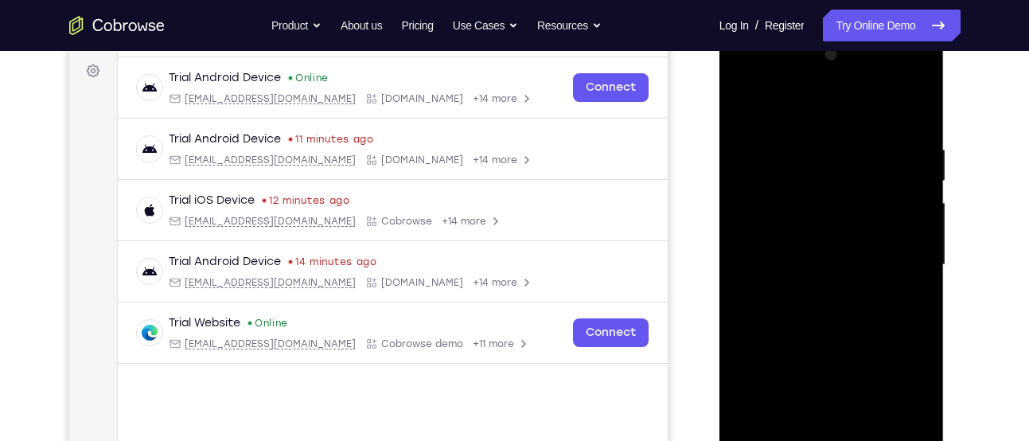
click at [863, 205] on div at bounding box center [831, 264] width 200 height 445
click at [741, 181] on div at bounding box center [831, 264] width 200 height 445
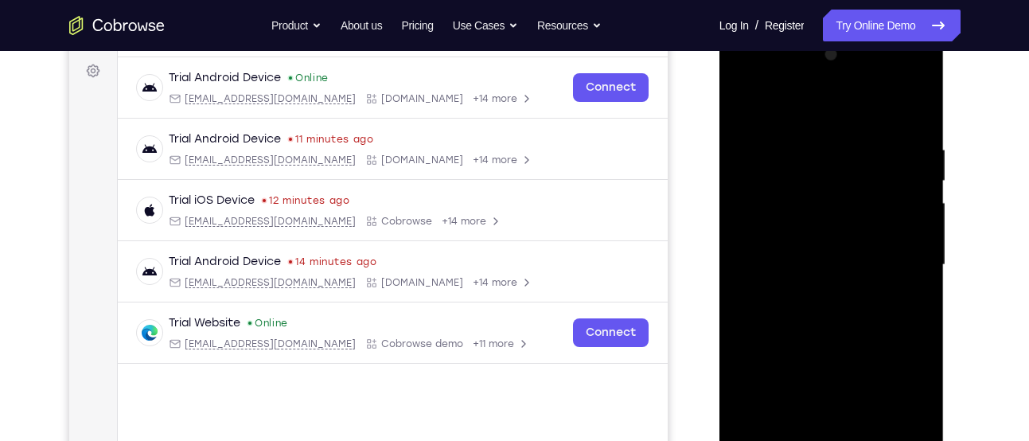
click at [772, 196] on div at bounding box center [831, 264] width 200 height 445
click at [743, 99] on div at bounding box center [831, 264] width 200 height 445
click at [843, 220] on div at bounding box center [831, 264] width 200 height 445
click at [915, 169] on div at bounding box center [831, 264] width 200 height 445
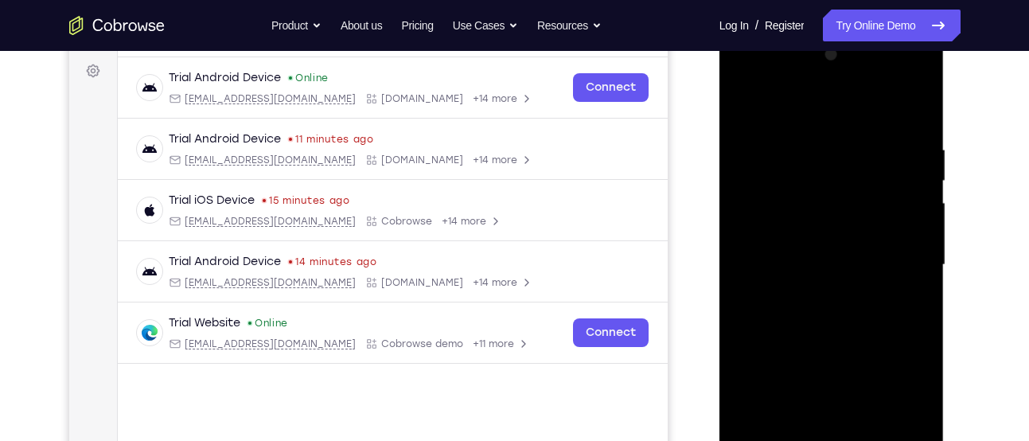
click at [922, 214] on div at bounding box center [831, 264] width 200 height 445
click at [749, 239] on div at bounding box center [831, 264] width 200 height 445
click at [749, 360] on div at bounding box center [831, 264] width 200 height 445
click at [919, 361] on div at bounding box center [831, 264] width 200 height 445
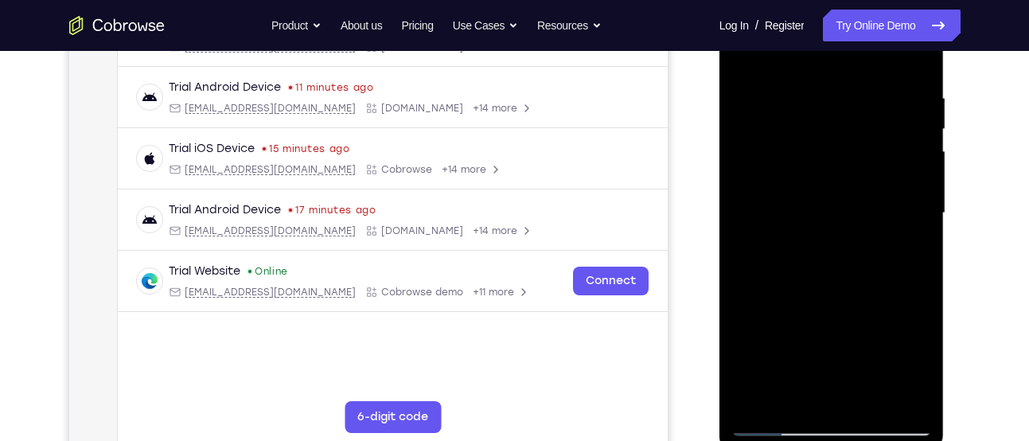
scroll to position [275, 0]
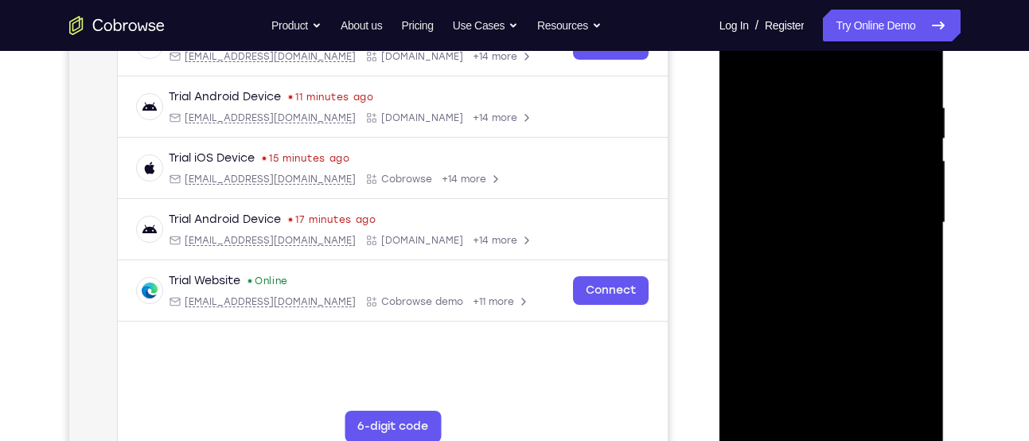
click at [800, 87] on div at bounding box center [831, 222] width 200 height 445
click at [922, 151] on div at bounding box center [831, 222] width 200 height 445
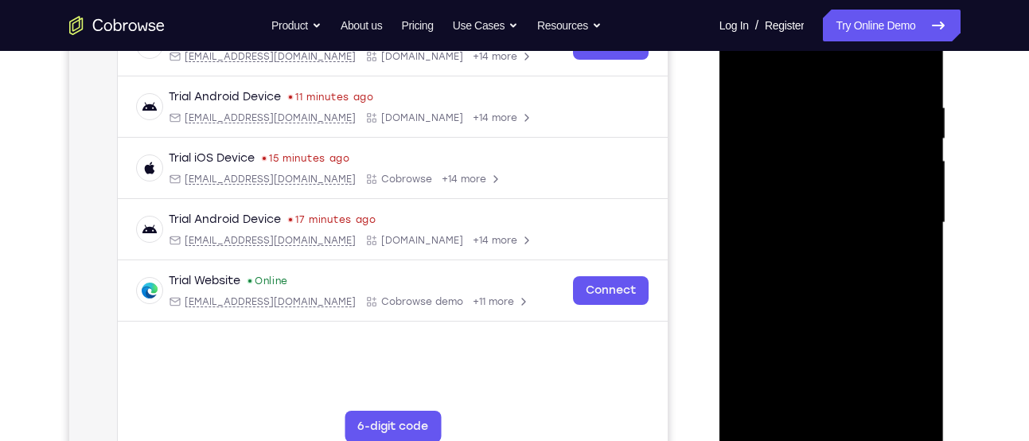
click at [922, 151] on div at bounding box center [831, 222] width 200 height 445
click at [811, 164] on div at bounding box center [831, 222] width 200 height 445
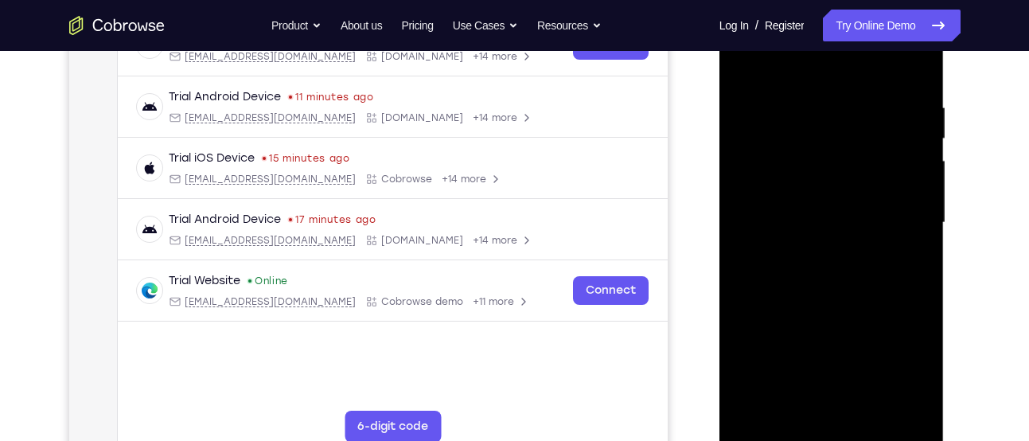
click at [811, 164] on div at bounding box center [831, 222] width 200 height 445
click at [916, 189] on div at bounding box center [831, 222] width 200 height 445
click at [748, 174] on div at bounding box center [831, 222] width 200 height 445
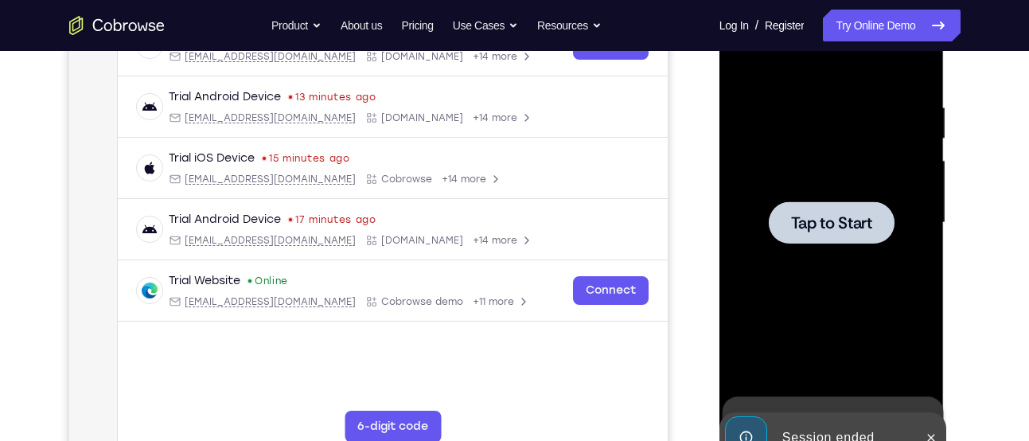
click at [833, 226] on span "Tap to Start" at bounding box center [831, 223] width 81 height 16
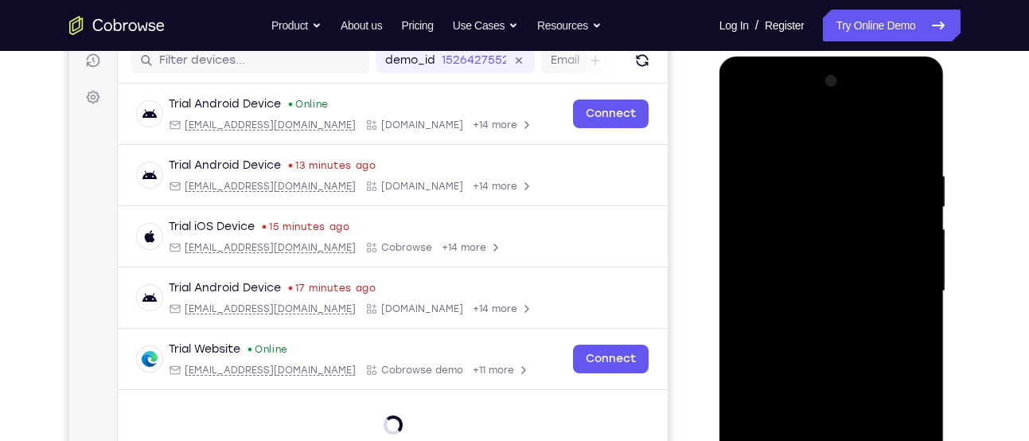
scroll to position [330, 0]
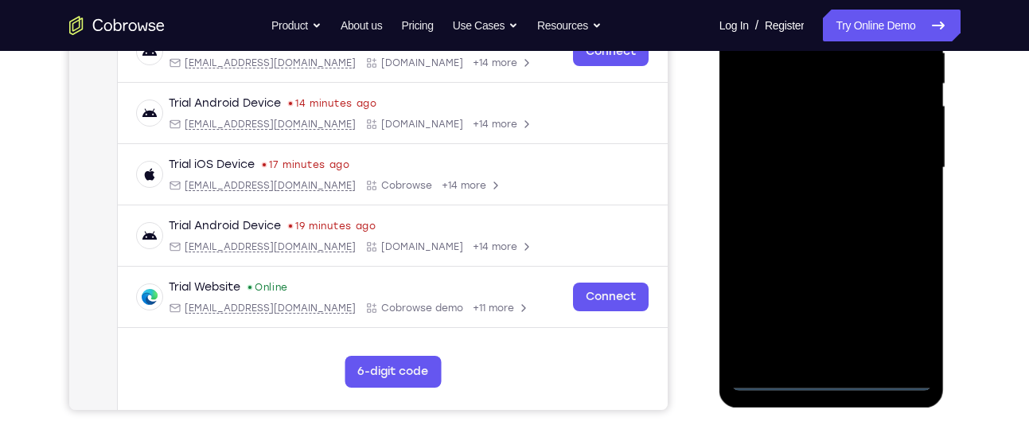
click at [836, 371] on div at bounding box center [831, 167] width 200 height 445
click at [835, 372] on div at bounding box center [831, 167] width 200 height 445
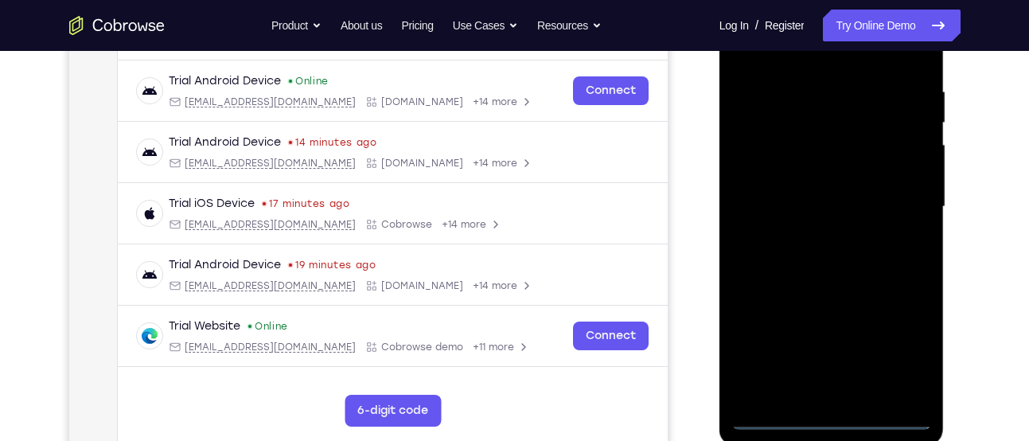
scroll to position [290, 0]
click at [833, 416] on div at bounding box center [831, 207] width 200 height 445
click at [900, 342] on div at bounding box center [831, 207] width 200 height 445
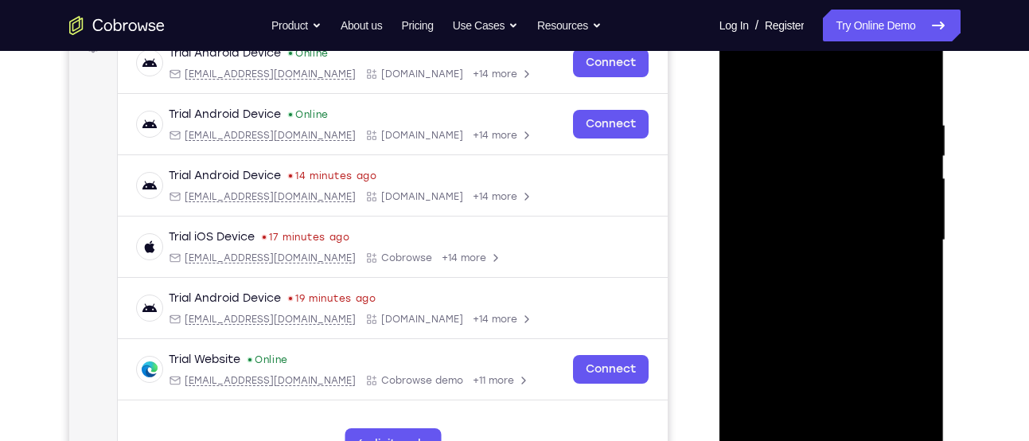
click at [817, 87] on div at bounding box center [831, 239] width 200 height 445
click at [897, 231] on div at bounding box center [831, 239] width 200 height 445
click at [819, 267] on div at bounding box center [831, 239] width 200 height 445
click at [796, 218] on div at bounding box center [831, 239] width 200 height 445
click at [826, 236] on div at bounding box center [831, 239] width 200 height 445
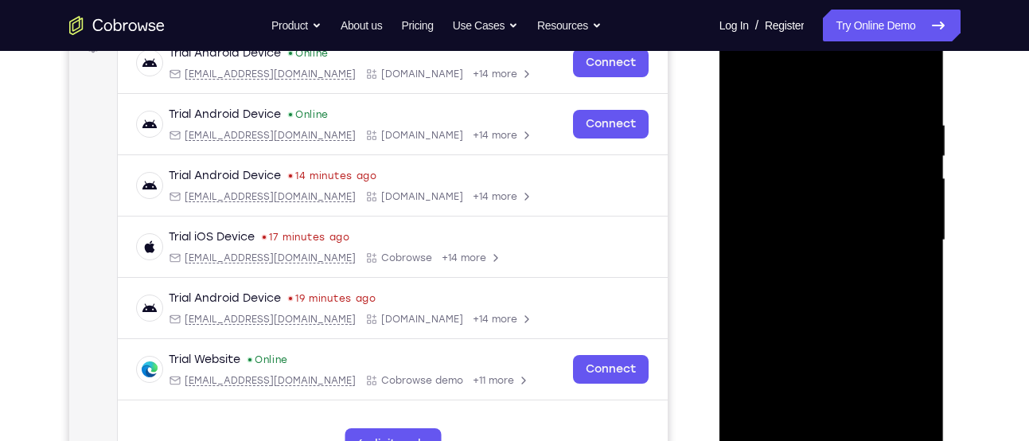
click at [822, 280] on div at bounding box center [831, 239] width 200 height 445
click at [819, 321] on div at bounding box center [831, 239] width 200 height 445
click at [808, 227] on div at bounding box center [831, 239] width 200 height 445
click at [807, 239] on div at bounding box center [831, 239] width 200 height 445
click at [806, 273] on div at bounding box center [831, 239] width 200 height 445
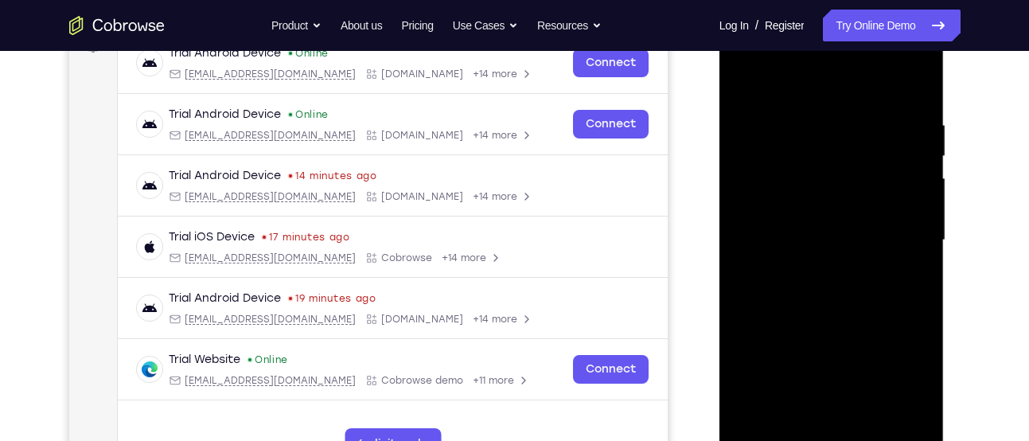
click at [839, 253] on div at bounding box center [831, 239] width 200 height 445
click at [830, 275] on div at bounding box center [831, 239] width 200 height 445
click at [908, 218] on div at bounding box center [831, 239] width 200 height 445
click at [763, 224] on div at bounding box center [831, 239] width 200 height 445
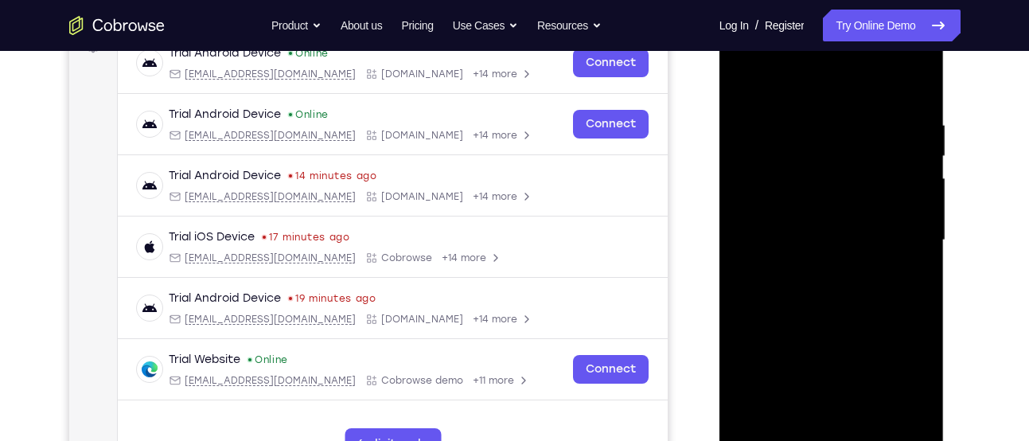
click at [821, 254] on div at bounding box center [831, 239] width 200 height 445
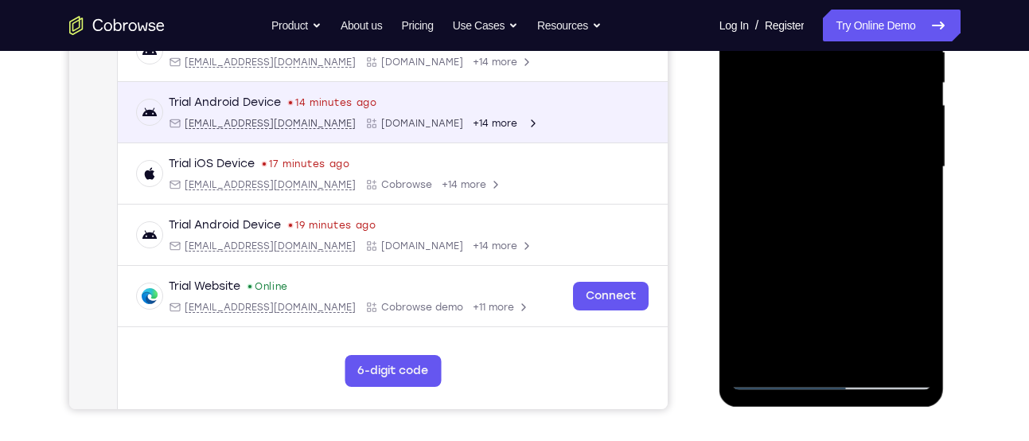
scroll to position [332, 0]
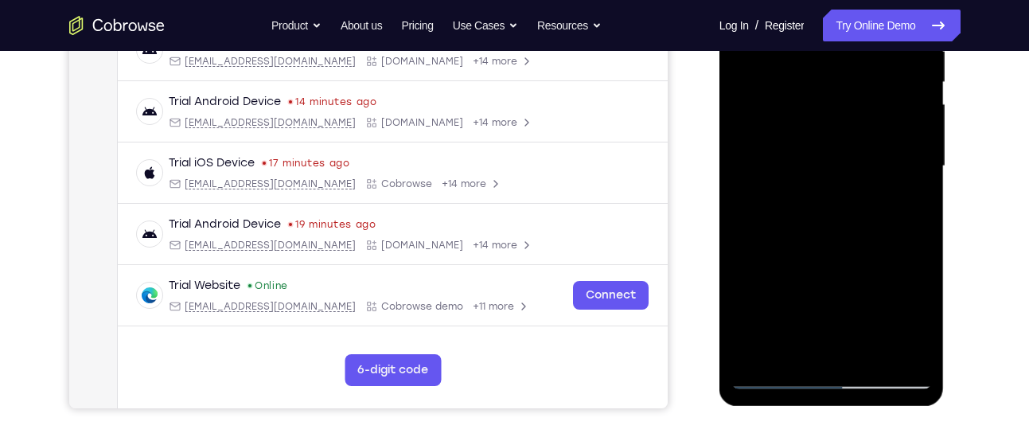
click at [826, 336] on div at bounding box center [831, 166] width 200 height 445
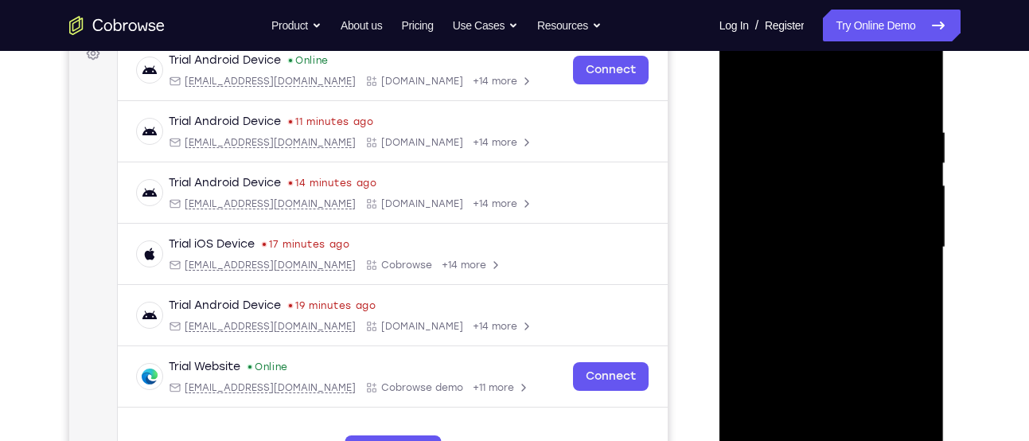
scroll to position [250, 0]
click at [834, 196] on div at bounding box center [831, 247] width 200 height 445
click at [754, 167] on div at bounding box center [831, 247] width 200 height 445
click at [839, 163] on div at bounding box center [831, 247] width 200 height 445
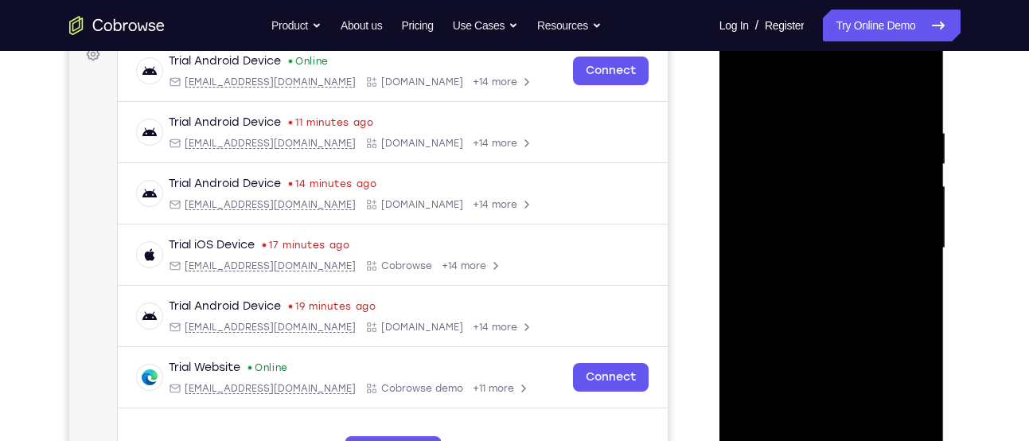
click at [837, 181] on div at bounding box center [831, 247] width 200 height 445
click at [825, 295] on div at bounding box center [831, 247] width 200 height 445
click at [820, 256] on div at bounding box center [831, 247] width 200 height 445
click at [815, 222] on div at bounding box center [831, 247] width 200 height 445
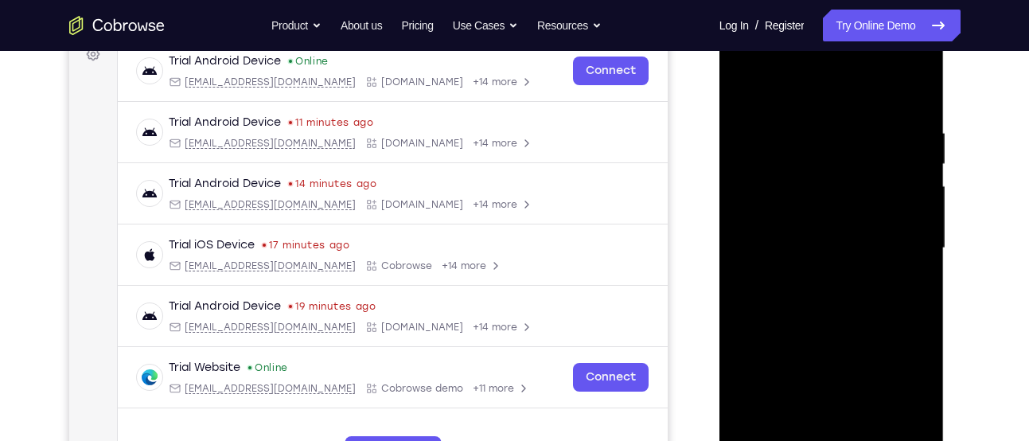
click at [815, 222] on div at bounding box center [831, 247] width 200 height 445
click at [756, 434] on div at bounding box center [831, 247] width 200 height 445
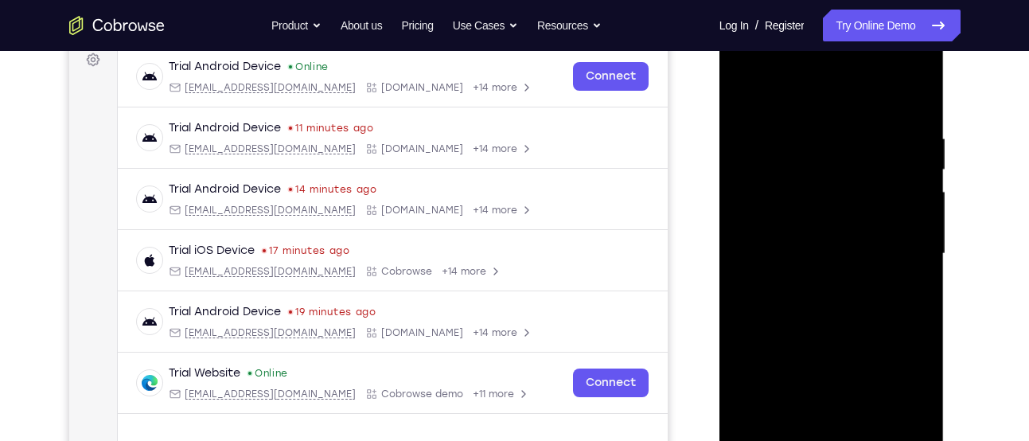
scroll to position [243, 0]
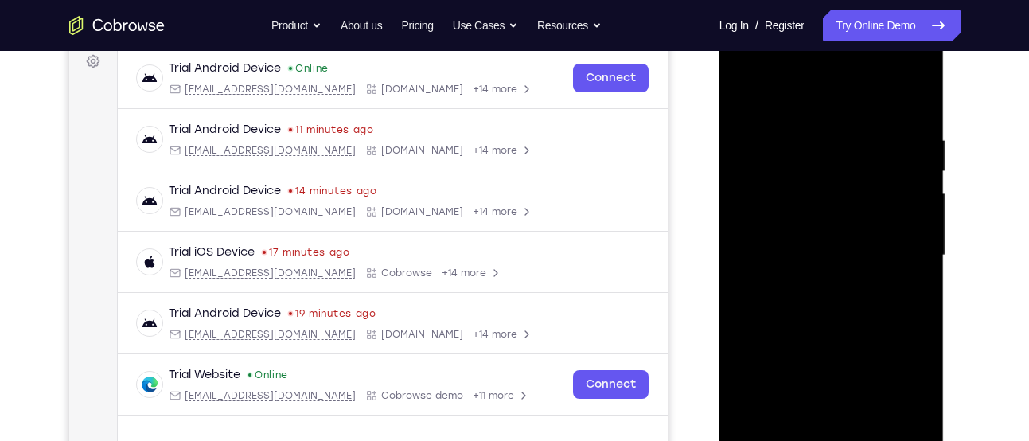
click at [871, 435] on div at bounding box center [831, 255] width 200 height 445
click at [826, 336] on div at bounding box center [831, 255] width 200 height 445
click at [811, 315] on div at bounding box center [831, 255] width 200 height 445
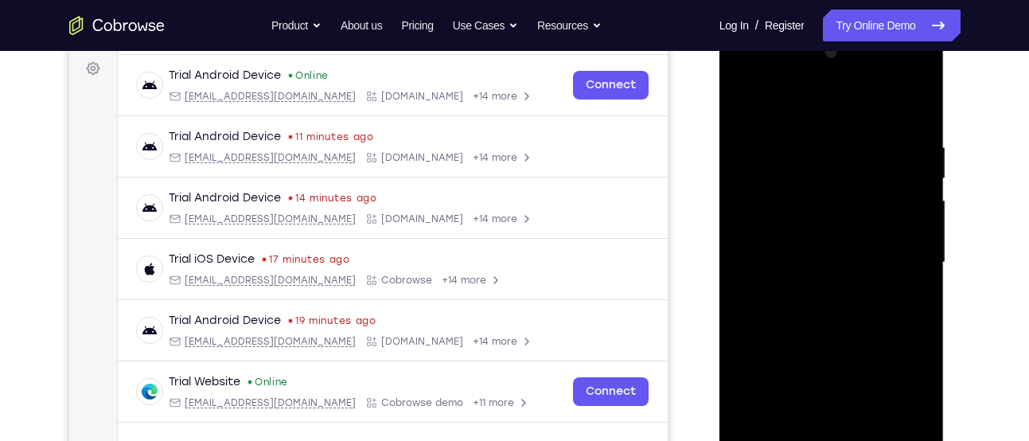
scroll to position [235, 0]
drag, startPoint x: 822, startPoint y: 236, endPoint x: 784, endPoint y: 440, distance: 207.3
click at [784, 440] on div at bounding box center [831, 263] width 200 height 445
drag, startPoint x: 825, startPoint y: 171, endPoint x: 791, endPoint y: 384, distance: 215.8
click at [791, 384] on div at bounding box center [831, 263] width 200 height 445
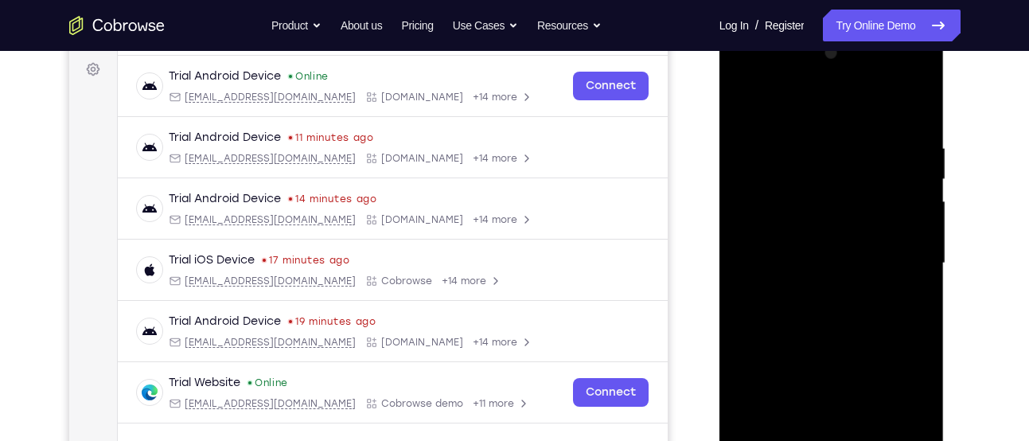
drag, startPoint x: 804, startPoint y: 234, endPoint x: 779, endPoint y: 395, distance: 163.5
click at [779, 395] on div at bounding box center [831, 263] width 200 height 445
drag, startPoint x: 865, startPoint y: 193, endPoint x: 830, endPoint y: 444, distance: 253.1
click at [830, 440] on div at bounding box center [831, 263] width 200 height 445
drag, startPoint x: 836, startPoint y: 229, endPoint x: 795, endPoint y: 421, distance: 196.1
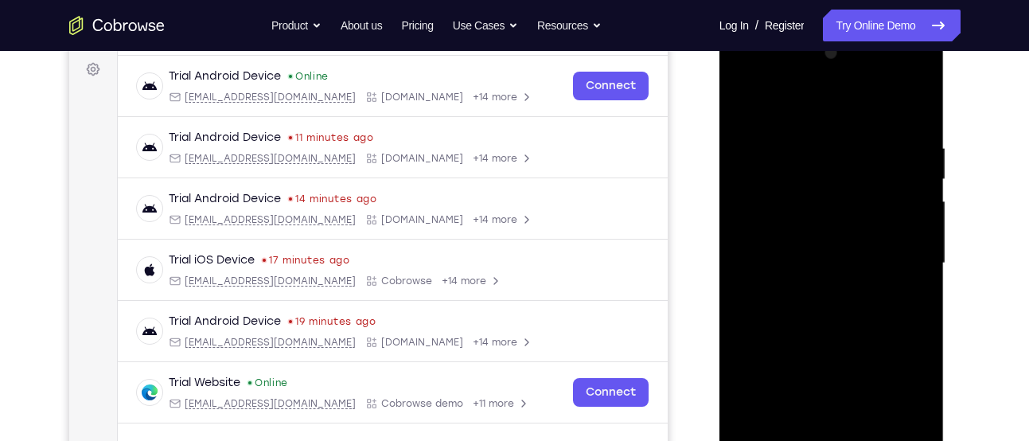
click at [795, 421] on div at bounding box center [831, 263] width 200 height 445
drag, startPoint x: 846, startPoint y: 230, endPoint x: 797, endPoint y: 419, distance: 195.4
click at [797, 419] on div at bounding box center [831, 263] width 200 height 445
click at [793, 306] on div at bounding box center [831, 263] width 200 height 445
click at [850, 414] on div at bounding box center [831, 263] width 200 height 445
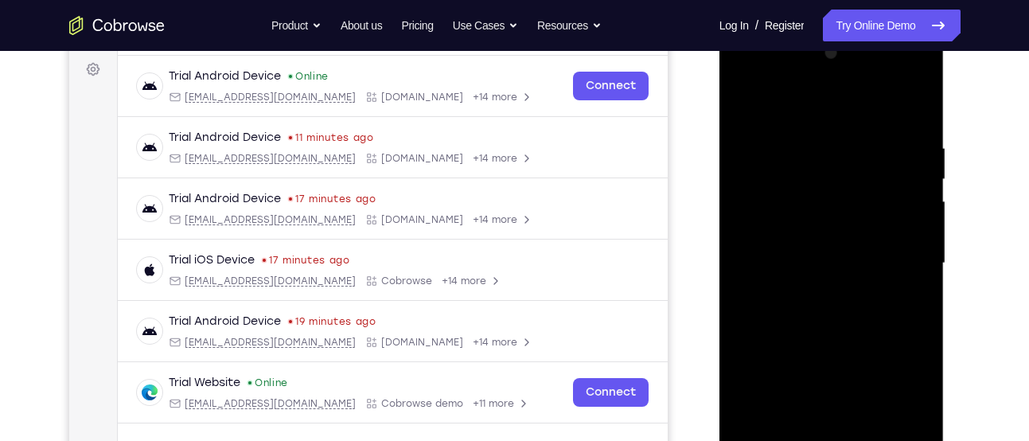
click at [850, 414] on div at bounding box center [831, 263] width 200 height 445
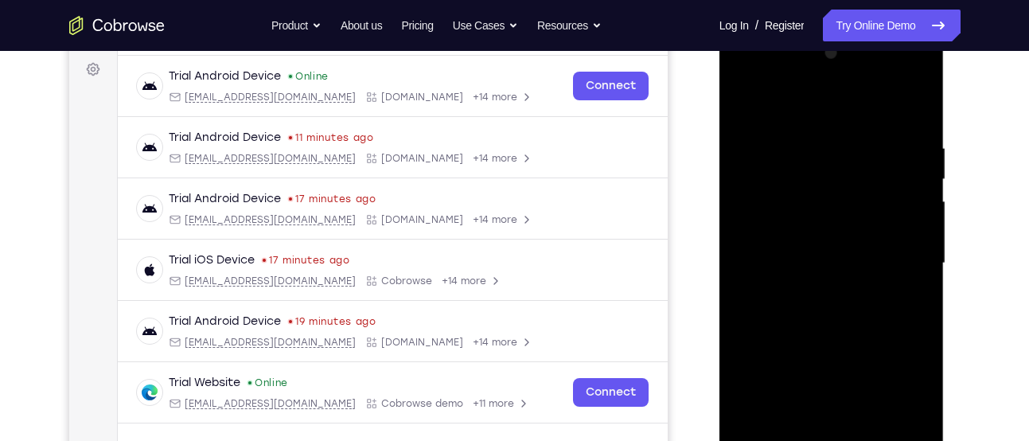
click at [850, 414] on div at bounding box center [831, 263] width 200 height 445
click at [803, 414] on div at bounding box center [831, 263] width 200 height 445
click at [857, 290] on div at bounding box center [831, 263] width 200 height 445
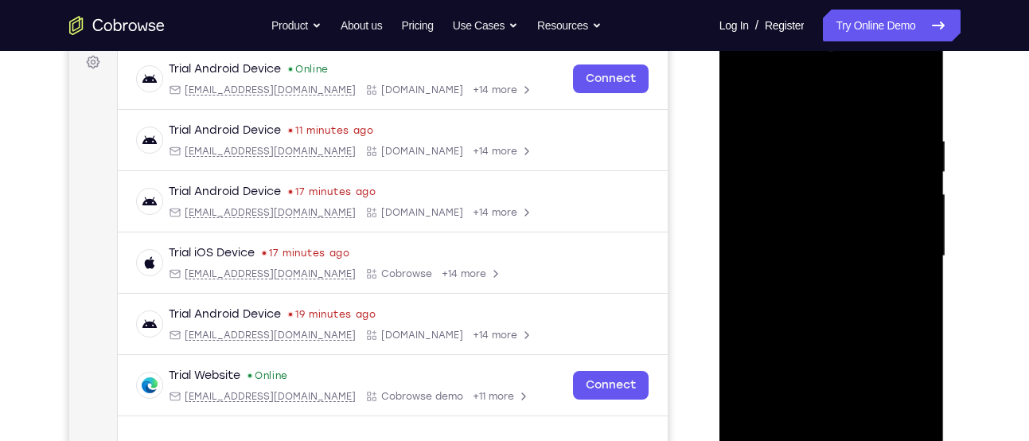
scroll to position [239, 0]
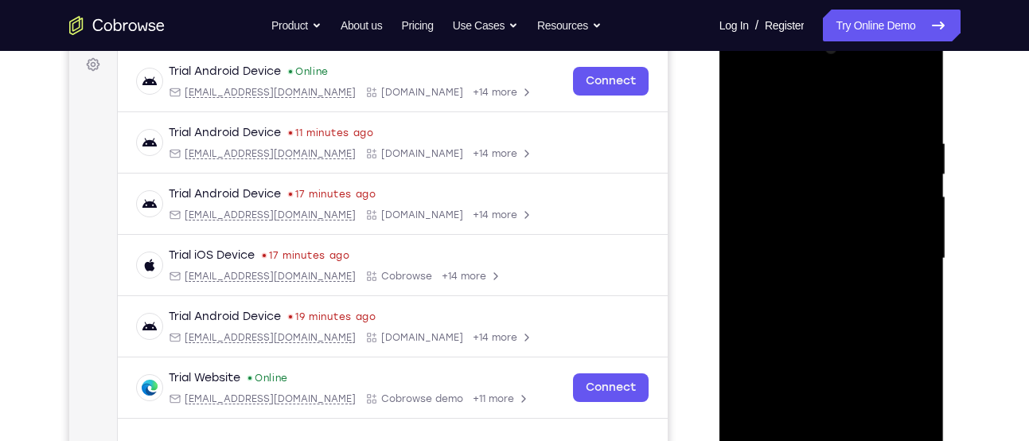
click at [850, 347] on div at bounding box center [831, 258] width 200 height 445
click at [832, 266] on div at bounding box center [831, 258] width 200 height 445
click at [842, 304] on div at bounding box center [831, 258] width 200 height 445
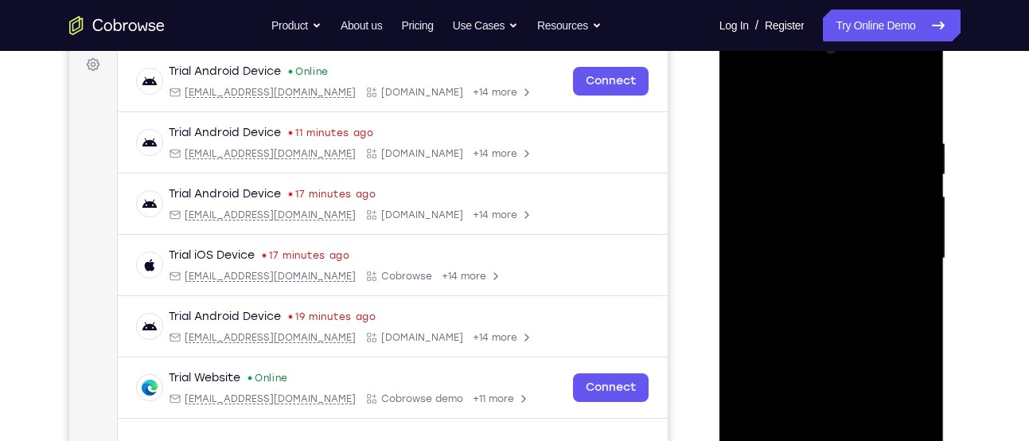
click at [826, 272] on div at bounding box center [831, 258] width 200 height 445
click at [802, 349] on div at bounding box center [831, 258] width 200 height 445
drag, startPoint x: 802, startPoint y: 349, endPoint x: 741, endPoint y: 263, distance: 105.5
click at [741, 263] on div at bounding box center [831, 258] width 200 height 445
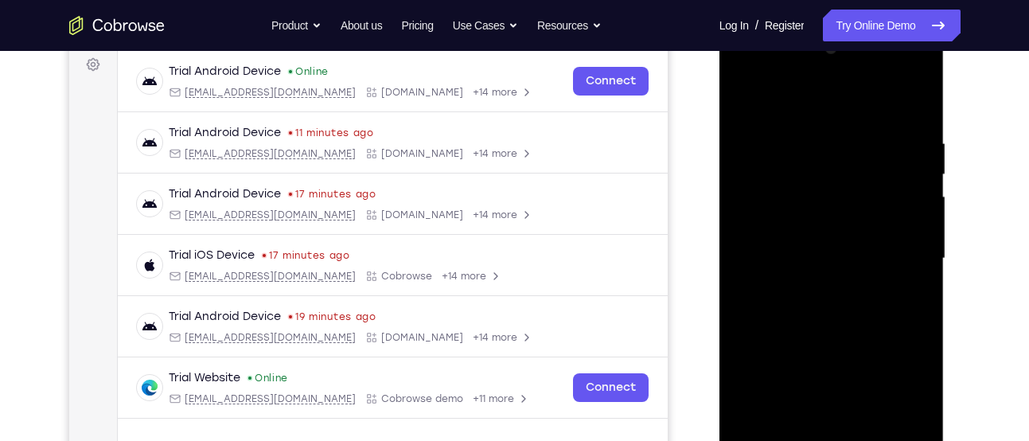
click at [800, 298] on div at bounding box center [831, 258] width 200 height 445
click at [804, 274] on div at bounding box center [831, 258] width 200 height 445
click at [918, 430] on div at bounding box center [831, 258] width 200 height 445
click at [748, 428] on div at bounding box center [831, 258] width 200 height 445
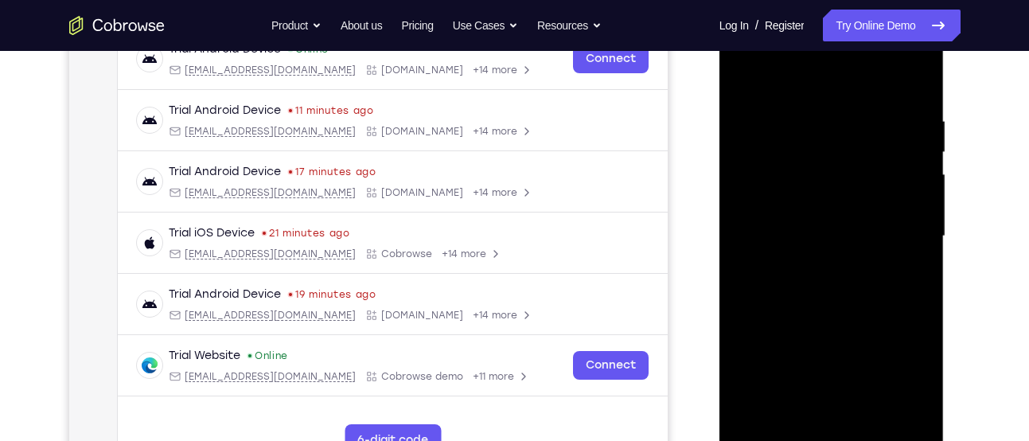
scroll to position [254, 0]
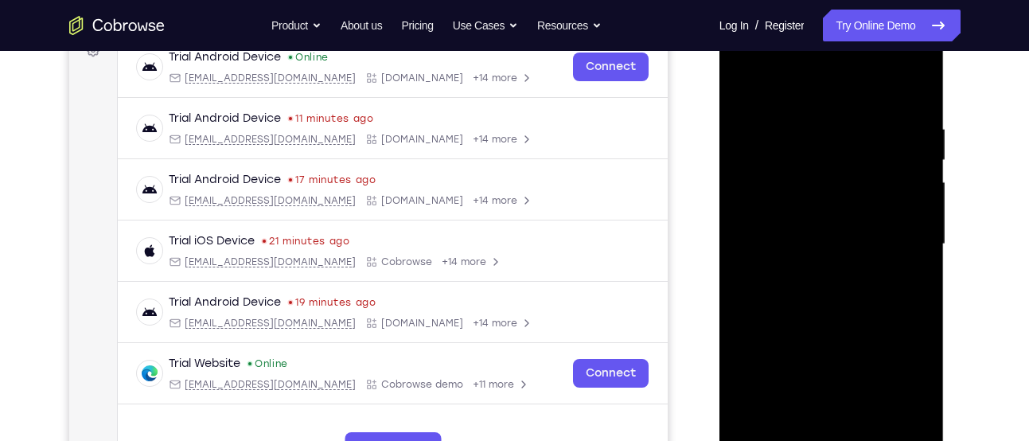
click at [797, 231] on div at bounding box center [831, 243] width 200 height 445
click at [846, 179] on div at bounding box center [831, 243] width 200 height 445
click at [803, 217] on div at bounding box center [831, 243] width 200 height 445
click at [830, 189] on div at bounding box center [831, 243] width 200 height 445
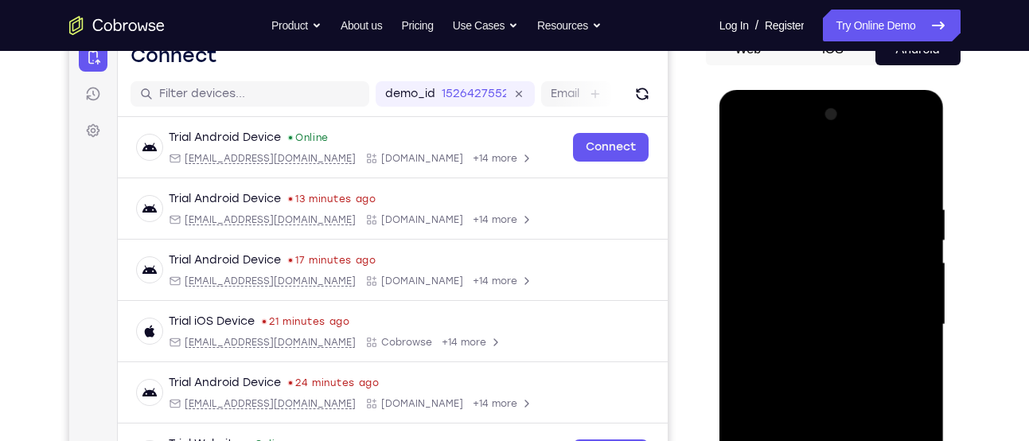
scroll to position [173, 0]
click at [745, 142] on div at bounding box center [831, 325] width 200 height 445
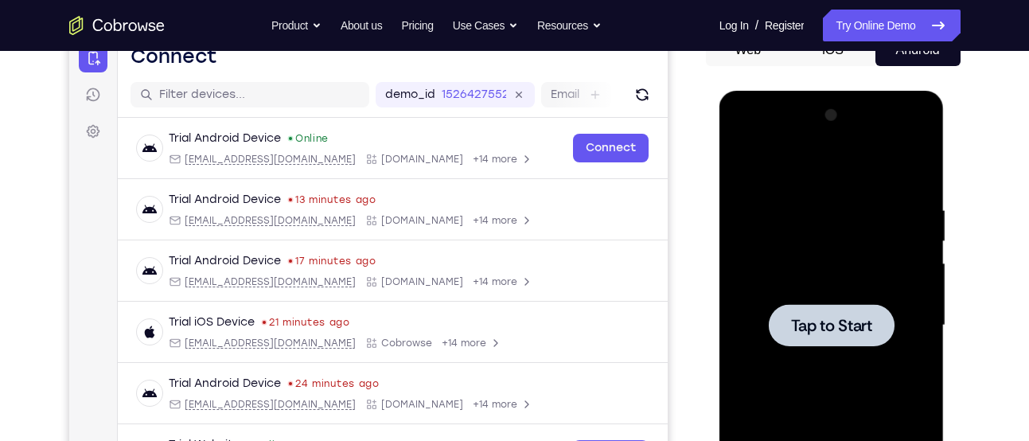
click at [764, 274] on div at bounding box center [831, 325] width 200 height 445
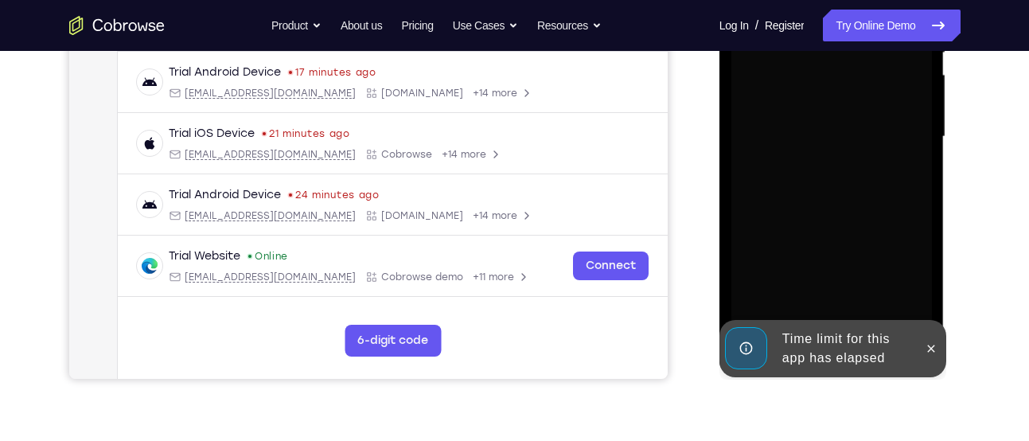
scroll to position [363, 0]
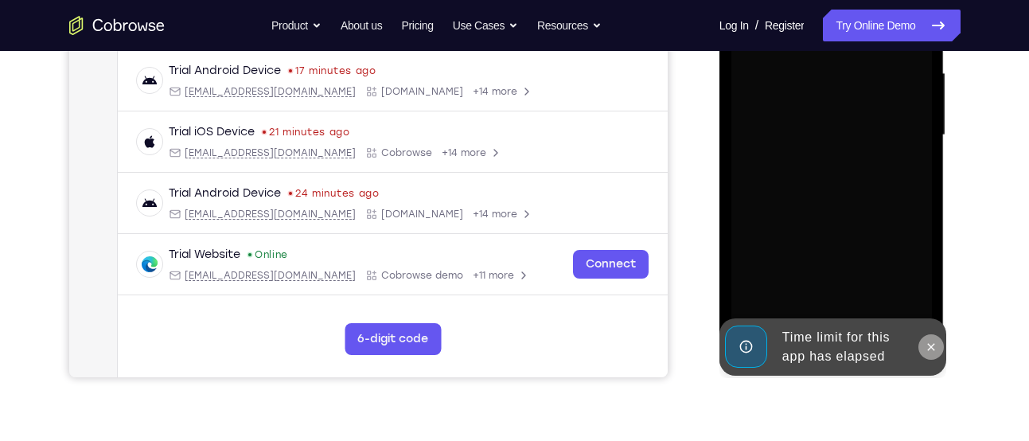
click at [924, 349] on button at bounding box center [930, 346] width 25 height 25
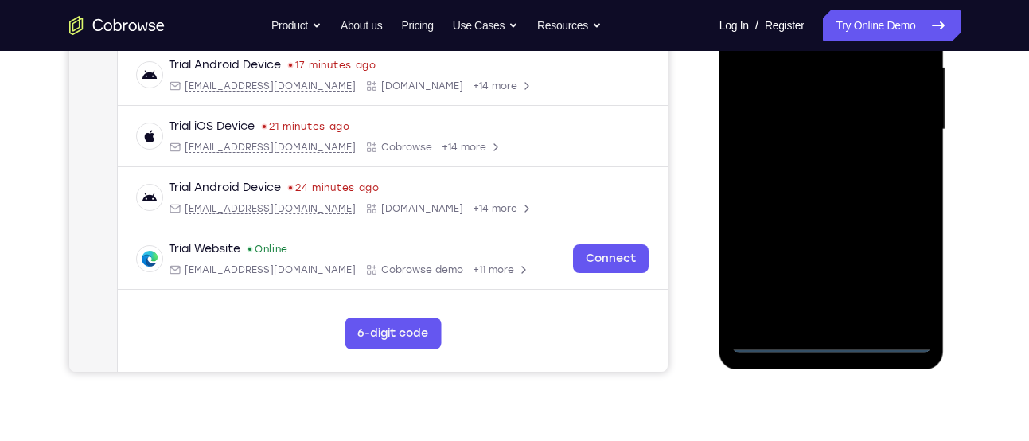
scroll to position [371, 0]
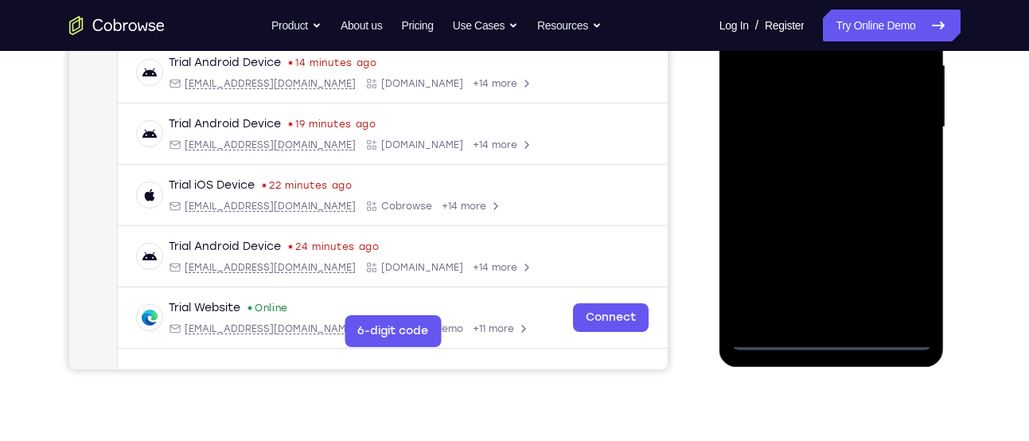
click at [838, 341] on div at bounding box center [831, 127] width 200 height 445
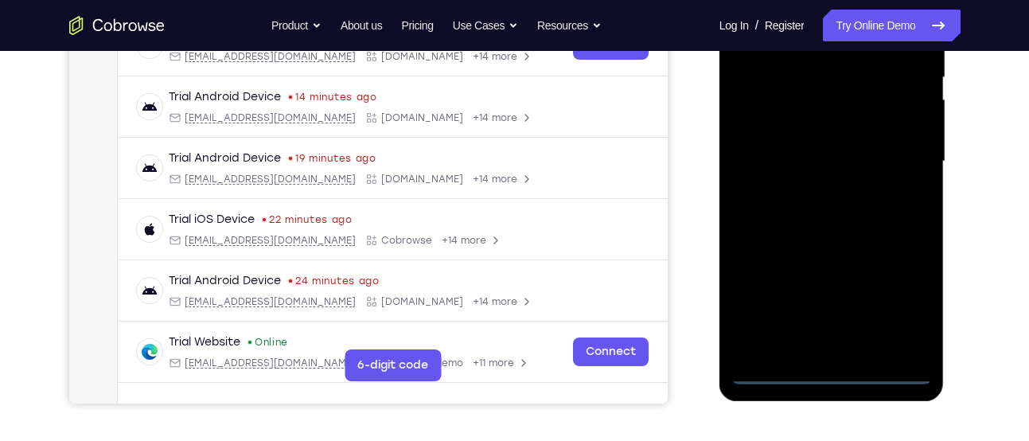
scroll to position [330, 0]
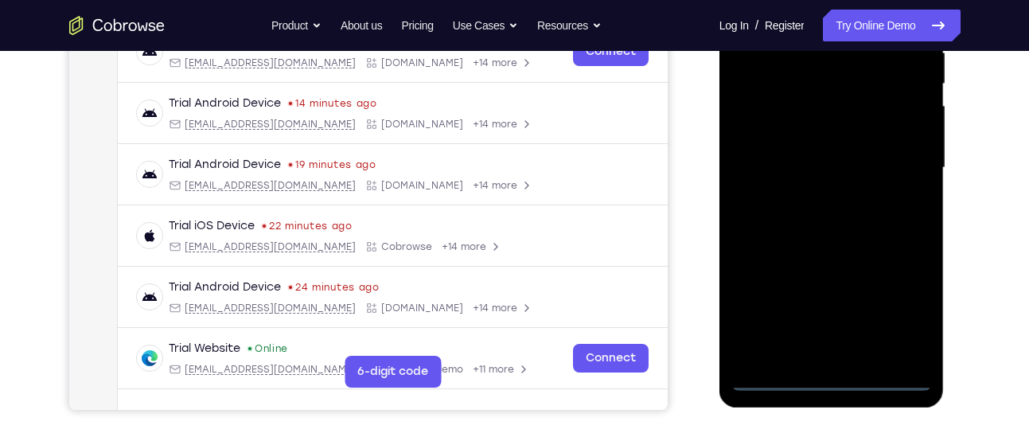
click at [900, 308] on div at bounding box center [831, 167] width 200 height 445
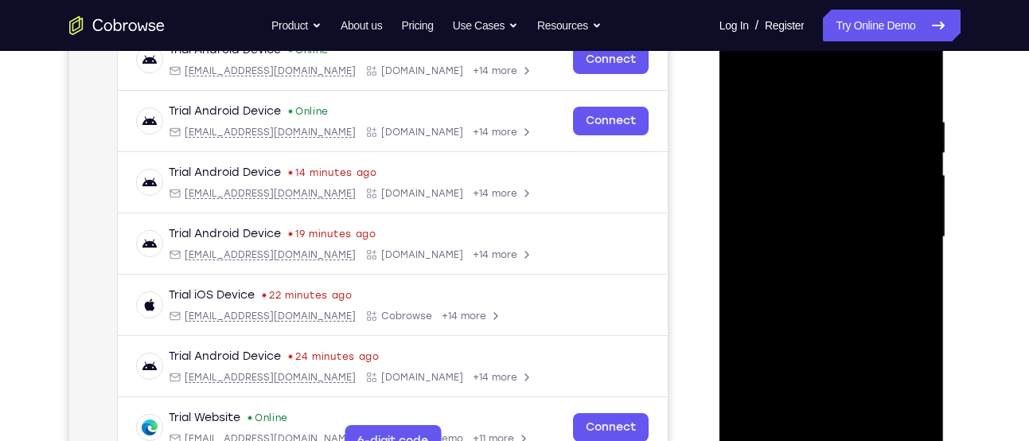
scroll to position [262, 0]
click at [807, 80] on div at bounding box center [831, 236] width 200 height 445
click at [901, 229] on div at bounding box center [831, 236] width 200 height 445
click at [803, 262] on div at bounding box center [831, 236] width 200 height 445
click at [786, 225] on div at bounding box center [831, 236] width 200 height 445
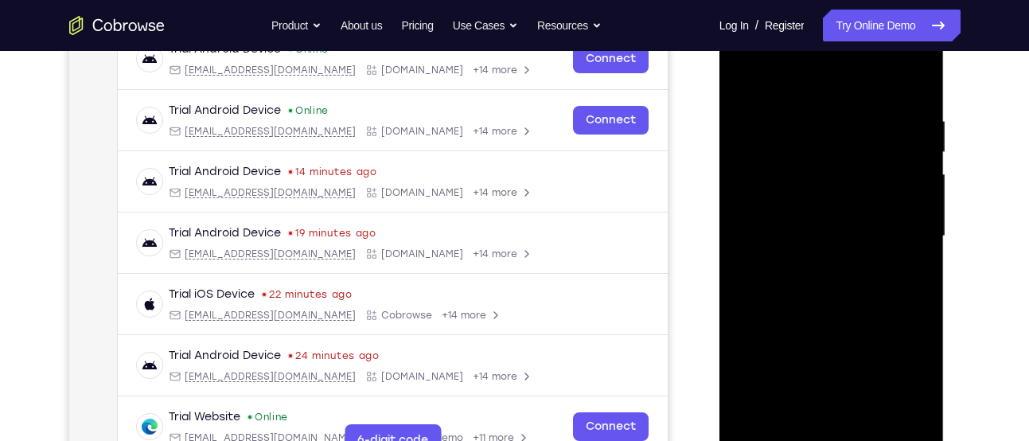
click at [782, 204] on div at bounding box center [831, 236] width 200 height 445
click at [809, 235] on div at bounding box center [831, 236] width 200 height 445
click at [838, 270] on div at bounding box center [831, 236] width 200 height 445
click at [827, 311] on div at bounding box center [831, 236] width 200 height 445
click at [843, 217] on div at bounding box center [831, 236] width 200 height 445
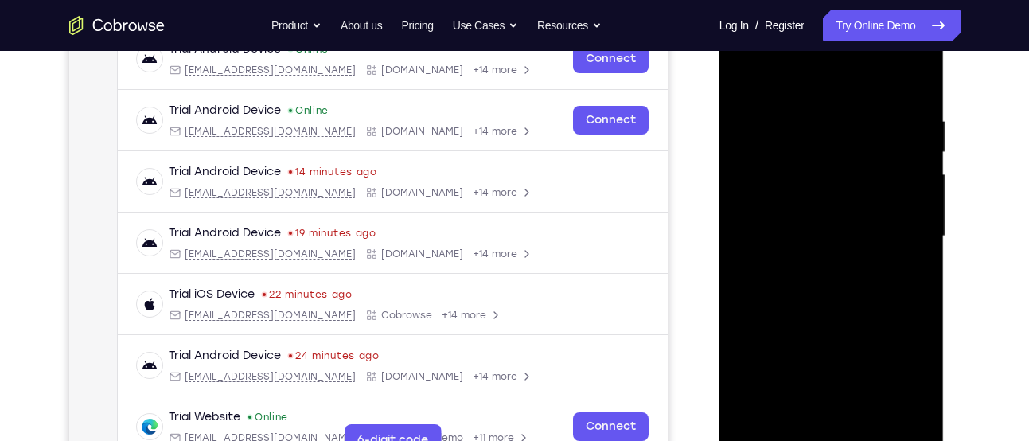
click at [834, 234] on div at bounding box center [831, 236] width 200 height 445
click at [834, 247] on div at bounding box center [831, 236] width 200 height 445
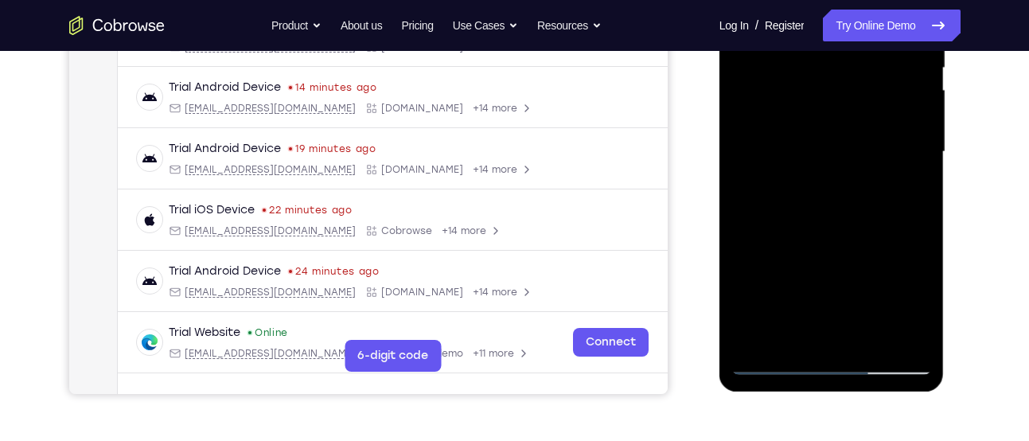
scroll to position [347, 0]
click at [832, 330] on div at bounding box center [831, 150] width 200 height 445
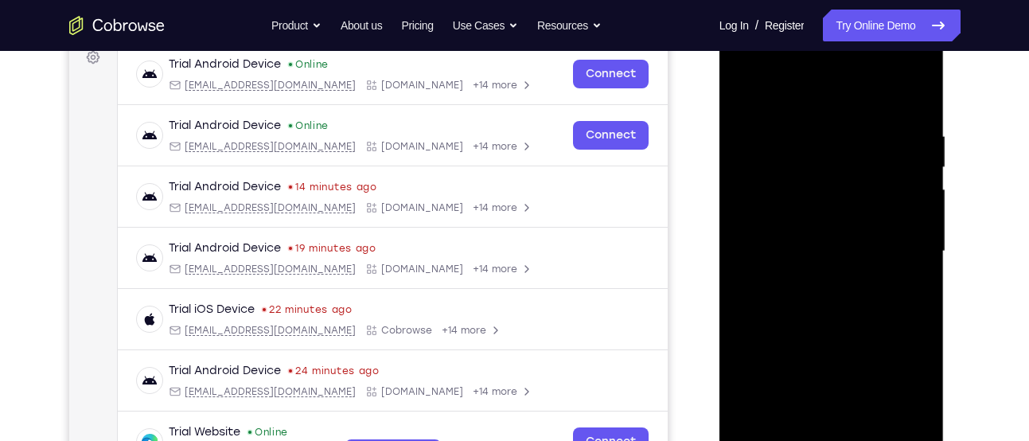
scroll to position [245, 0]
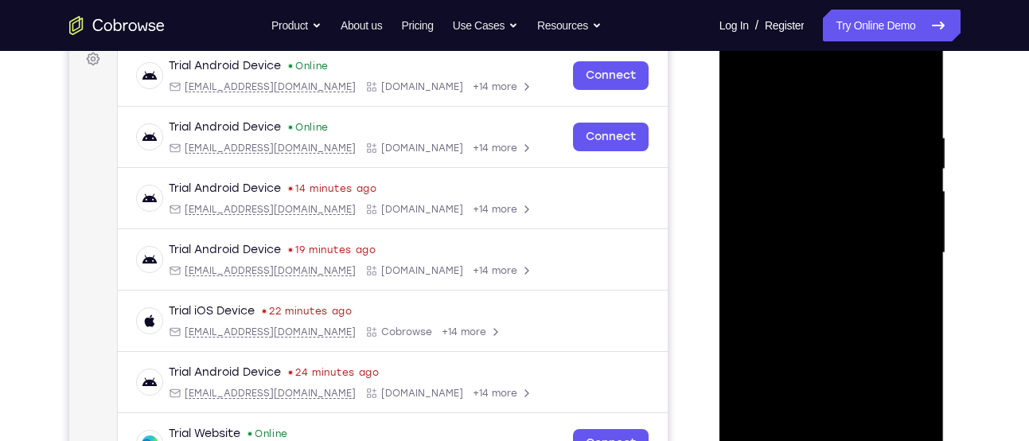
click at [834, 203] on div at bounding box center [831, 252] width 200 height 445
click at [762, 165] on div at bounding box center [831, 252] width 200 height 445
click at [784, 169] on div at bounding box center [831, 252] width 200 height 445
click at [826, 326] on div at bounding box center [831, 252] width 200 height 445
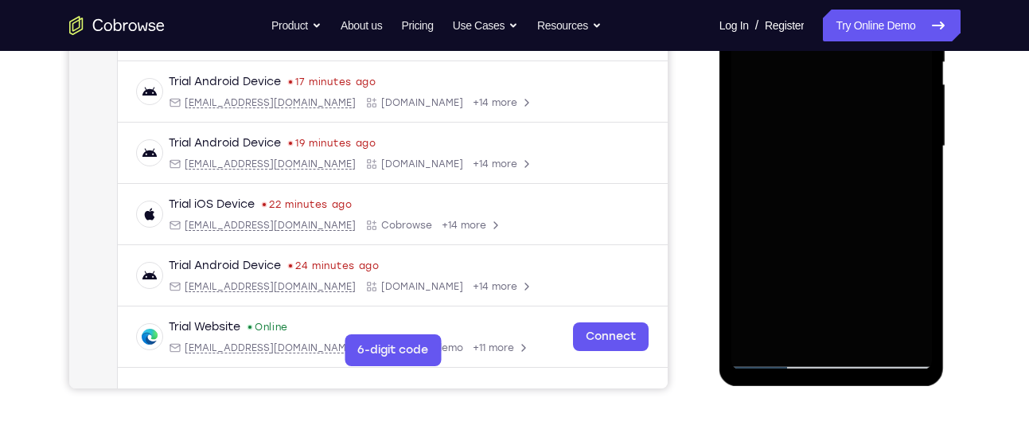
scroll to position [353, 0]
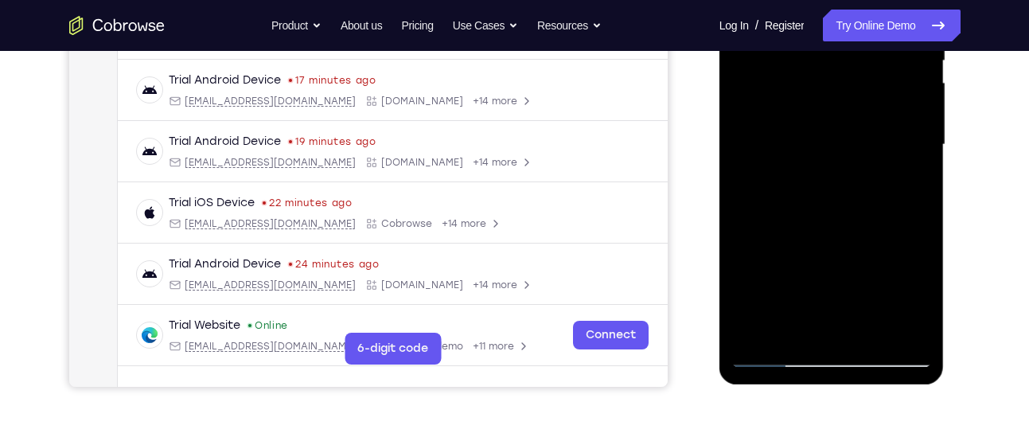
click at [867, 324] on div at bounding box center [831, 144] width 200 height 445
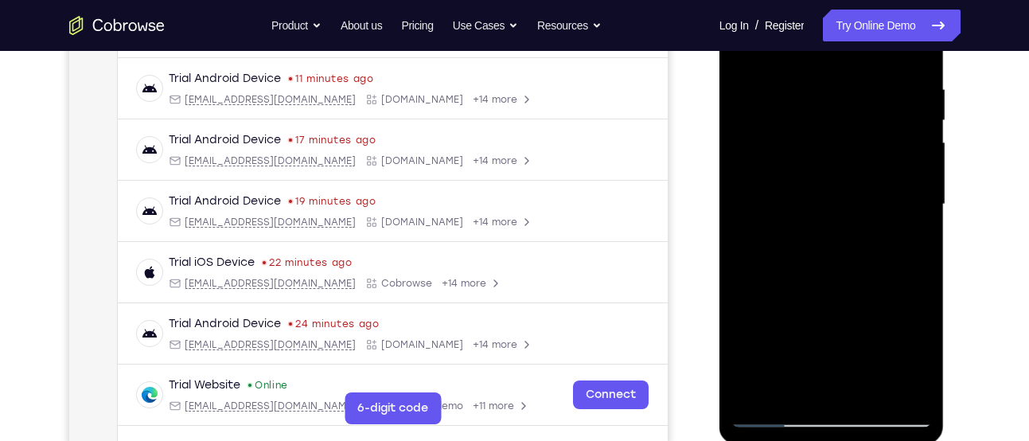
scroll to position [293, 0]
click at [818, 249] on div at bounding box center [831, 205] width 200 height 445
click at [860, 388] on div at bounding box center [831, 205] width 200 height 445
click at [833, 283] on div at bounding box center [831, 205] width 200 height 445
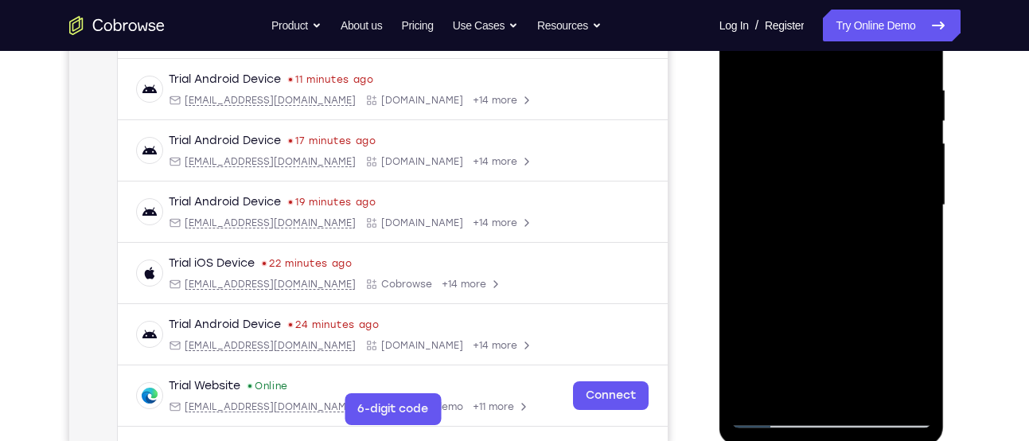
click at [861, 284] on div at bounding box center [831, 205] width 200 height 445
click at [772, 417] on div at bounding box center [831, 205] width 200 height 445
drag, startPoint x: 812, startPoint y: 316, endPoint x: 852, endPoint y: 159, distance: 161.7
click at [852, 159] on div at bounding box center [831, 205] width 200 height 445
click at [831, 313] on div at bounding box center [831, 205] width 200 height 445
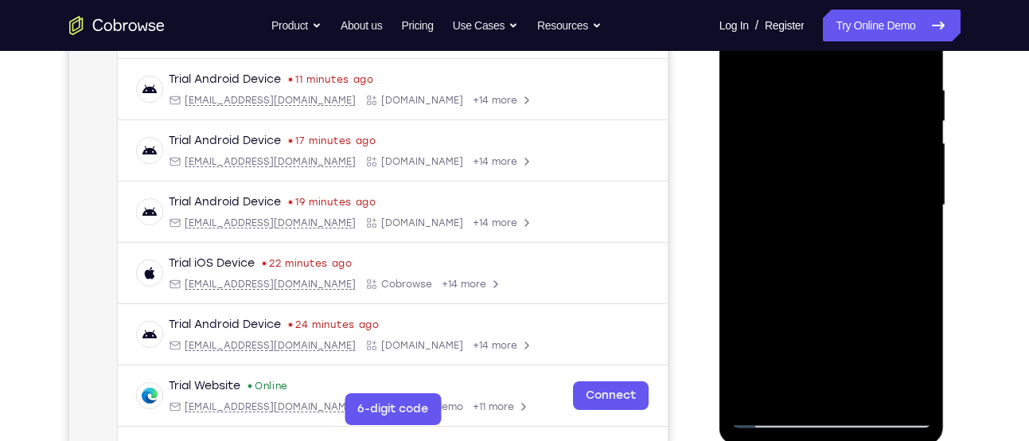
drag, startPoint x: 849, startPoint y: 157, endPoint x: 830, endPoint y: 87, distance: 71.6
click at [830, 87] on div at bounding box center [831, 205] width 200 height 445
click at [772, 414] on div at bounding box center [831, 205] width 200 height 445
click at [820, 278] on div at bounding box center [831, 205] width 200 height 445
drag, startPoint x: 856, startPoint y: 185, endPoint x: 807, endPoint y: 457, distance: 277.3
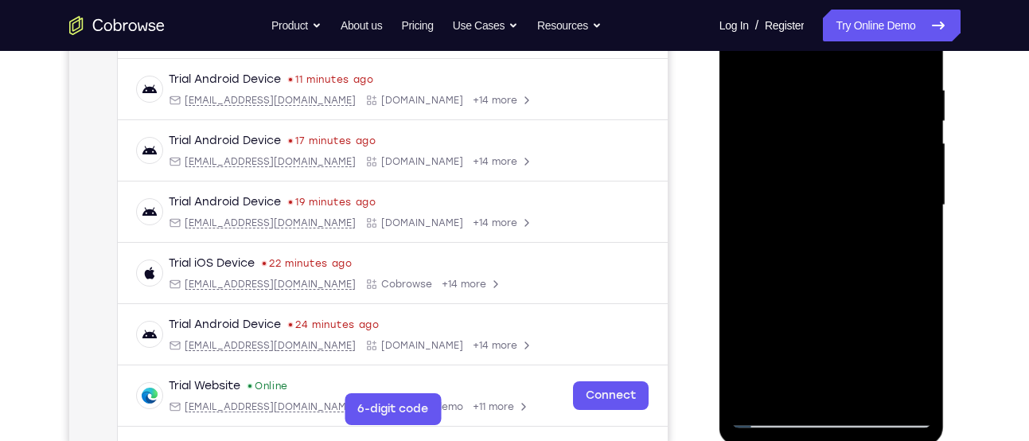
click at [807, 440] on html "Online web based iOS Simulators and Android Emulators. Run iPhone, iPad, Mobile…" at bounding box center [832, 209] width 227 height 477
drag, startPoint x: 907, startPoint y: 163, endPoint x: 859, endPoint y: 402, distance: 244.1
click at [859, 402] on div at bounding box center [831, 205] width 200 height 445
click at [773, 416] on div at bounding box center [831, 205] width 200 height 445
click at [829, 209] on div at bounding box center [831, 205] width 200 height 445
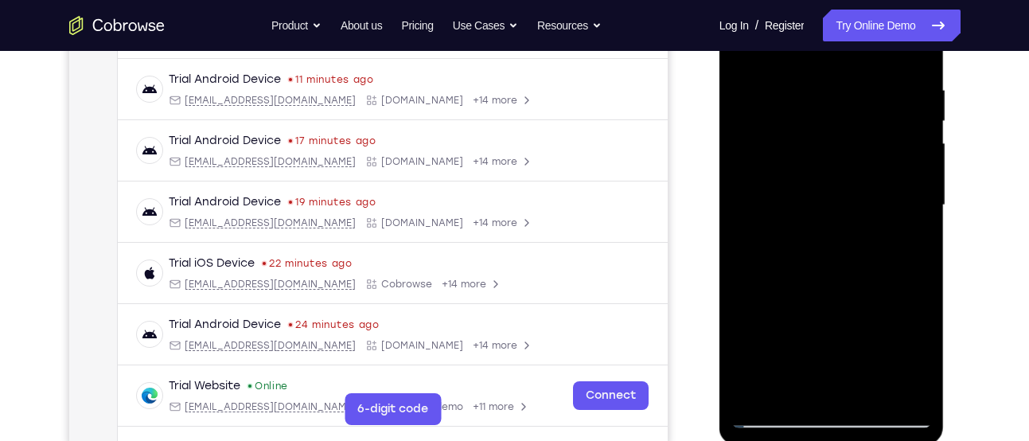
drag, startPoint x: 880, startPoint y: 200, endPoint x: 845, endPoint y: 429, distance: 231.7
click at [845, 429] on div at bounding box center [831, 208] width 225 height 474
click at [778, 415] on div at bounding box center [831, 205] width 200 height 445
drag, startPoint x: 788, startPoint y: 265, endPoint x: 793, endPoint y: 338, distance: 73.3
click at [793, 338] on div at bounding box center [831, 205] width 200 height 445
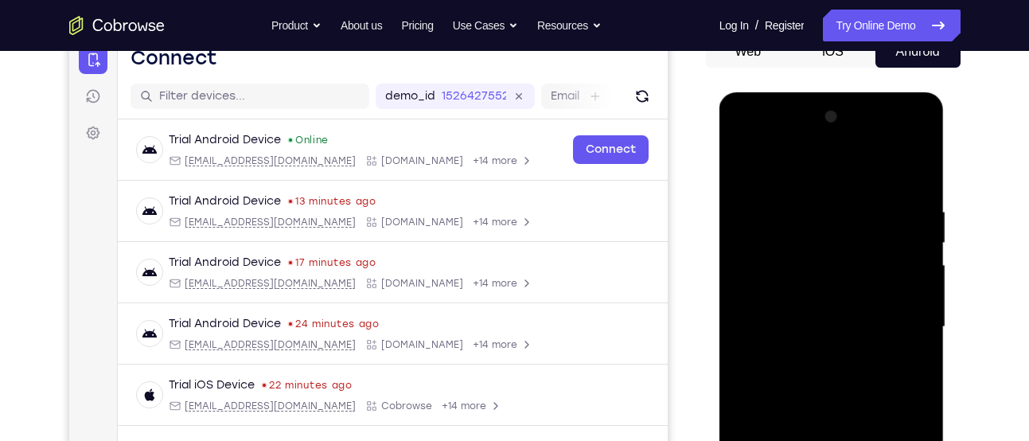
scroll to position [170, 0]
click at [749, 149] on div at bounding box center [831, 327] width 200 height 445
click at [808, 276] on div at bounding box center [831, 327] width 200 height 445
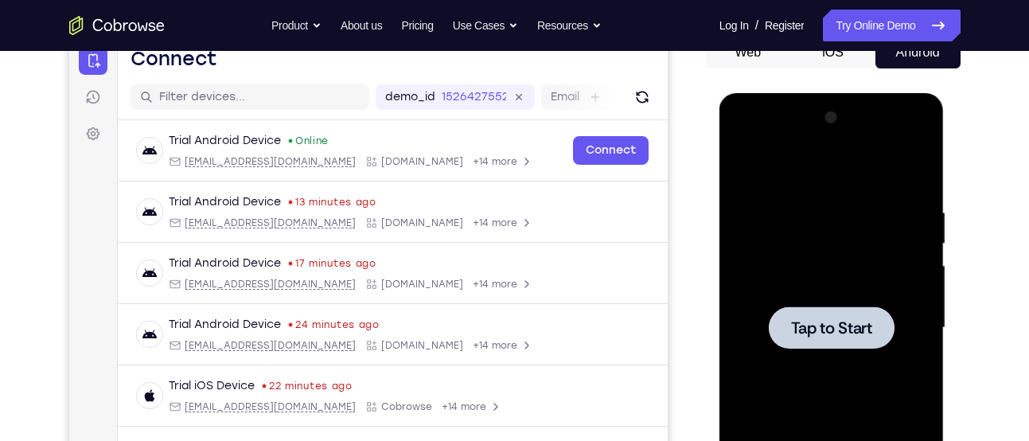
click at [846, 320] on span "Tap to Start" at bounding box center [831, 328] width 81 height 16
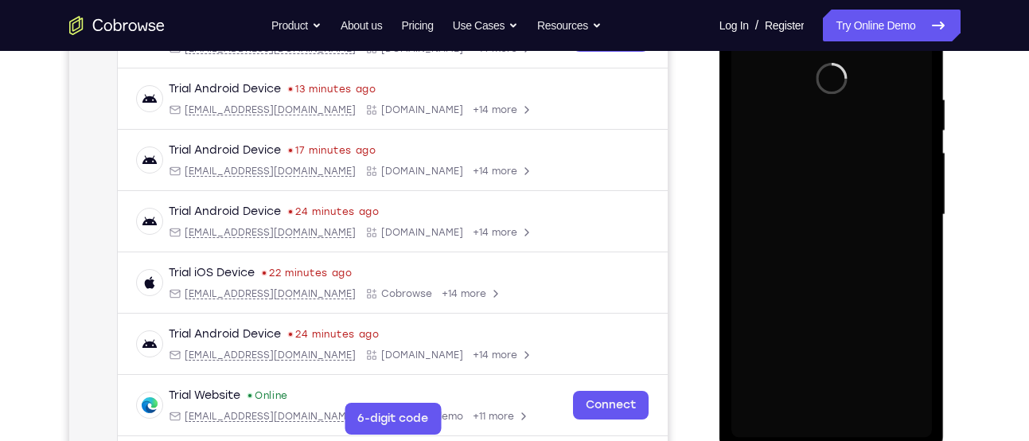
scroll to position [282, 0]
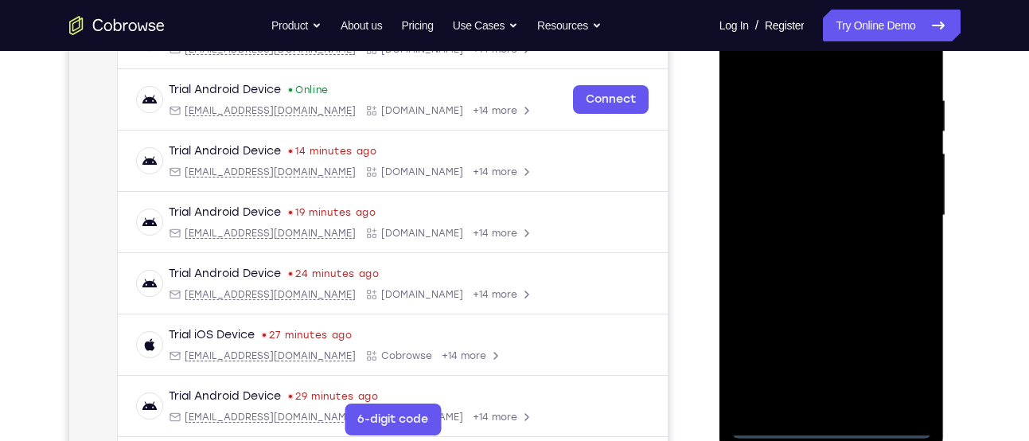
click at [828, 418] on div at bounding box center [831, 215] width 200 height 445
click at [830, 430] on div at bounding box center [831, 215] width 200 height 445
click at [900, 361] on div at bounding box center [831, 215] width 200 height 445
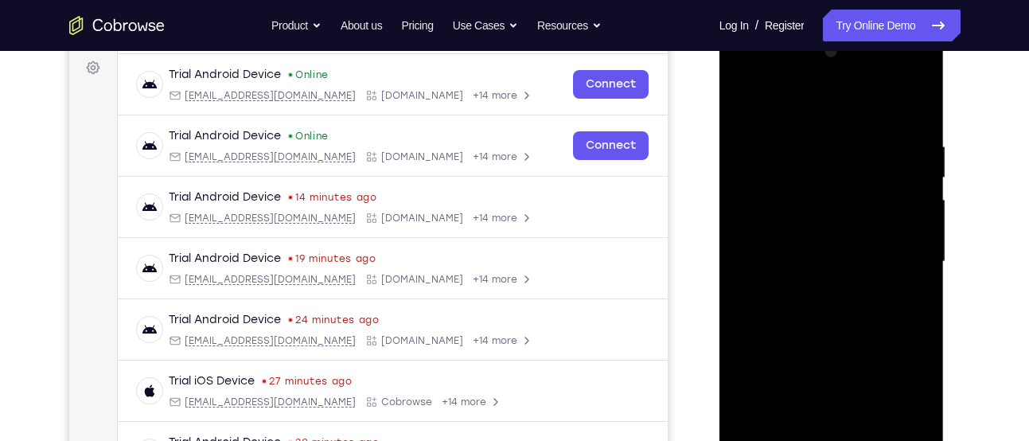
click at [815, 107] on div at bounding box center [831, 261] width 200 height 445
click at [764, 214] on div at bounding box center [831, 261] width 200 height 445
click at [772, 258] on div at bounding box center [831, 261] width 200 height 445
click at [823, 292] on div at bounding box center [831, 261] width 200 height 445
click at [822, 274] on div at bounding box center [831, 261] width 200 height 445
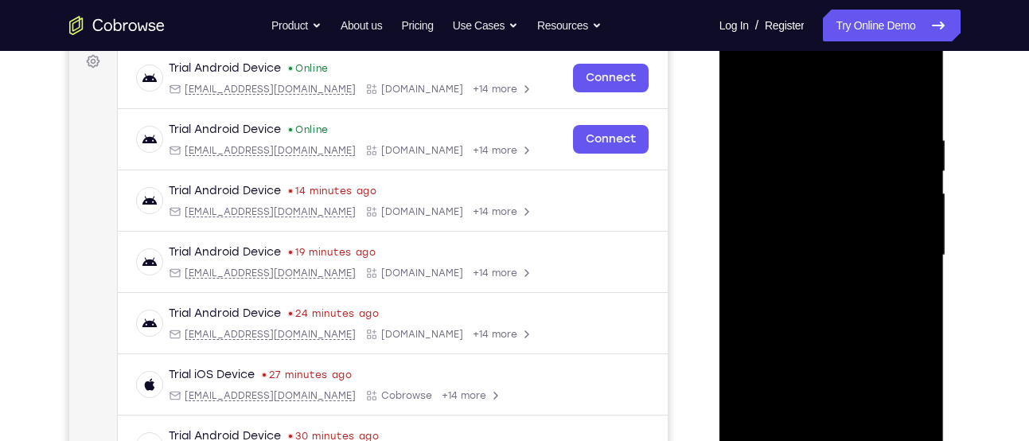
scroll to position [243, 0]
click at [822, 347] on div at bounding box center [831, 254] width 200 height 445
click at [898, 210] on div at bounding box center [831, 254] width 200 height 445
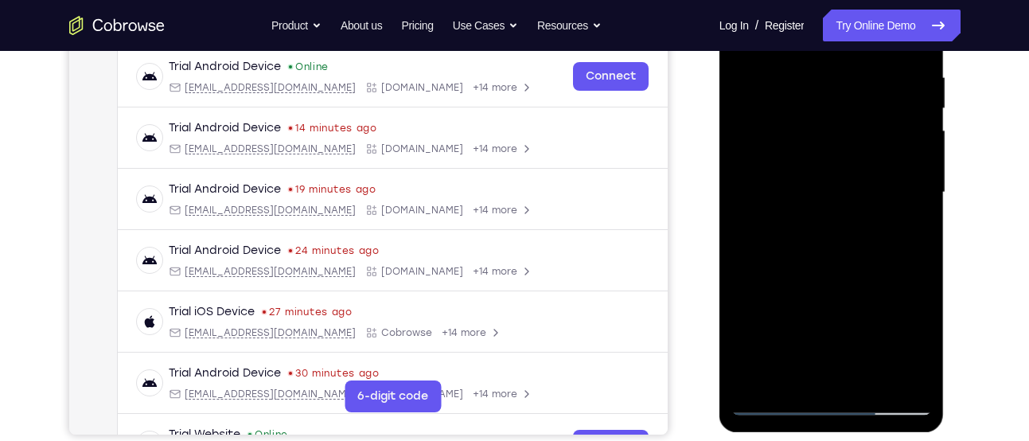
scroll to position [306, 0]
click at [900, 151] on div at bounding box center [831, 191] width 200 height 445
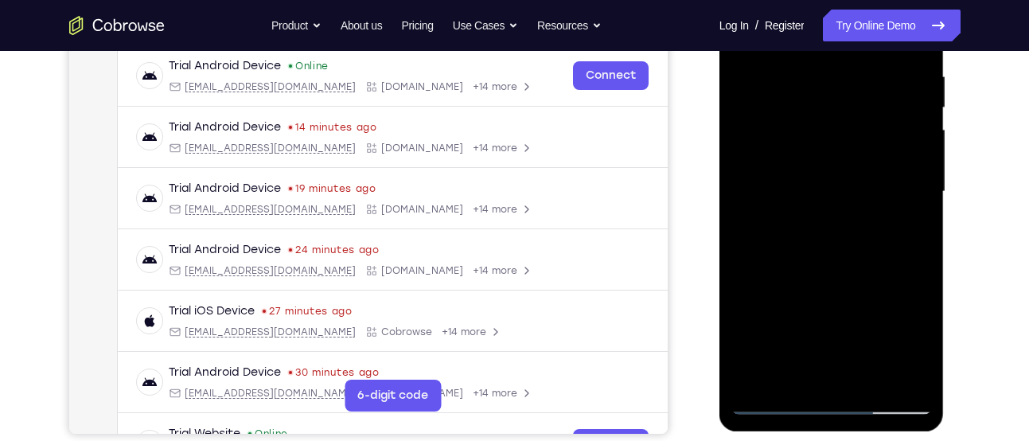
click at [900, 151] on div at bounding box center [831, 191] width 200 height 445
click at [912, 151] on div at bounding box center [831, 191] width 200 height 445
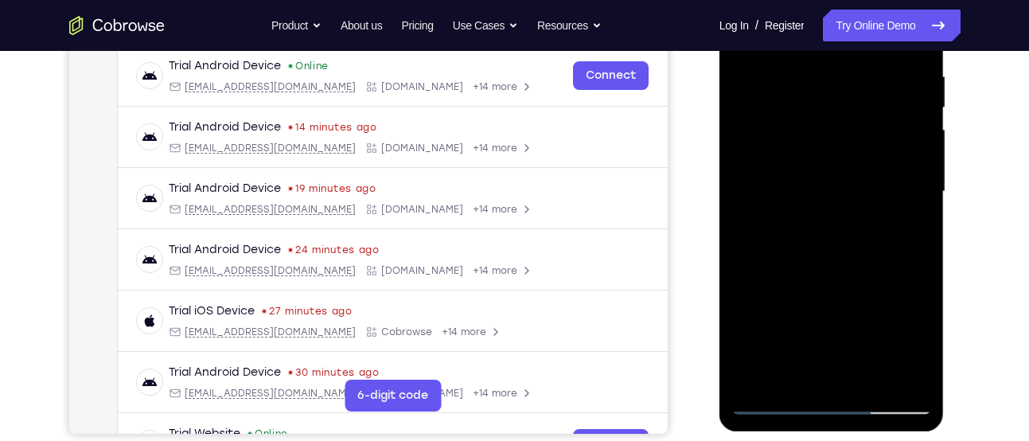
click at [912, 151] on div at bounding box center [831, 191] width 200 height 445
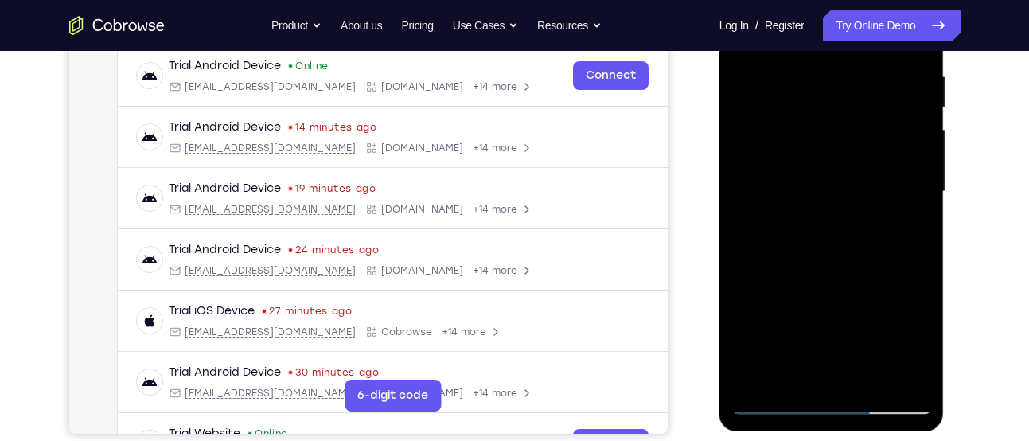
click at [912, 151] on div at bounding box center [831, 191] width 200 height 445
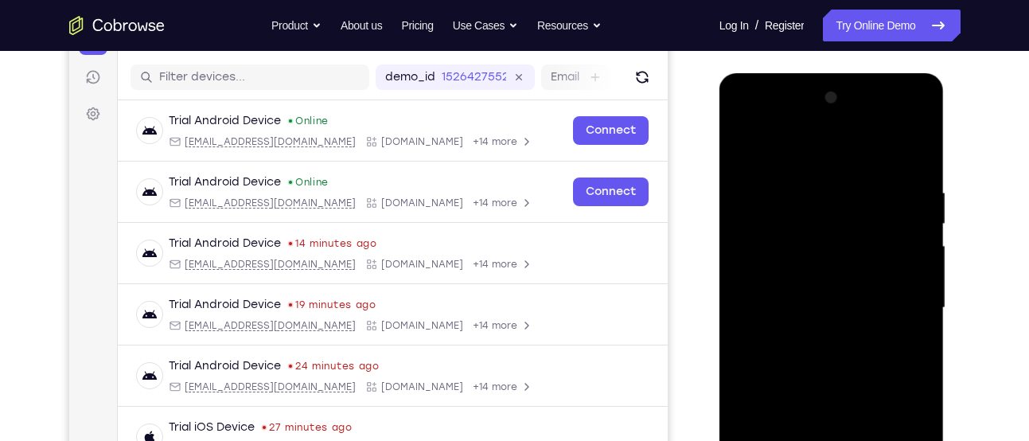
scroll to position [189, 0]
click at [899, 157] on div at bounding box center [831, 308] width 200 height 445
click at [736, 146] on div at bounding box center [831, 308] width 200 height 445
click at [745, 158] on div at bounding box center [831, 308] width 200 height 445
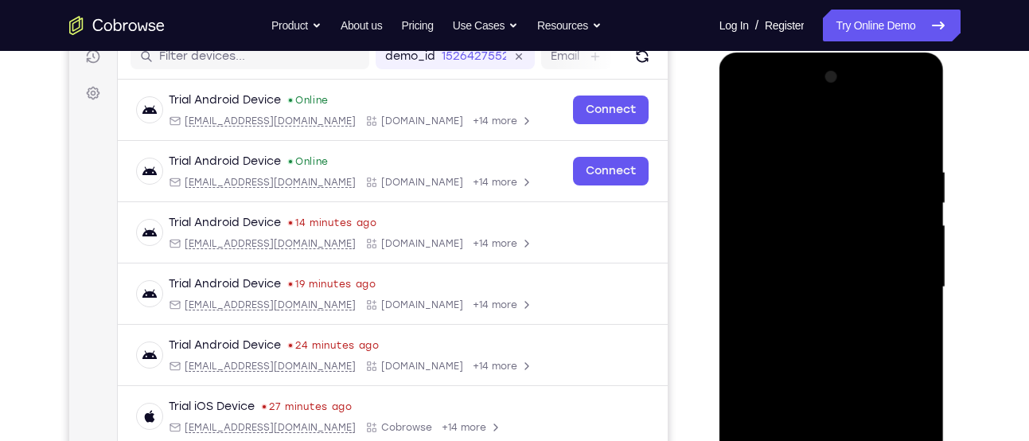
scroll to position [193, 0]
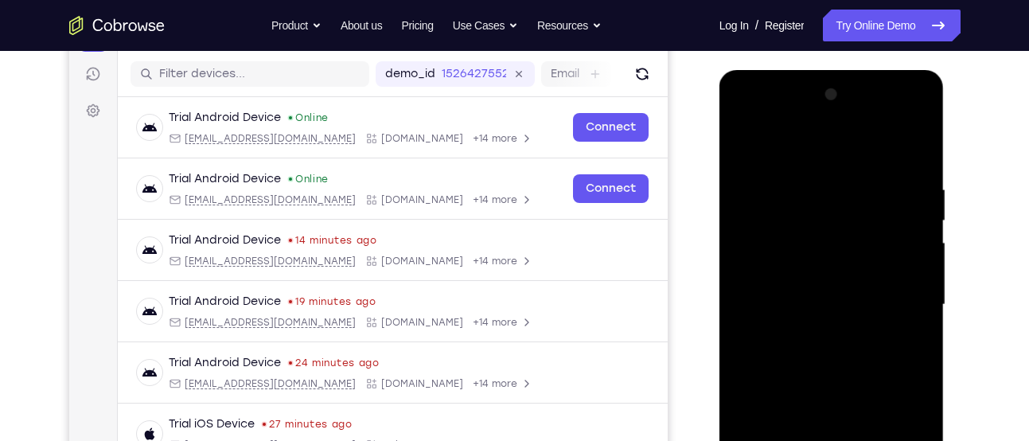
drag, startPoint x: 815, startPoint y: 150, endPoint x: 834, endPoint y: 317, distance: 168.0
click at [834, 317] on div at bounding box center [831, 304] width 200 height 445
drag, startPoint x: 842, startPoint y: 165, endPoint x: 835, endPoint y: 373, distance: 208.5
click at [835, 373] on div at bounding box center [831, 304] width 200 height 445
click at [797, 305] on div at bounding box center [831, 304] width 200 height 445
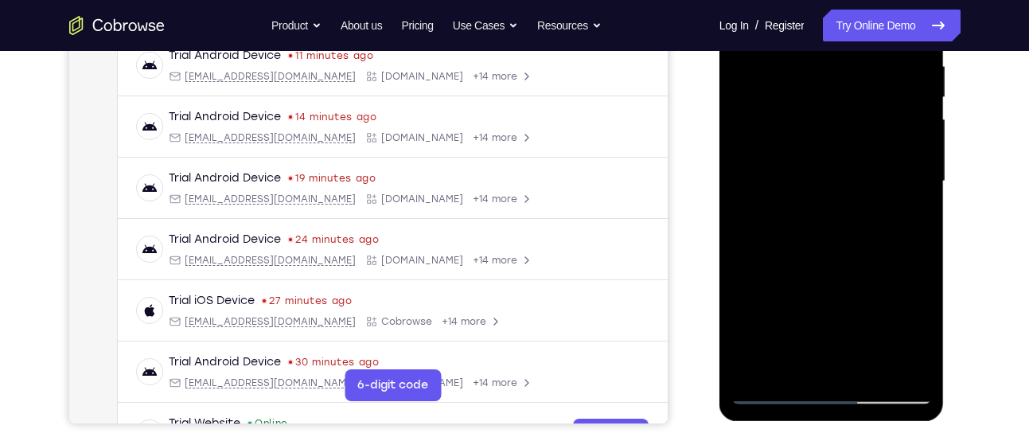
scroll to position [317, 0]
click at [815, 350] on div at bounding box center [831, 180] width 200 height 445
click at [829, 254] on div at bounding box center [831, 180] width 200 height 445
click at [771, 207] on div at bounding box center [831, 180] width 200 height 445
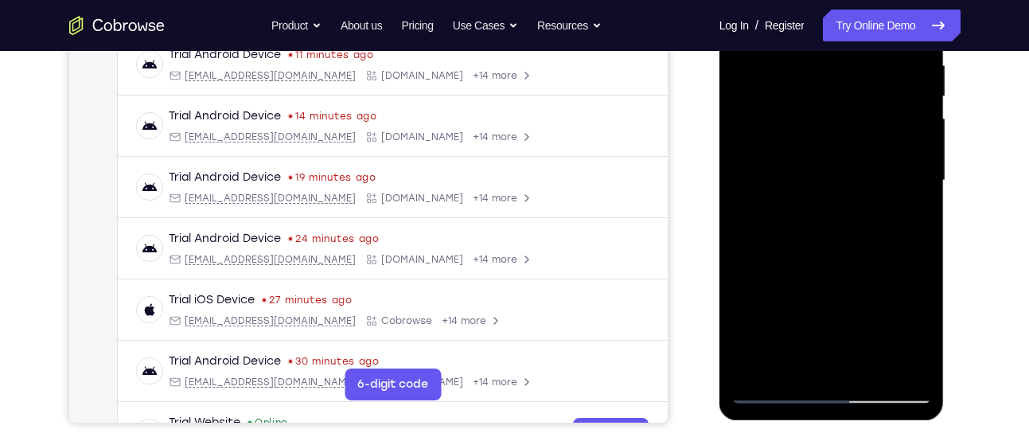
click at [815, 278] on div at bounding box center [831, 180] width 200 height 445
click at [912, 141] on div at bounding box center [831, 180] width 200 height 445
click at [867, 239] on div at bounding box center [831, 180] width 200 height 445
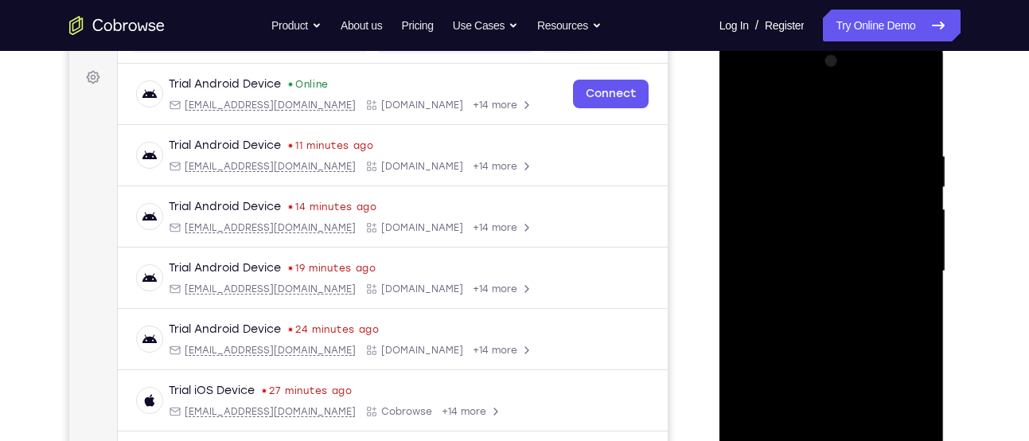
scroll to position [226, 0]
drag, startPoint x: 820, startPoint y: 166, endPoint x: 836, endPoint y: 144, distance: 27.4
click at [836, 144] on div at bounding box center [831, 271] width 200 height 445
drag, startPoint x: 836, startPoint y: 144, endPoint x: 887, endPoint y: 164, distance: 54.7
click at [887, 164] on div at bounding box center [831, 271] width 200 height 445
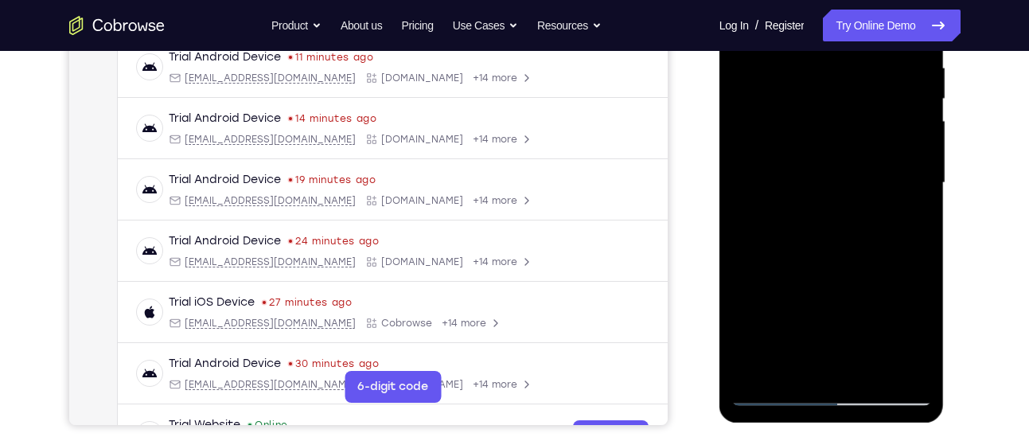
scroll to position [316, 0]
click at [823, 371] on div at bounding box center [831, 181] width 200 height 445
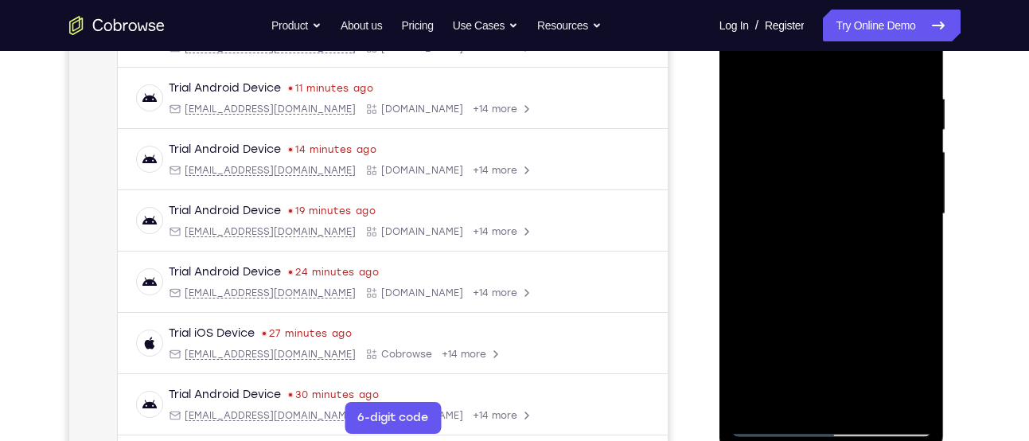
scroll to position [283, 0]
click at [773, 198] on div at bounding box center [831, 214] width 200 height 445
click at [833, 263] on div at bounding box center [831, 214] width 200 height 445
click at [777, 422] on div at bounding box center [831, 214] width 200 height 445
click at [832, 273] on div at bounding box center [831, 214] width 200 height 445
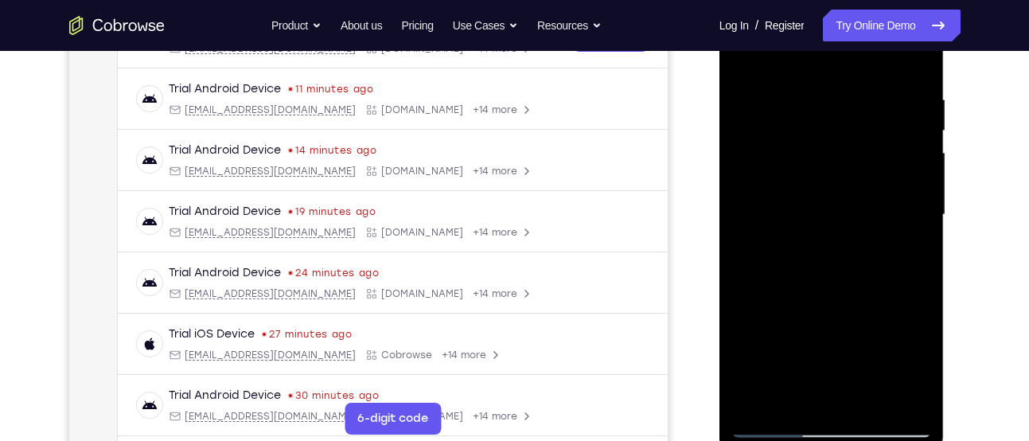
click at [859, 235] on div at bounding box center [831, 214] width 200 height 445
click at [831, 399] on div at bounding box center [831, 214] width 200 height 445
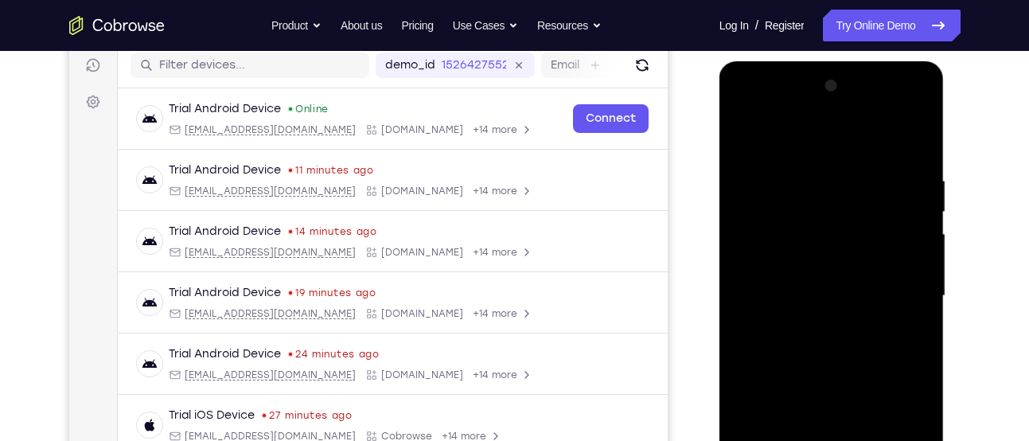
scroll to position [200, 0]
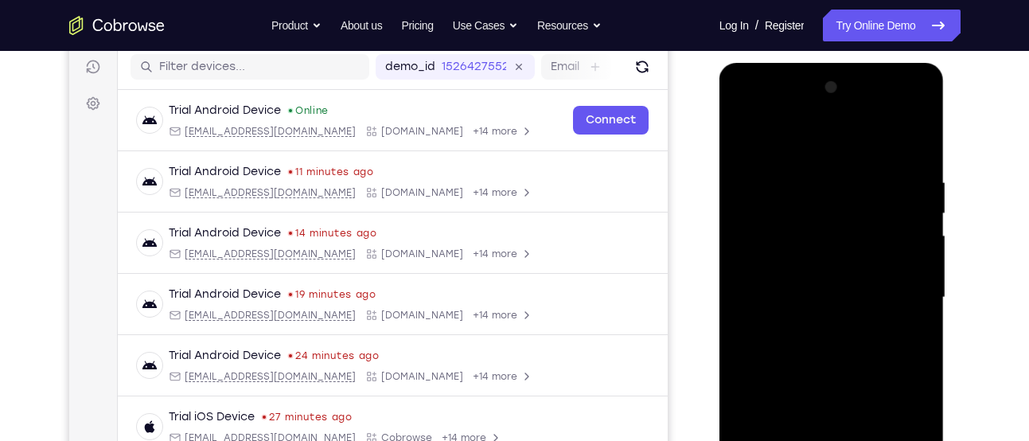
click at [751, 107] on div at bounding box center [831, 297] width 200 height 445
click at [908, 281] on div at bounding box center [831, 297] width 200 height 445
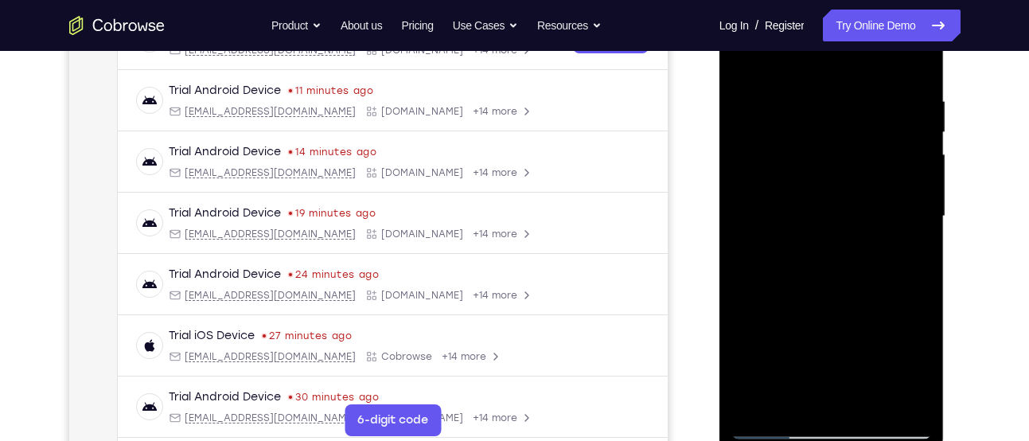
scroll to position [282, 0]
click at [810, 239] on div at bounding box center [831, 215] width 200 height 445
click at [826, 292] on div at bounding box center [831, 215] width 200 height 445
click at [822, 195] on div at bounding box center [831, 215] width 200 height 445
click at [830, 163] on div at bounding box center [831, 215] width 200 height 445
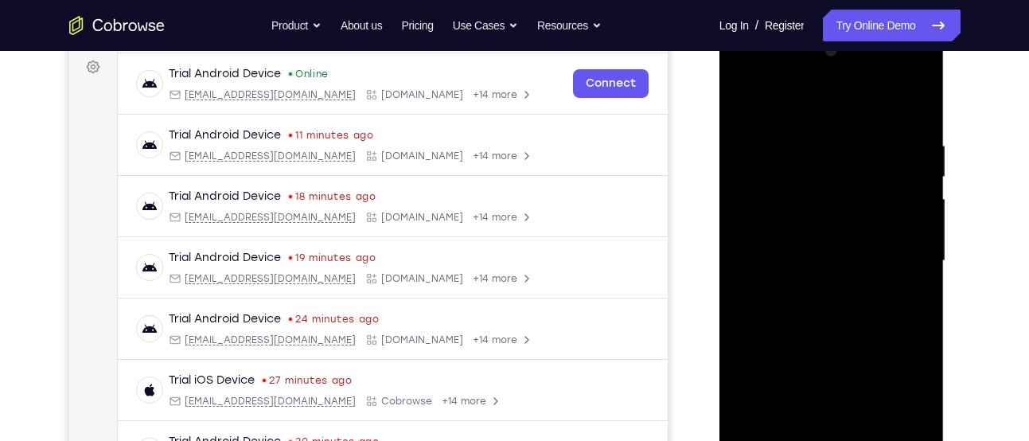
scroll to position [236, 0]
click at [791, 173] on div at bounding box center [831, 261] width 200 height 445
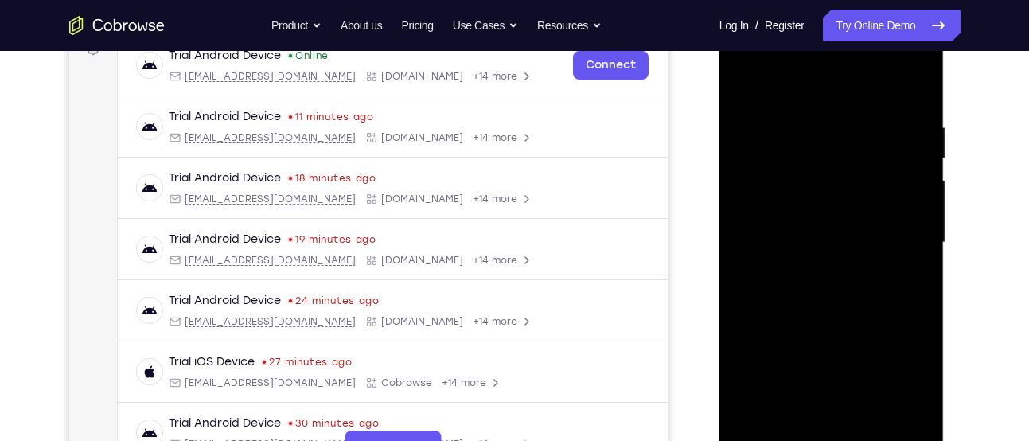
scroll to position [255, 0]
click at [799, 161] on div at bounding box center [831, 243] width 200 height 445
click at [824, 323] on div at bounding box center [831, 243] width 200 height 445
